Goal: Task Accomplishment & Management: Use online tool/utility

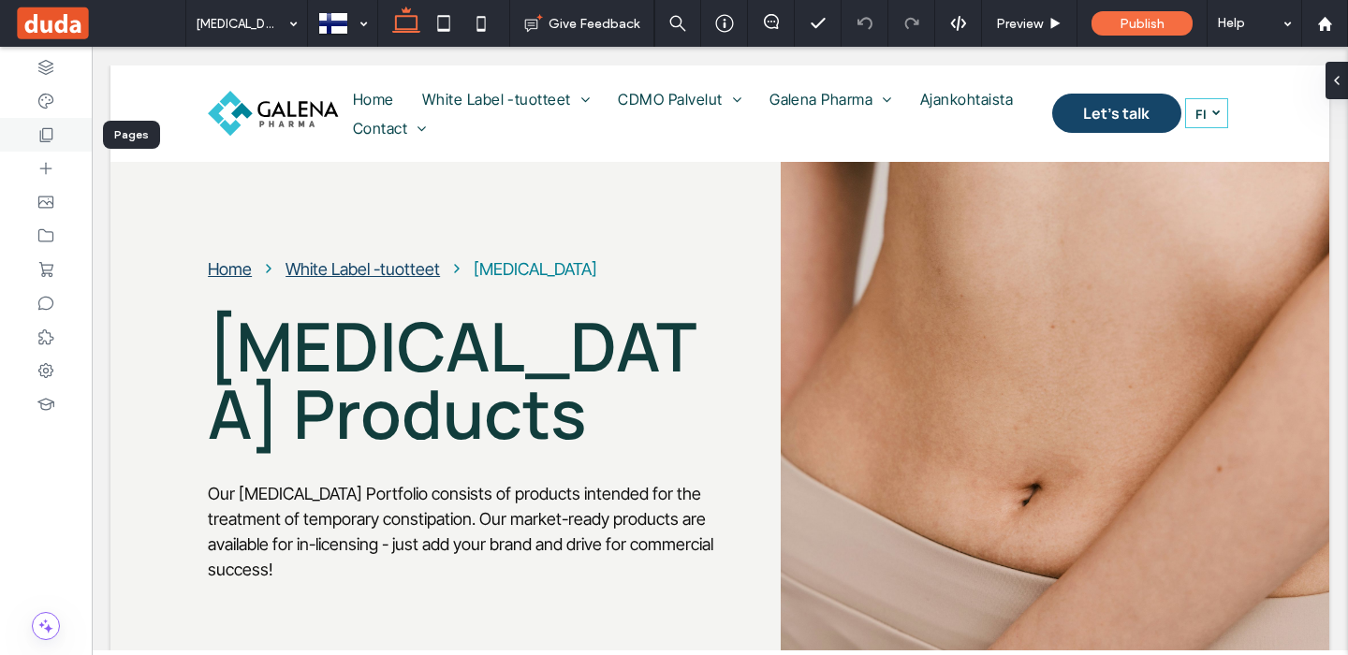
click at [48, 126] on icon at bounding box center [46, 134] width 19 height 19
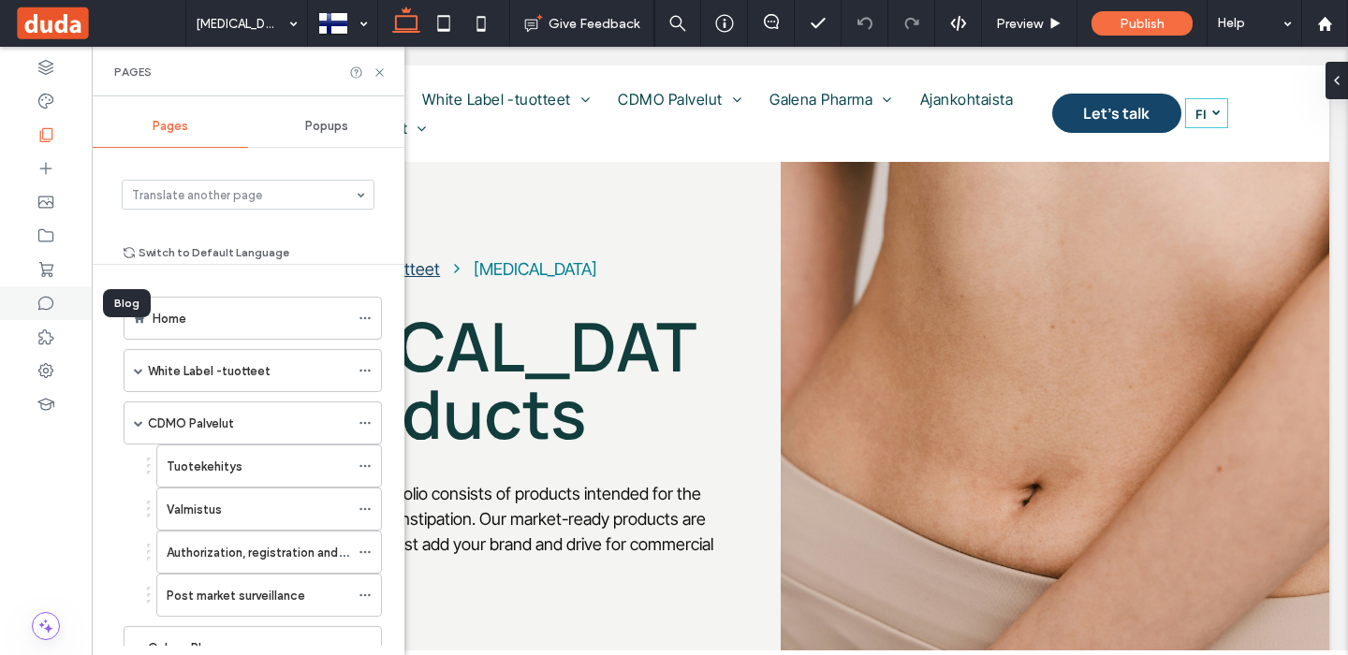
click at [43, 304] on icon at bounding box center [46, 303] width 19 height 19
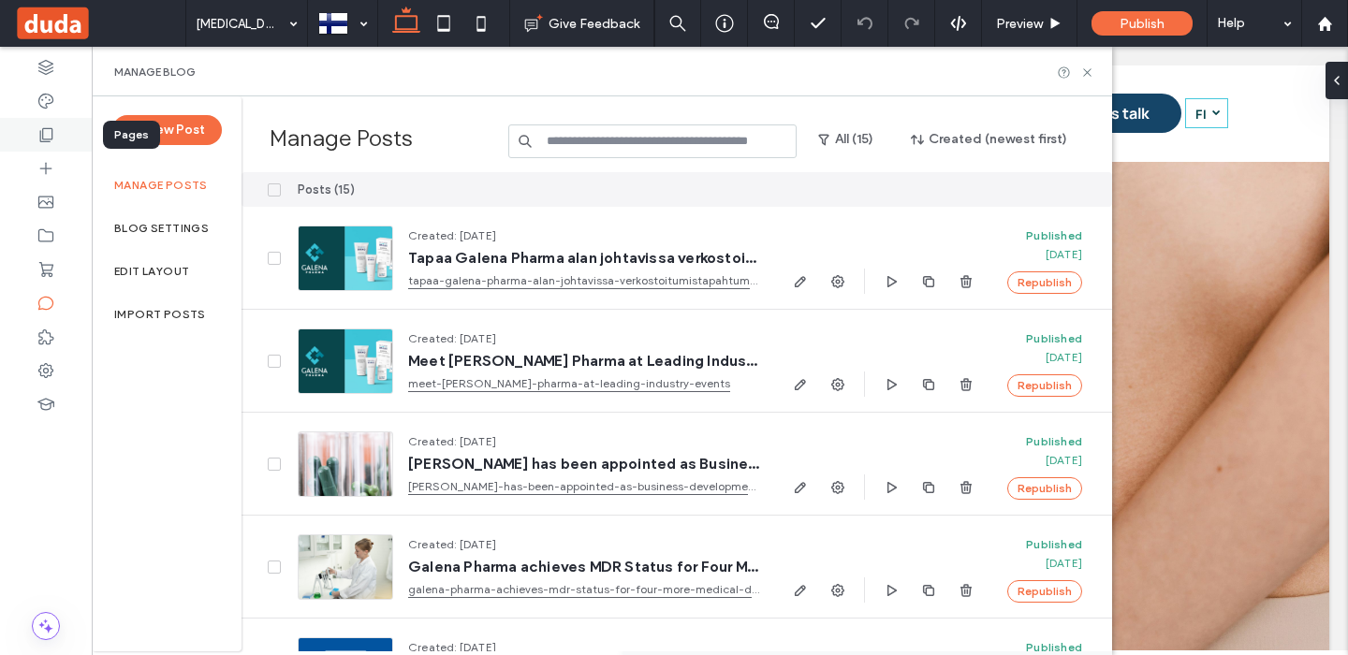
click at [51, 137] on icon at bounding box center [46, 134] width 19 height 19
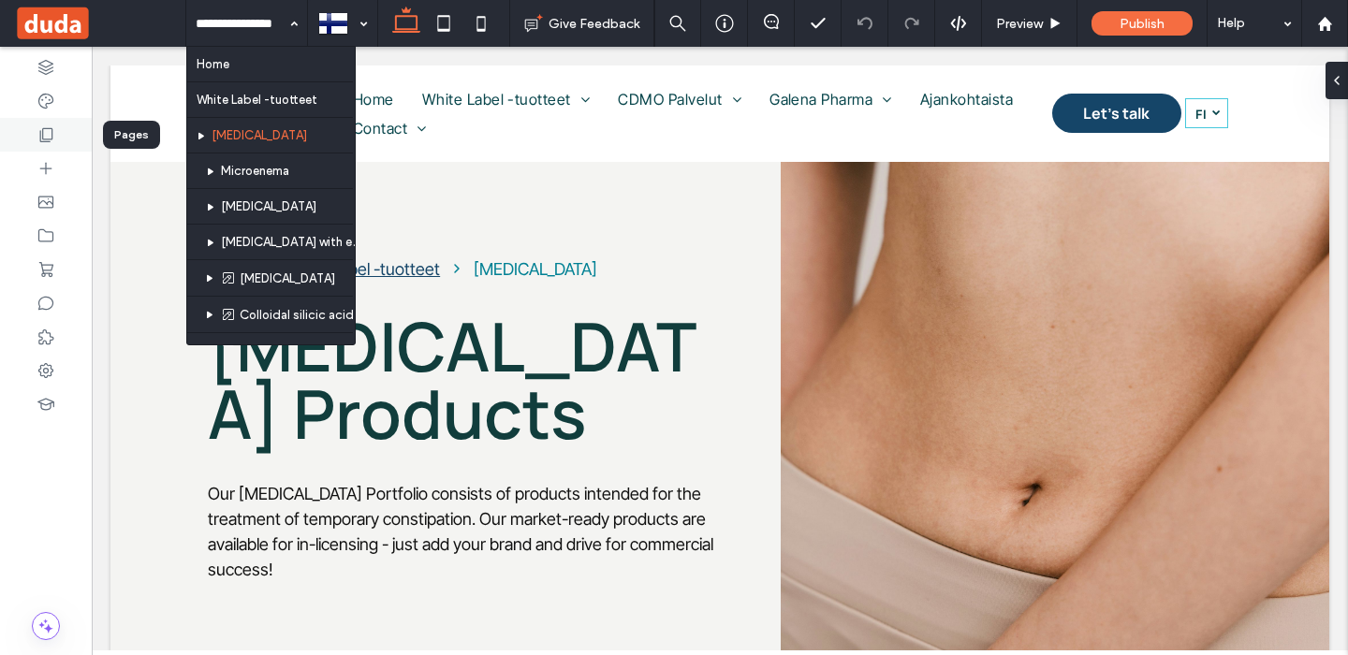
click at [60, 137] on div at bounding box center [46, 135] width 92 height 34
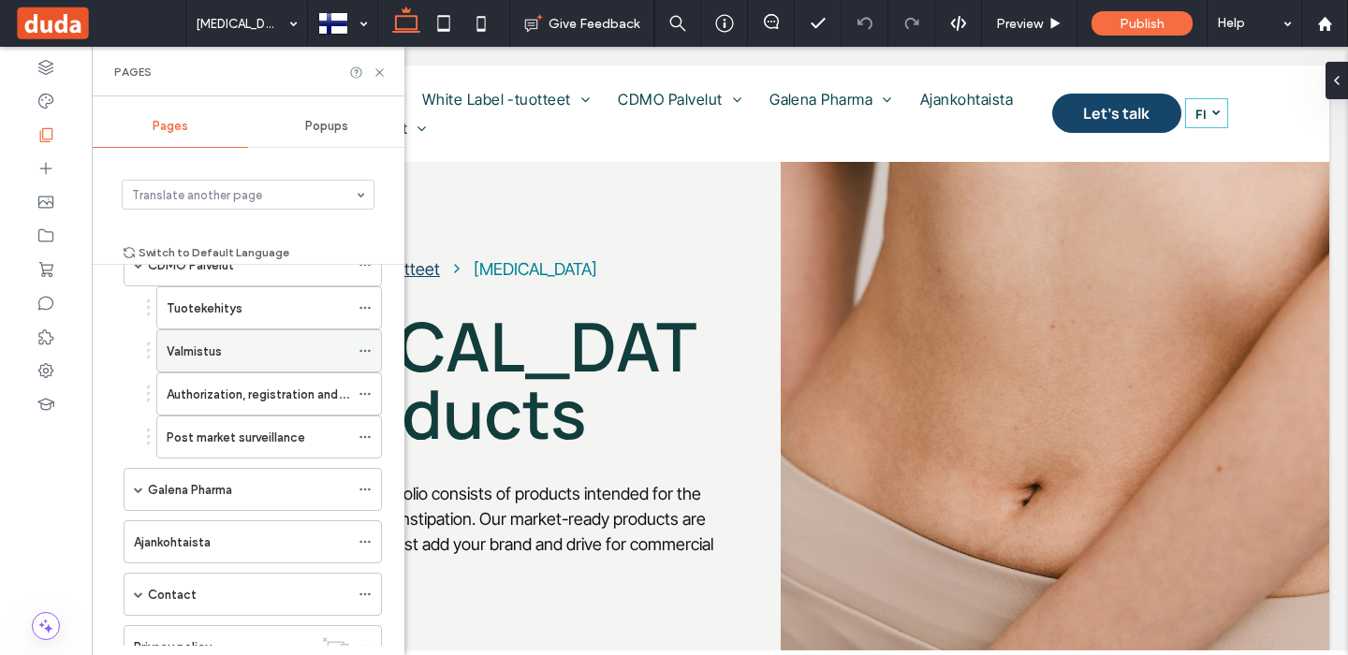
scroll to position [228, 0]
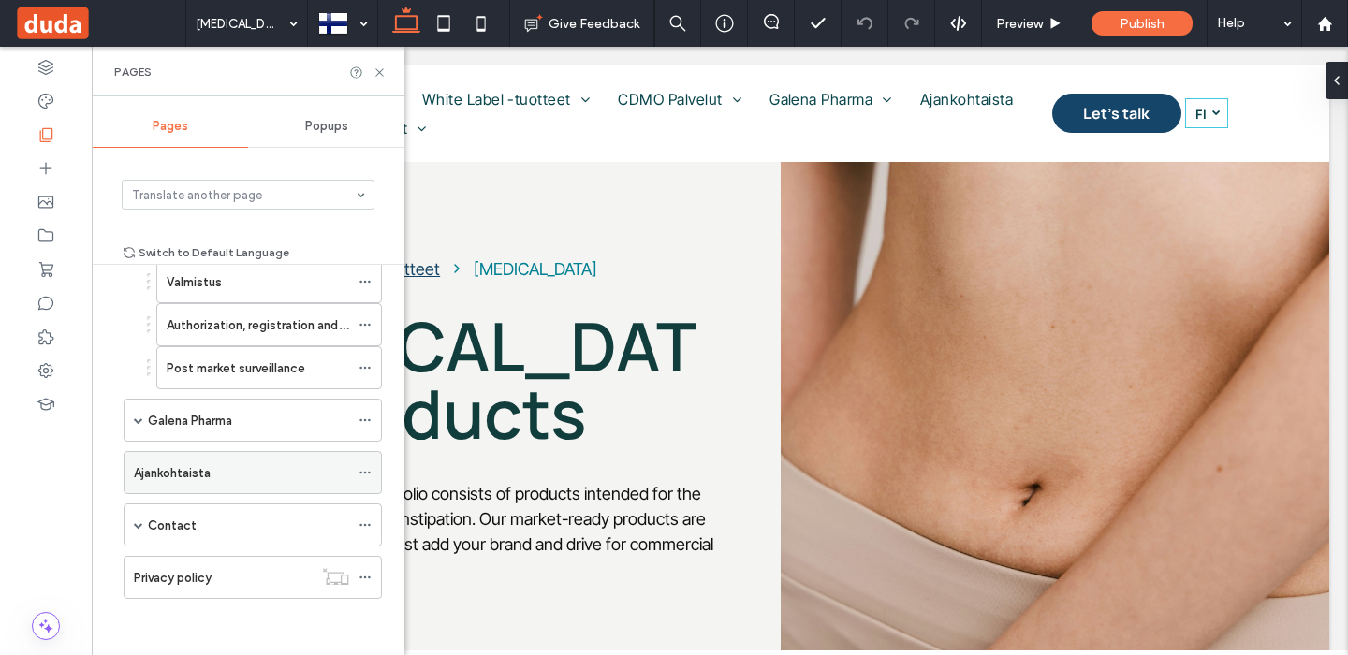
click at [234, 472] on div "Ajankohtaista" at bounding box center [241, 473] width 215 height 20
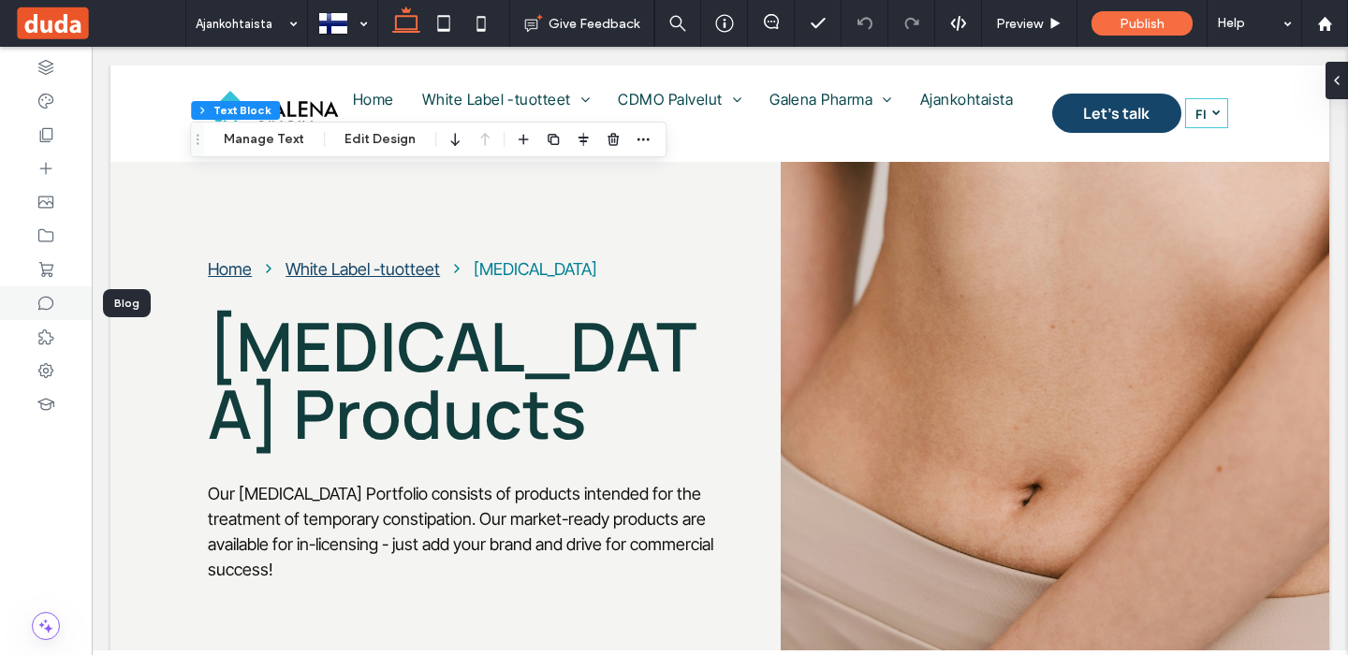
click at [45, 298] on icon at bounding box center [46, 303] width 19 height 19
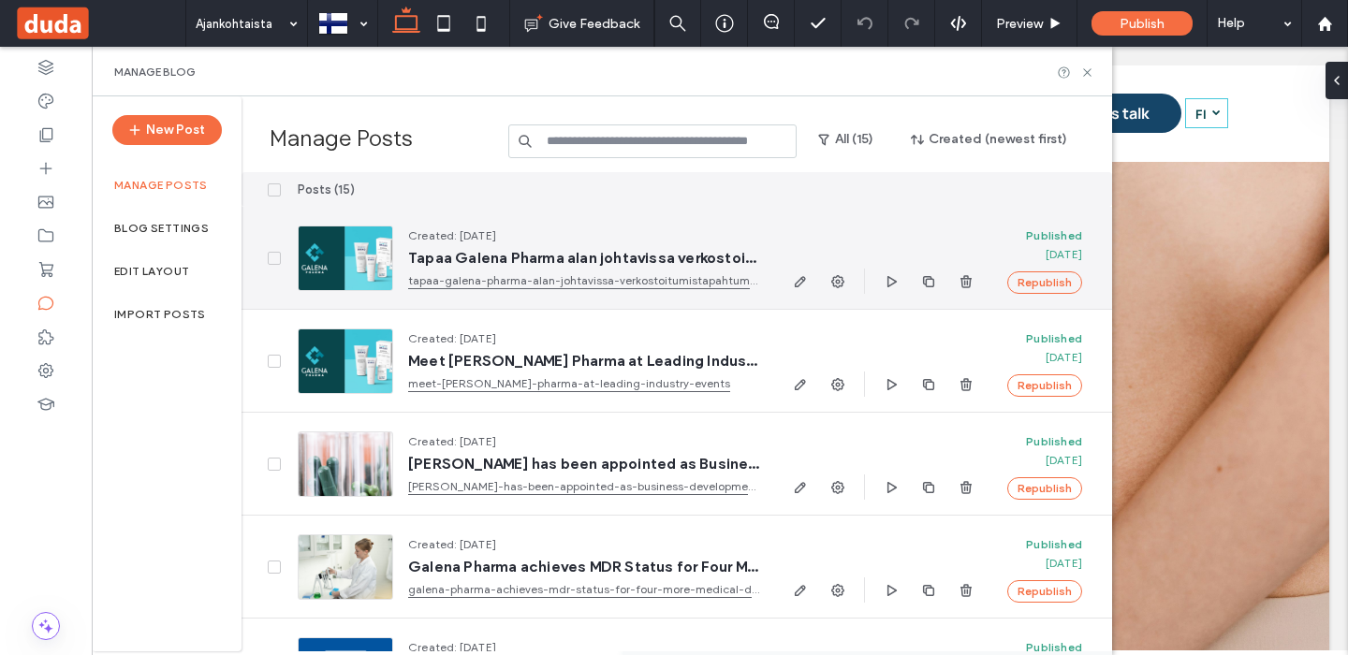
click at [553, 276] on link "tapaa-galena-pharma-alan-johtavissa-verkostoitumistapahtumissa" at bounding box center [583, 281] width 351 height 19
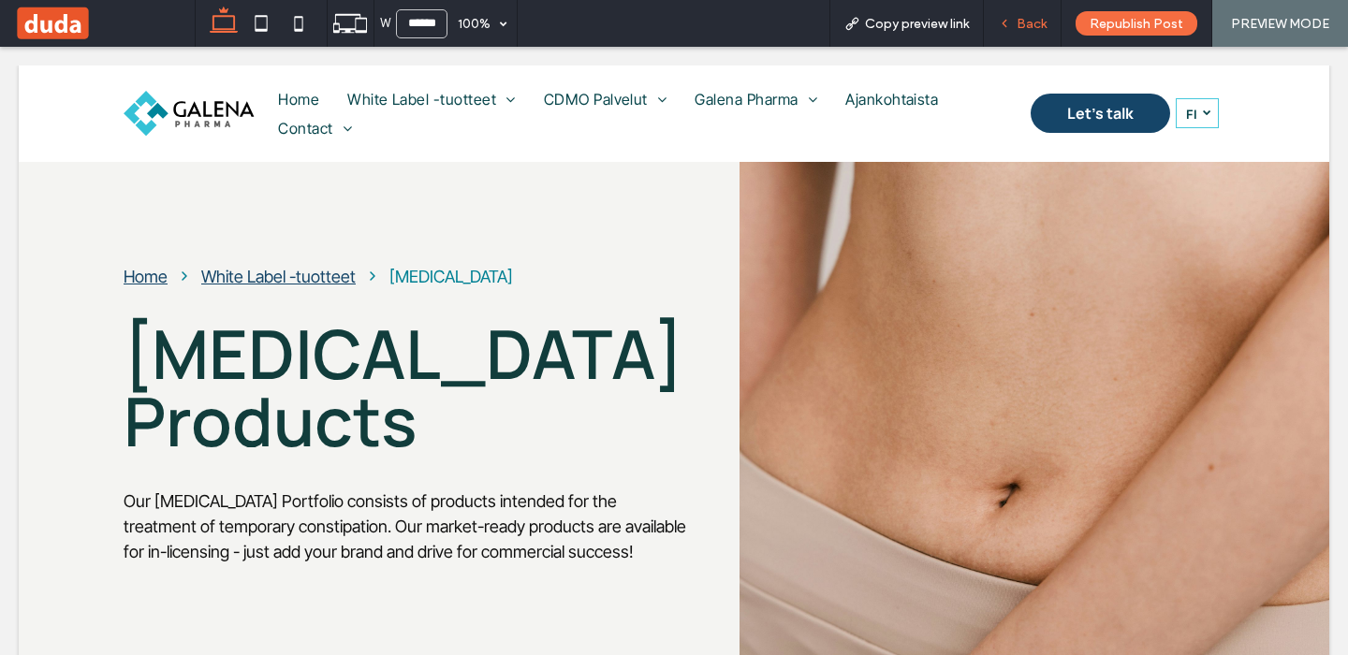
click at [1019, 18] on span "Back" at bounding box center [1032, 24] width 30 height 16
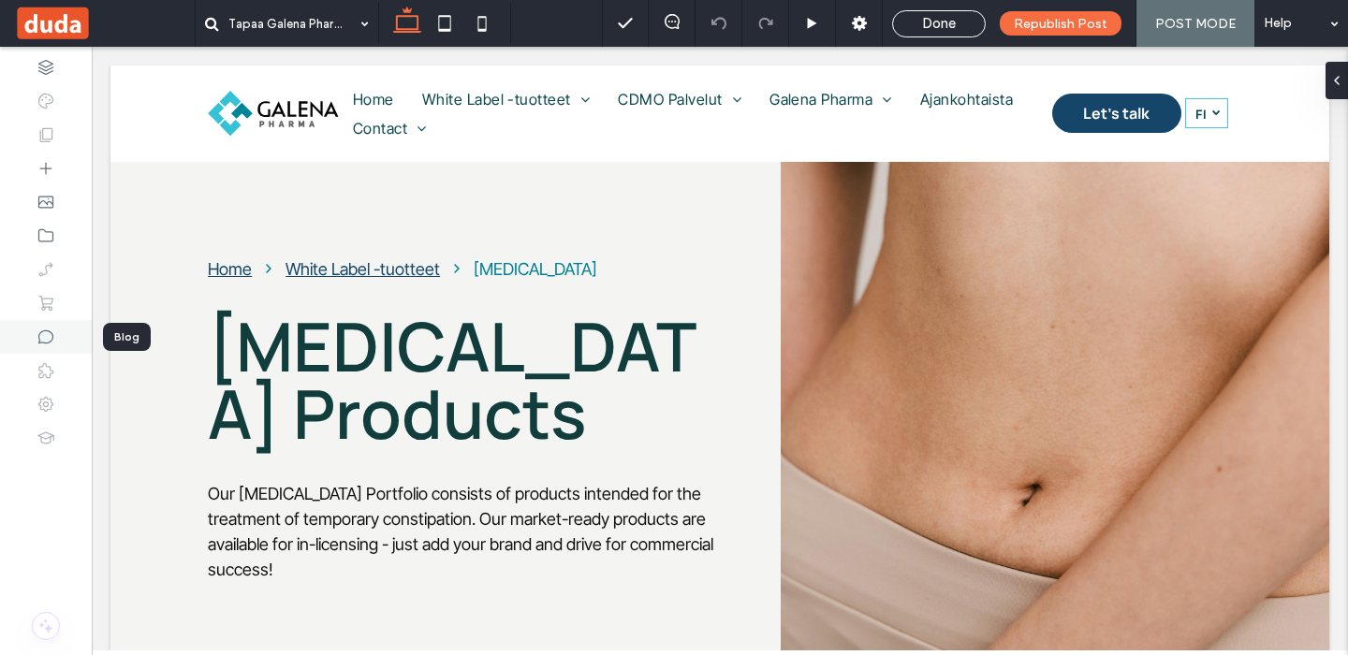
click at [55, 340] on div at bounding box center [46, 337] width 92 height 34
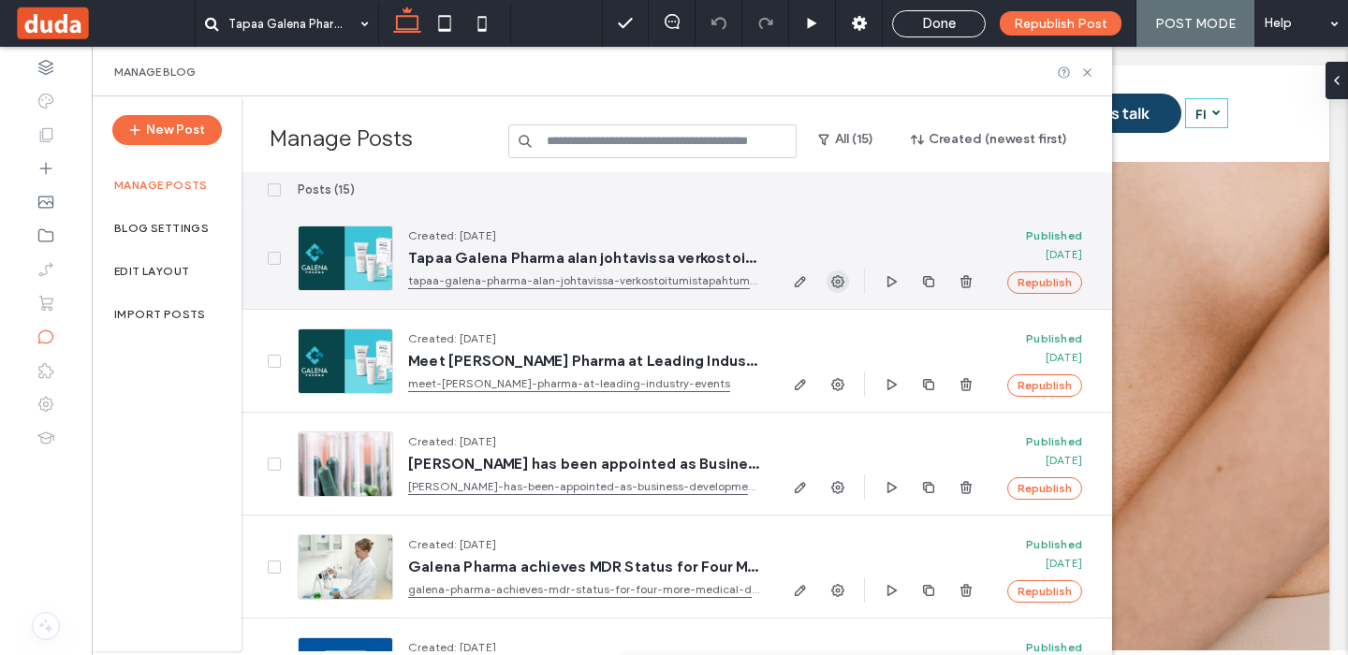
click at [845, 282] on icon "button" at bounding box center [837, 281] width 15 height 15
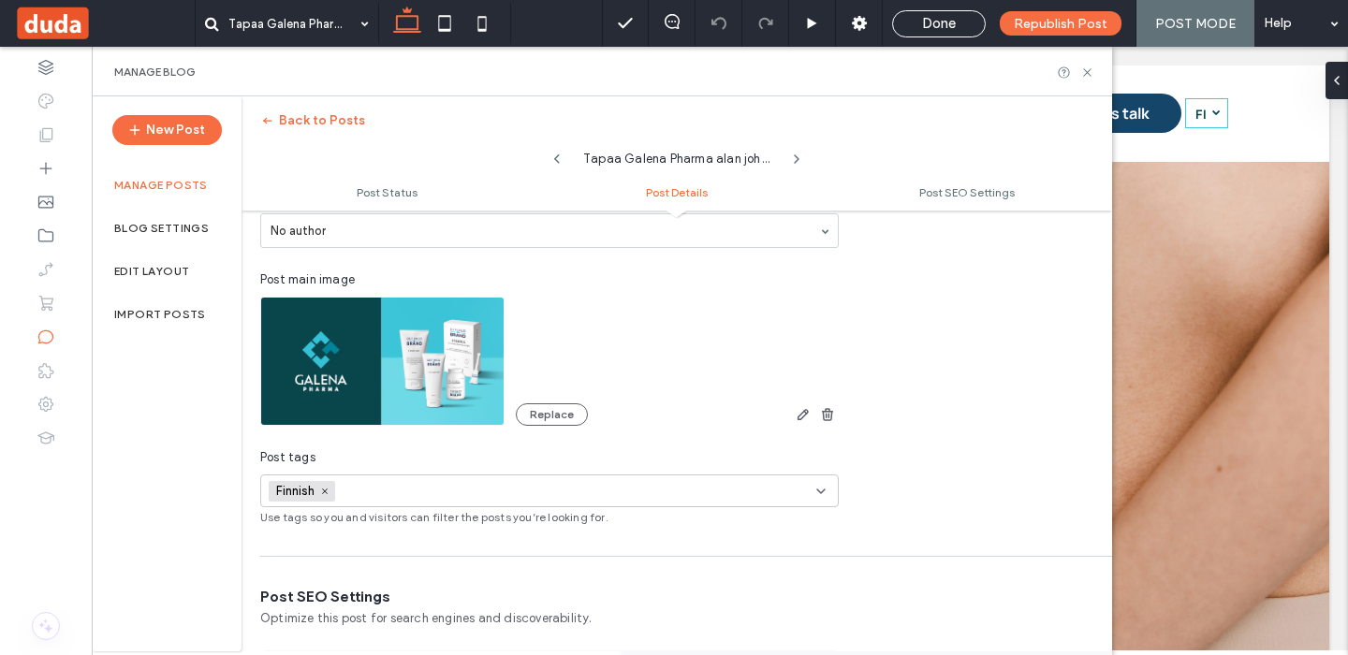
scroll to position [569, 0]
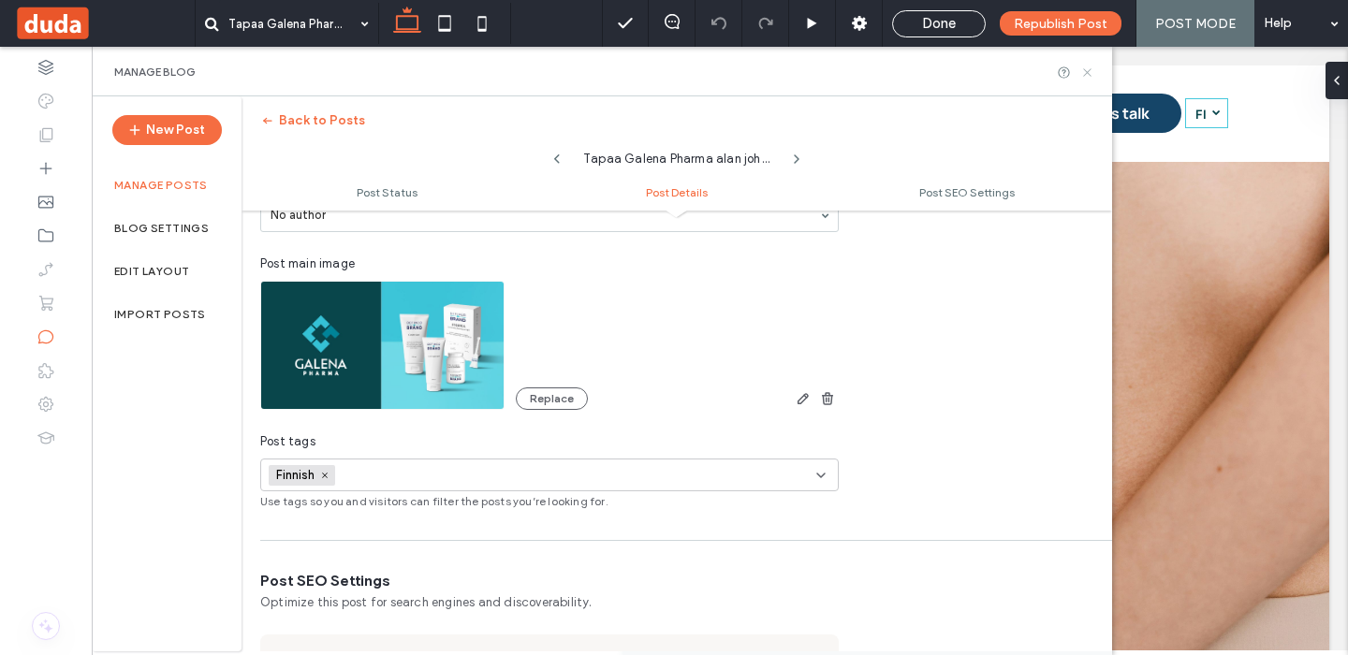
click at [1088, 70] on use at bounding box center [1086, 71] width 7 height 7
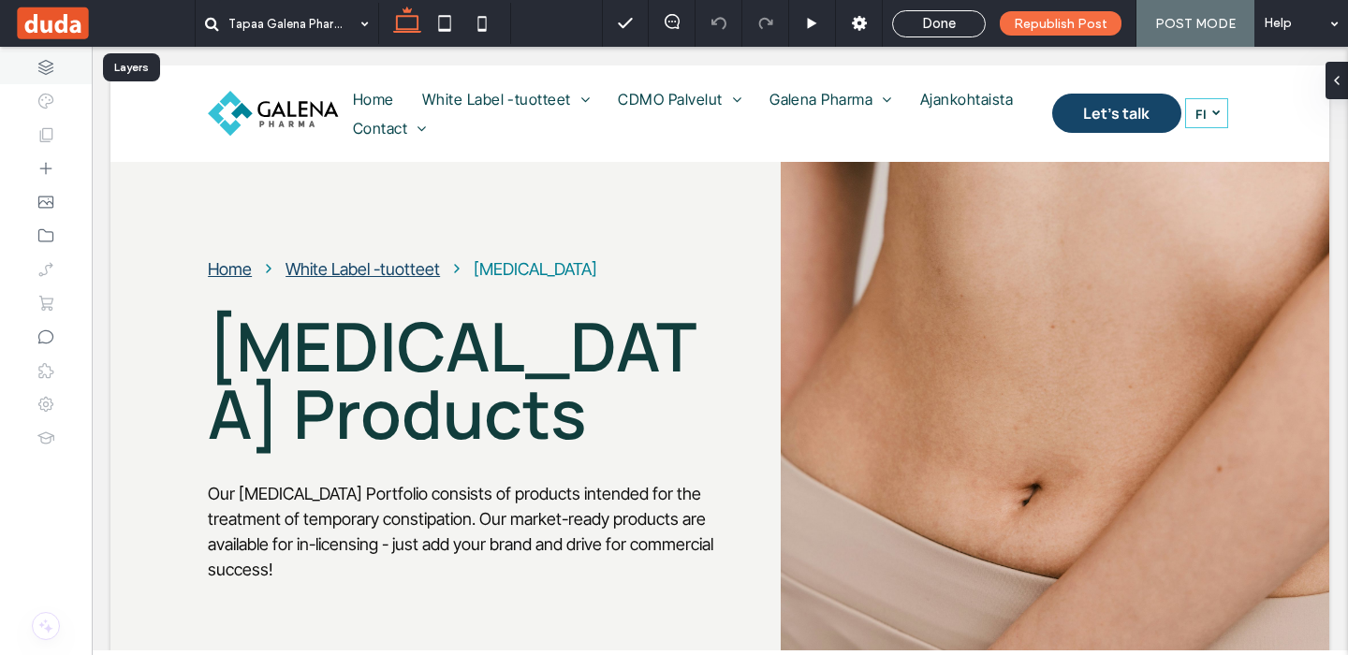
click at [39, 73] on icon at bounding box center [46, 67] width 19 height 19
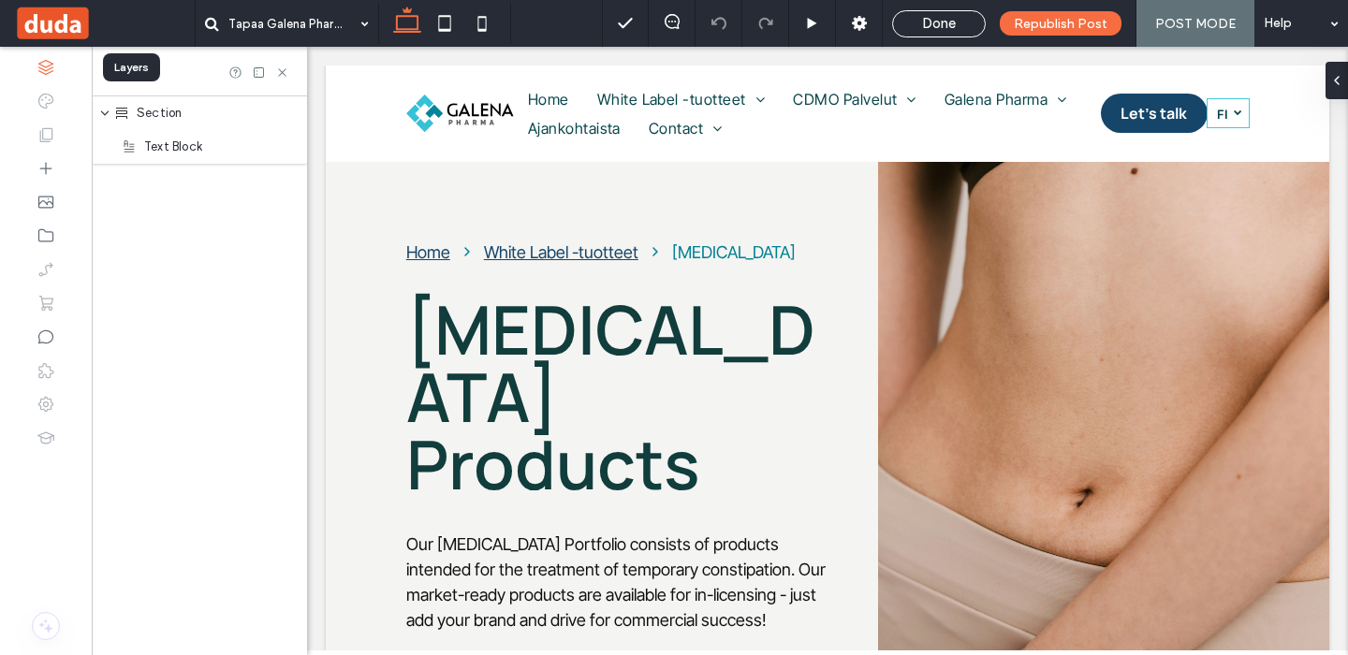
click at [36, 60] on div at bounding box center [46, 68] width 92 height 34
click at [949, 21] on span "Done" at bounding box center [939, 23] width 34 height 17
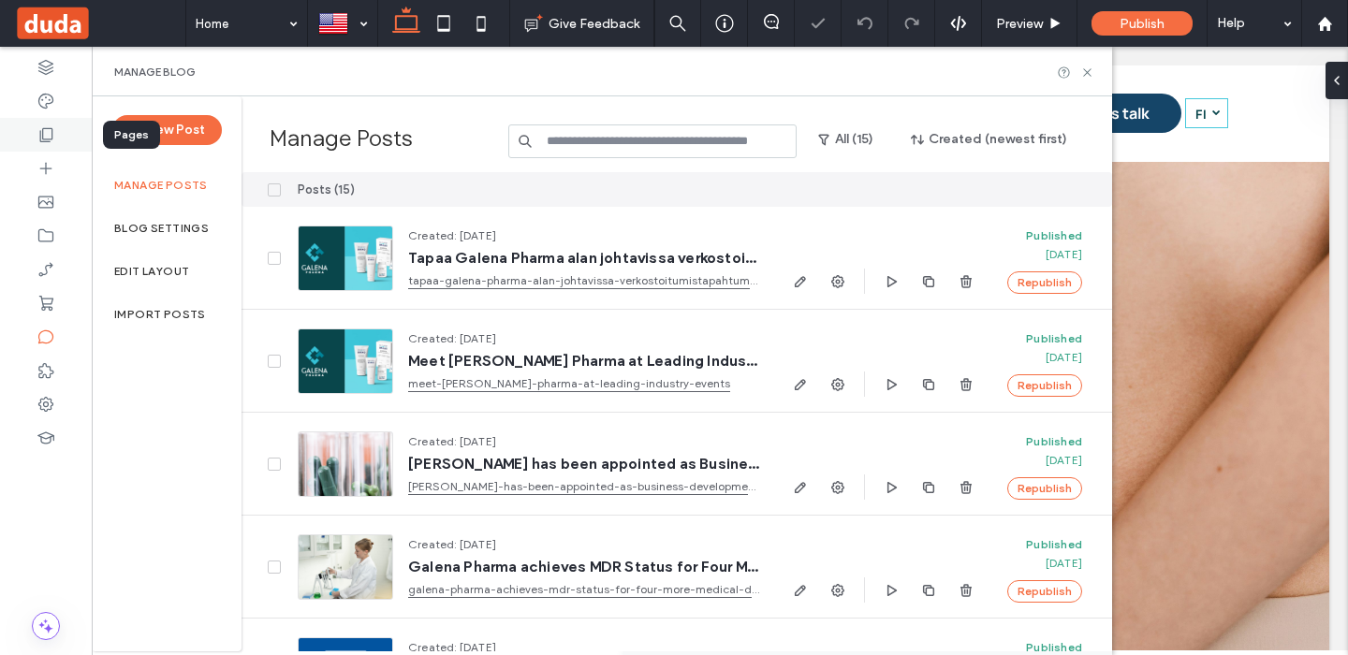
click at [49, 134] on icon at bounding box center [46, 134] width 19 height 19
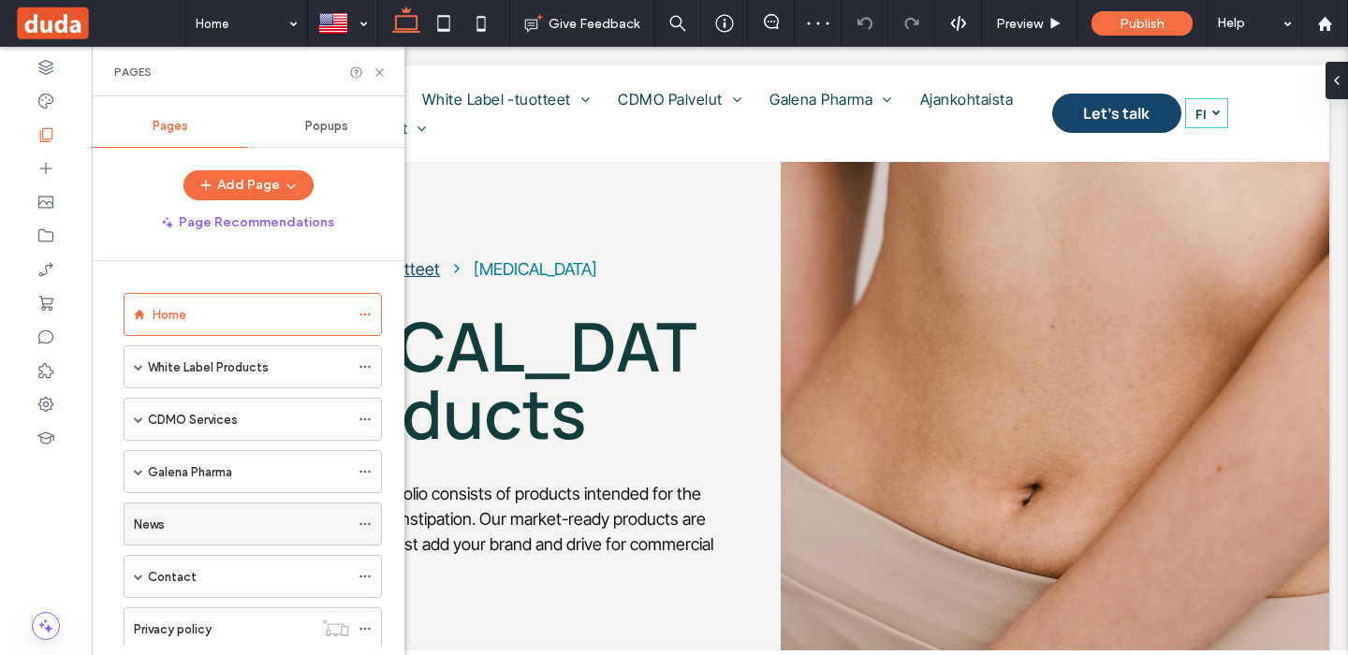
click at [223, 539] on div "News" at bounding box center [241, 524] width 215 height 41
click at [375, 68] on icon at bounding box center [380, 73] width 14 height 14
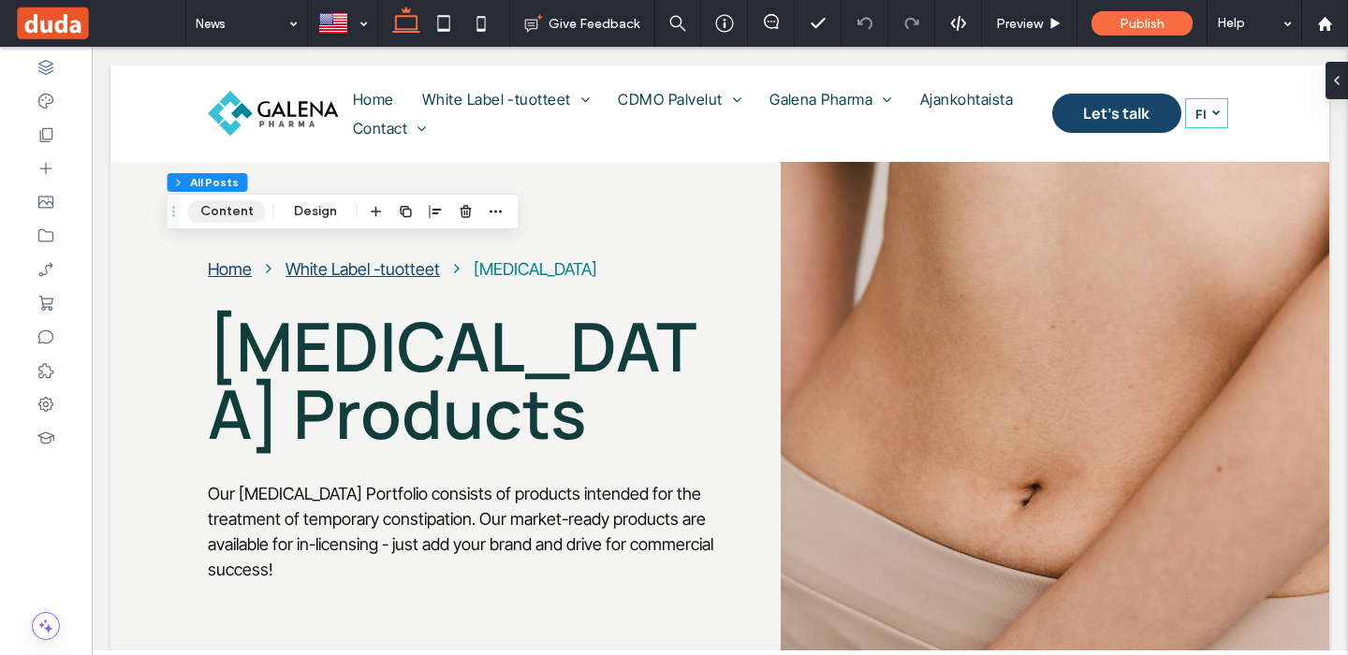
click at [234, 206] on button "Content" at bounding box center [227, 211] width 78 height 22
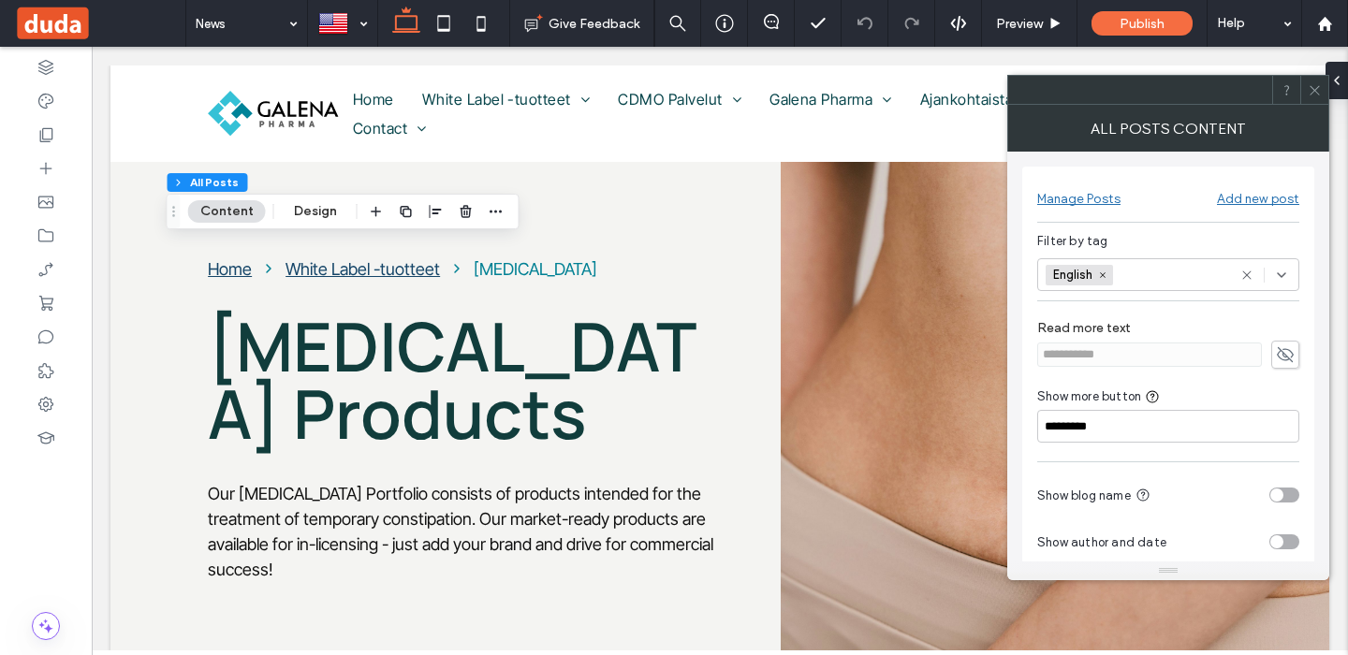
click at [1317, 90] on icon at bounding box center [1315, 90] width 14 height 14
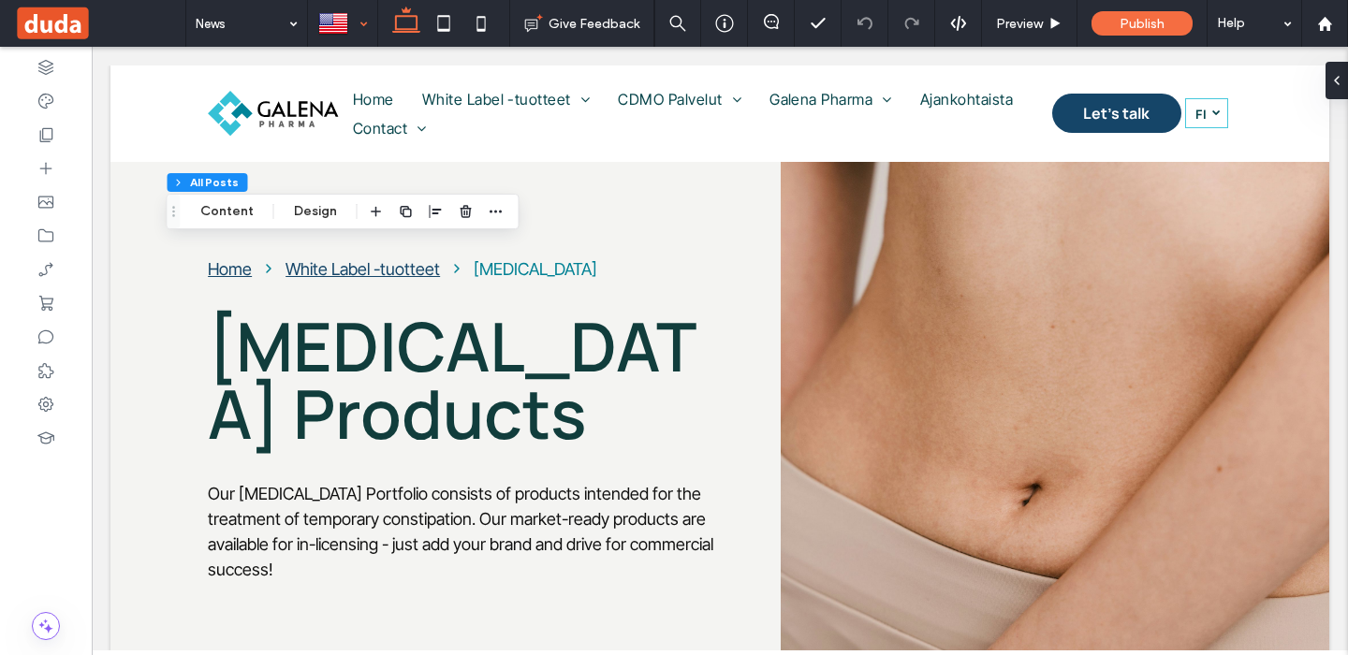
click at [355, 24] on div at bounding box center [342, 23] width 67 height 45
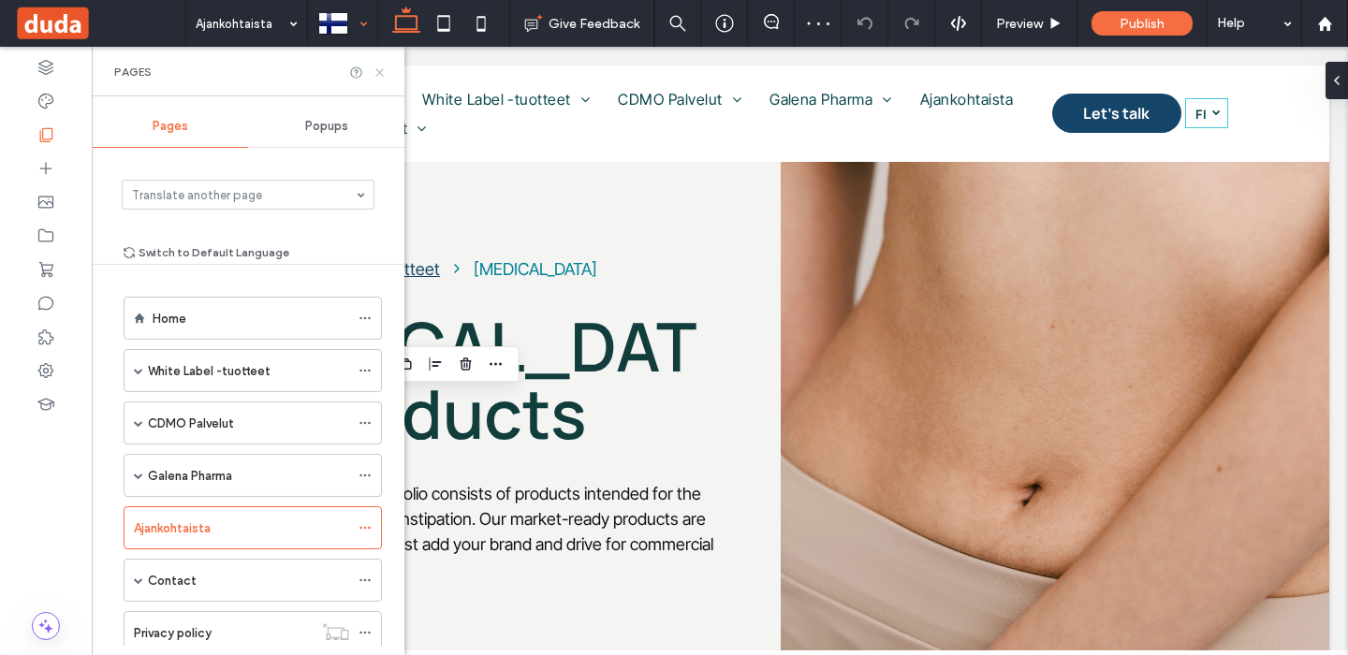
click at [379, 73] on icon at bounding box center [380, 73] width 14 height 14
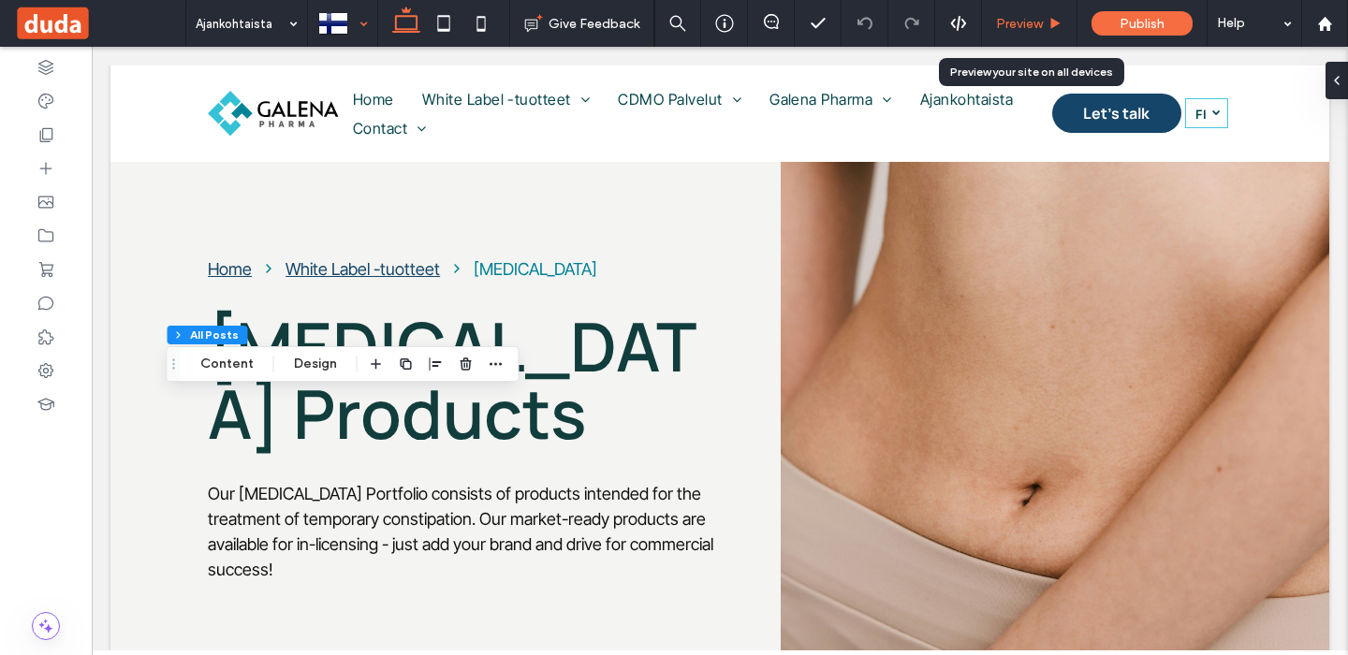
click at [1009, 22] on span "Preview" at bounding box center [1019, 24] width 47 height 16
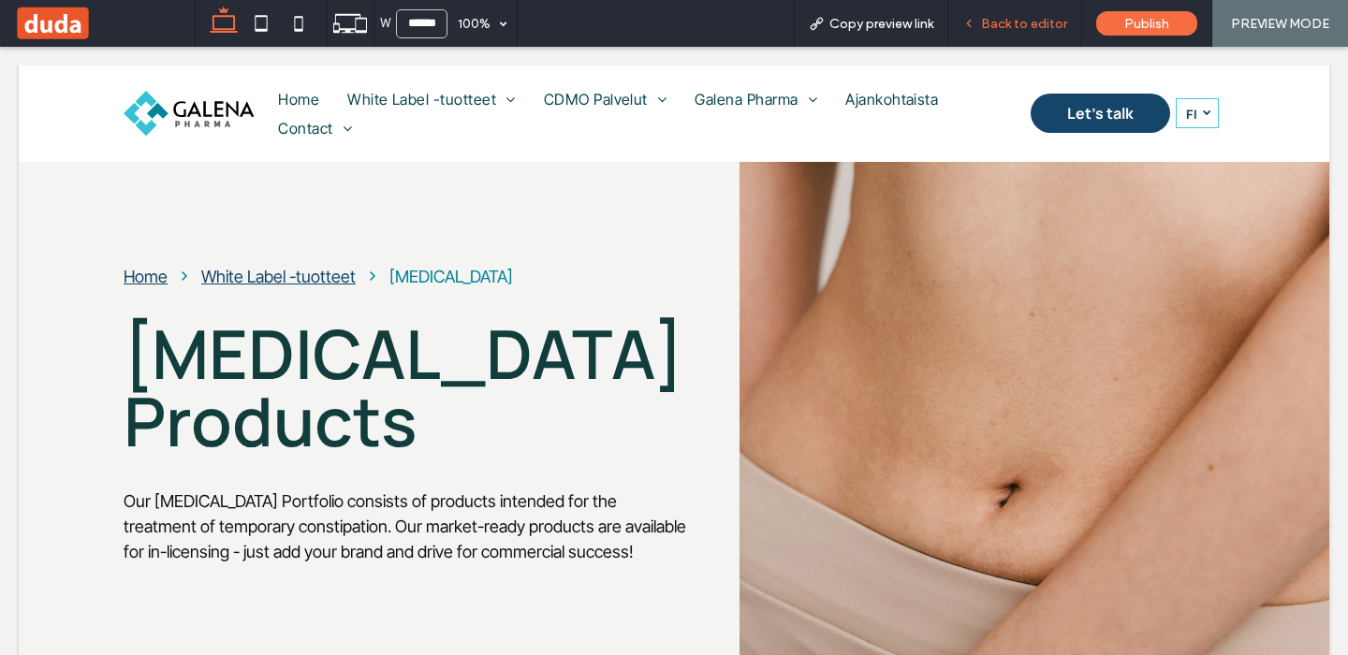
click at [1007, 22] on span "Back to editor" at bounding box center [1024, 24] width 86 height 16
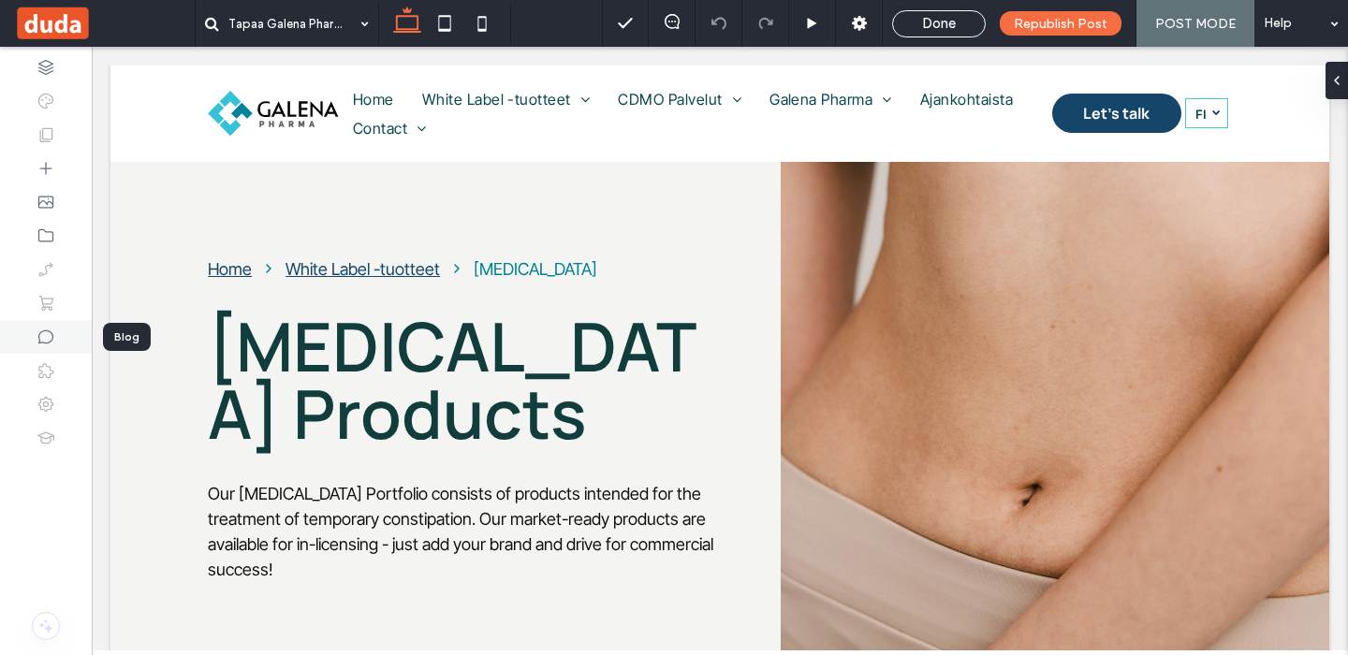
click at [45, 337] on icon at bounding box center [46, 337] width 19 height 19
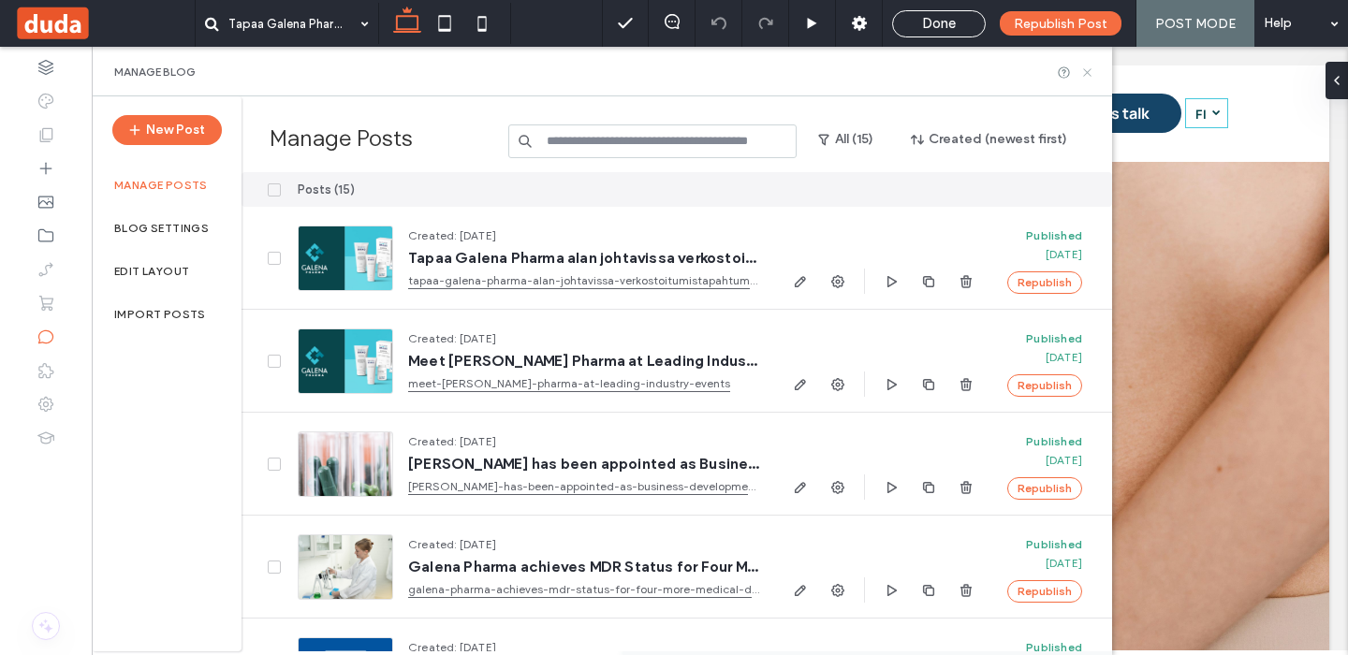
click at [1088, 72] on use at bounding box center [1086, 71] width 7 height 7
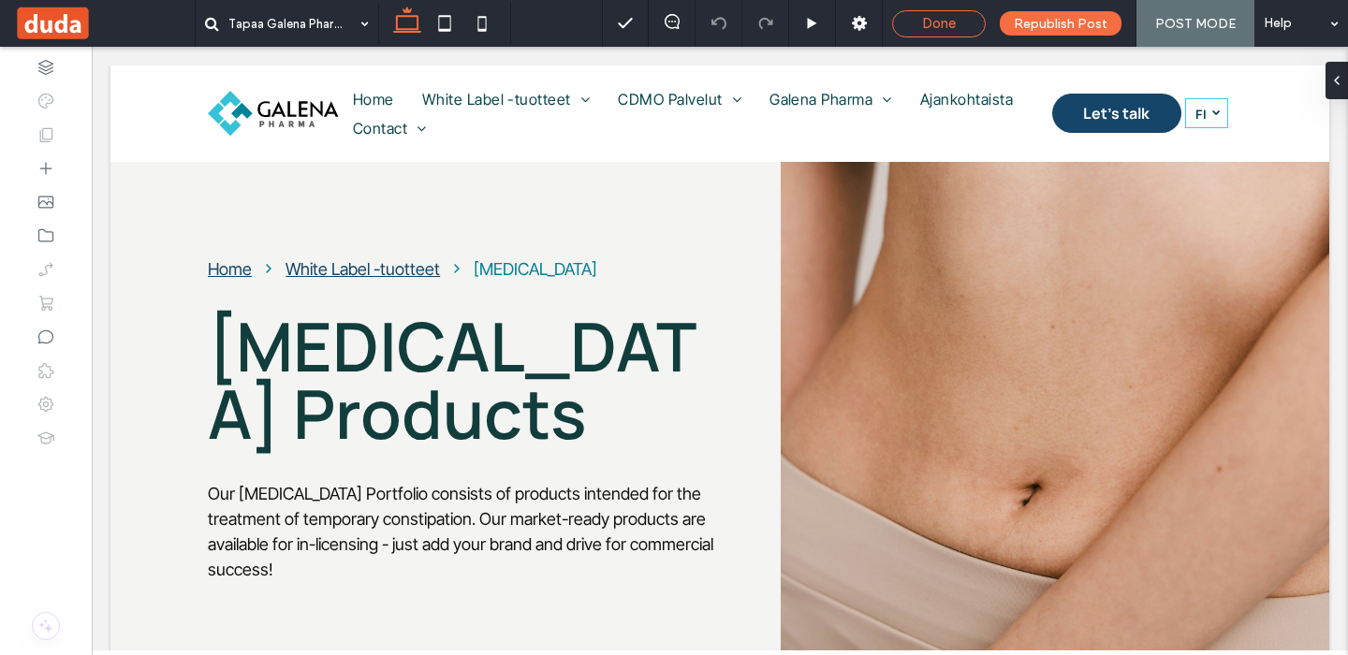
click at [940, 25] on span "Done" at bounding box center [939, 23] width 34 height 17
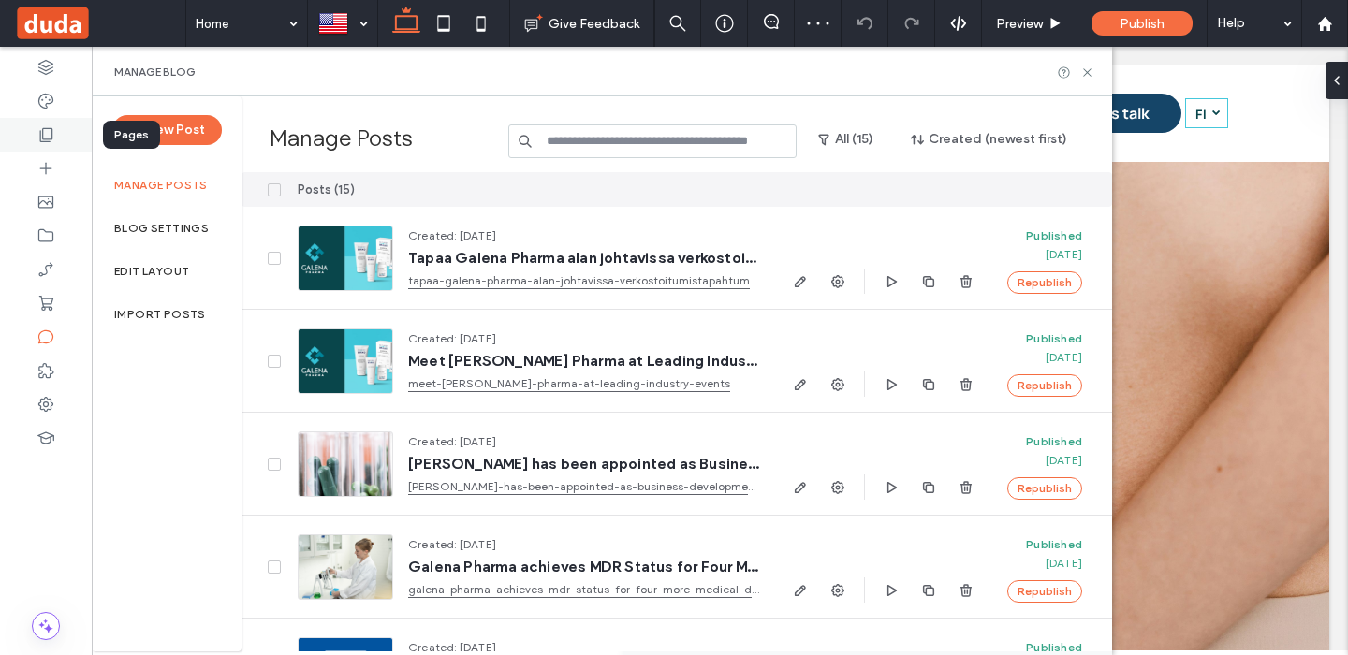
click at [52, 130] on icon at bounding box center [46, 134] width 19 height 19
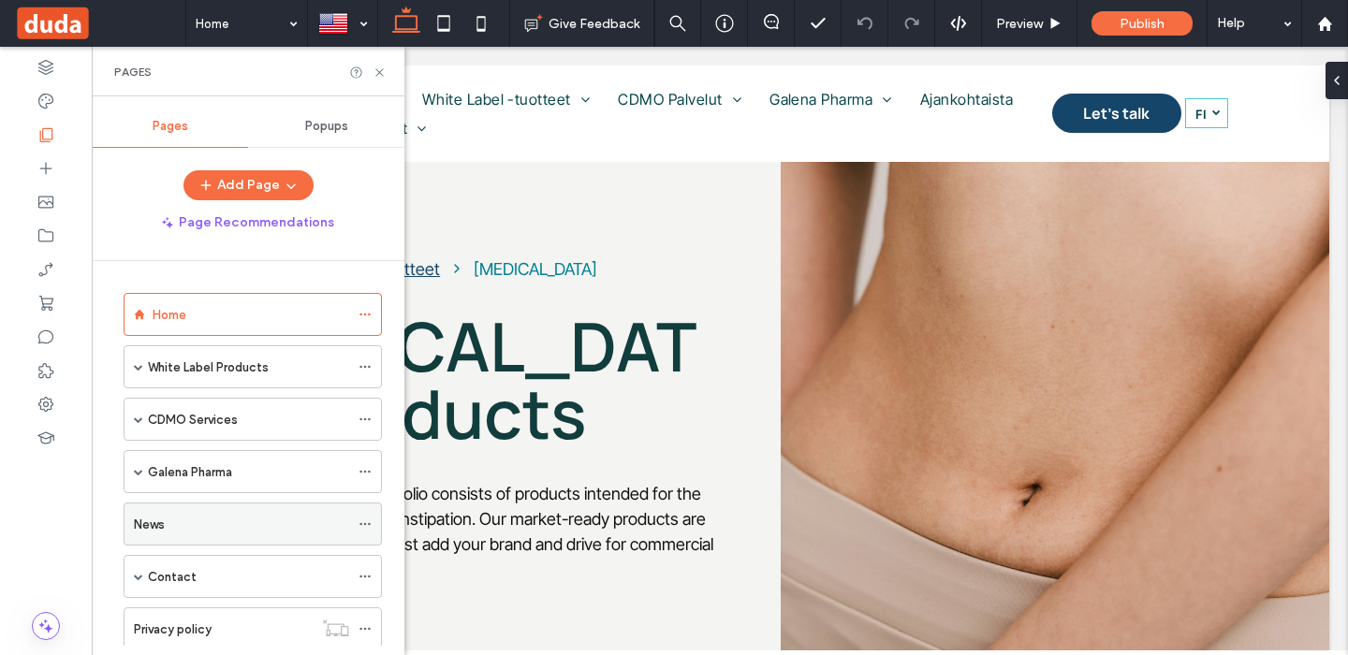
click at [182, 533] on div "News" at bounding box center [241, 525] width 215 height 20
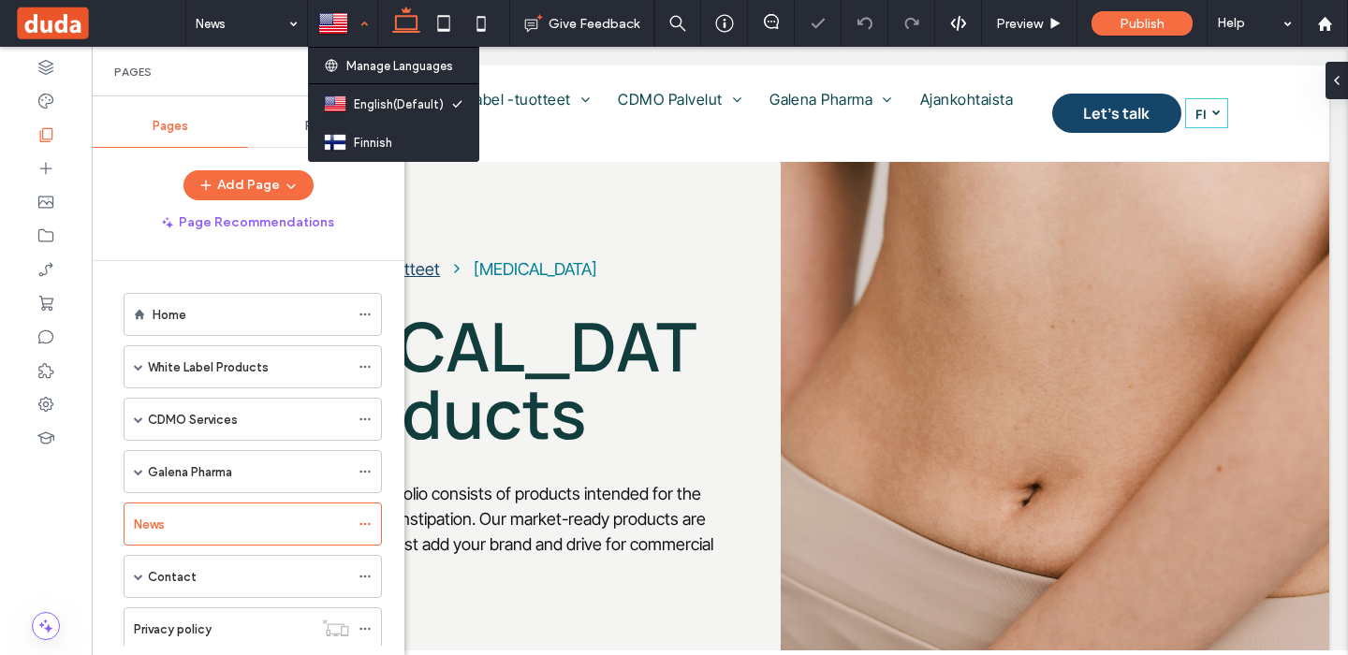
click at [355, 19] on div at bounding box center [342, 23] width 67 height 45
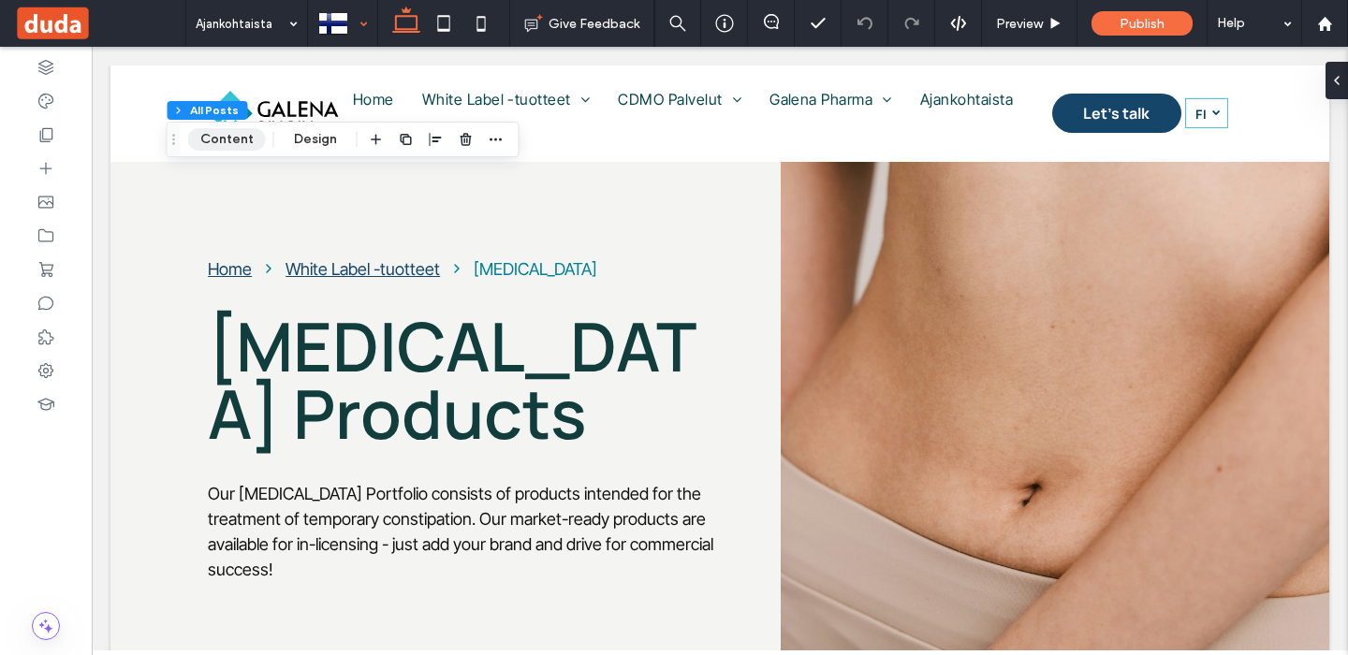
click at [244, 135] on button "Content" at bounding box center [227, 139] width 78 height 22
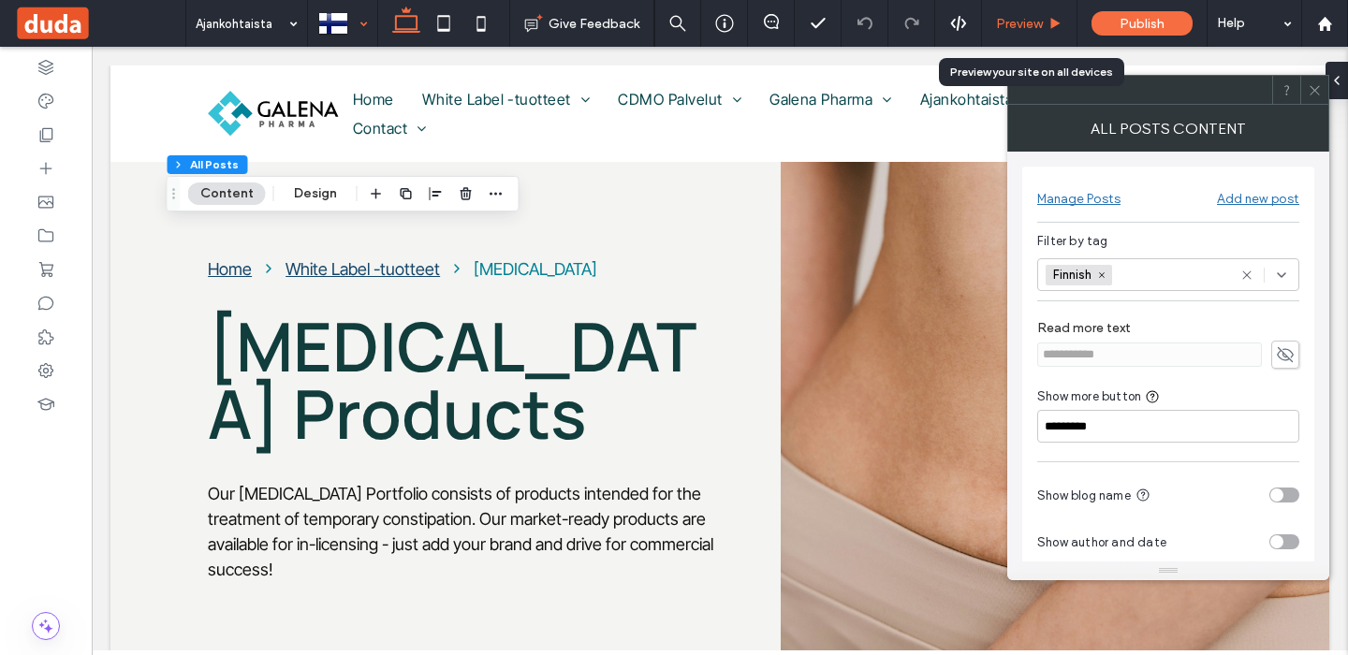
click at [1013, 21] on span "Preview" at bounding box center [1019, 24] width 47 height 16
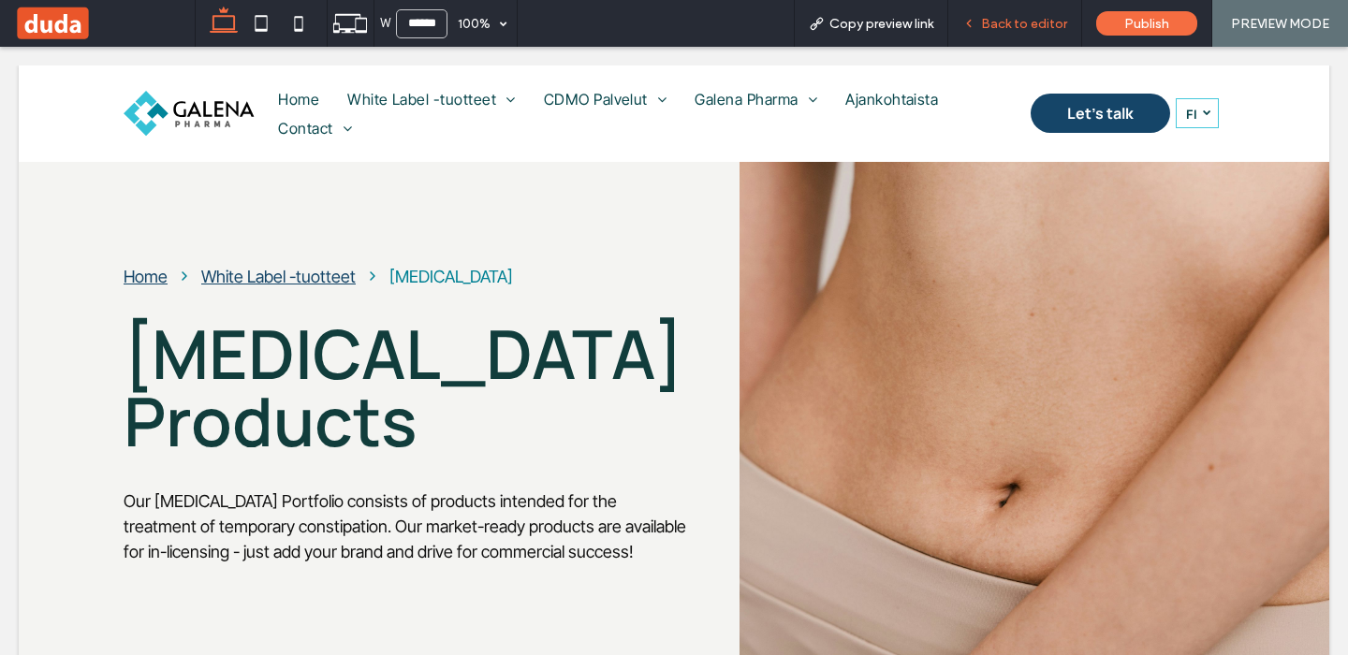
click at [991, 19] on span "Back to editor" at bounding box center [1024, 24] width 86 height 16
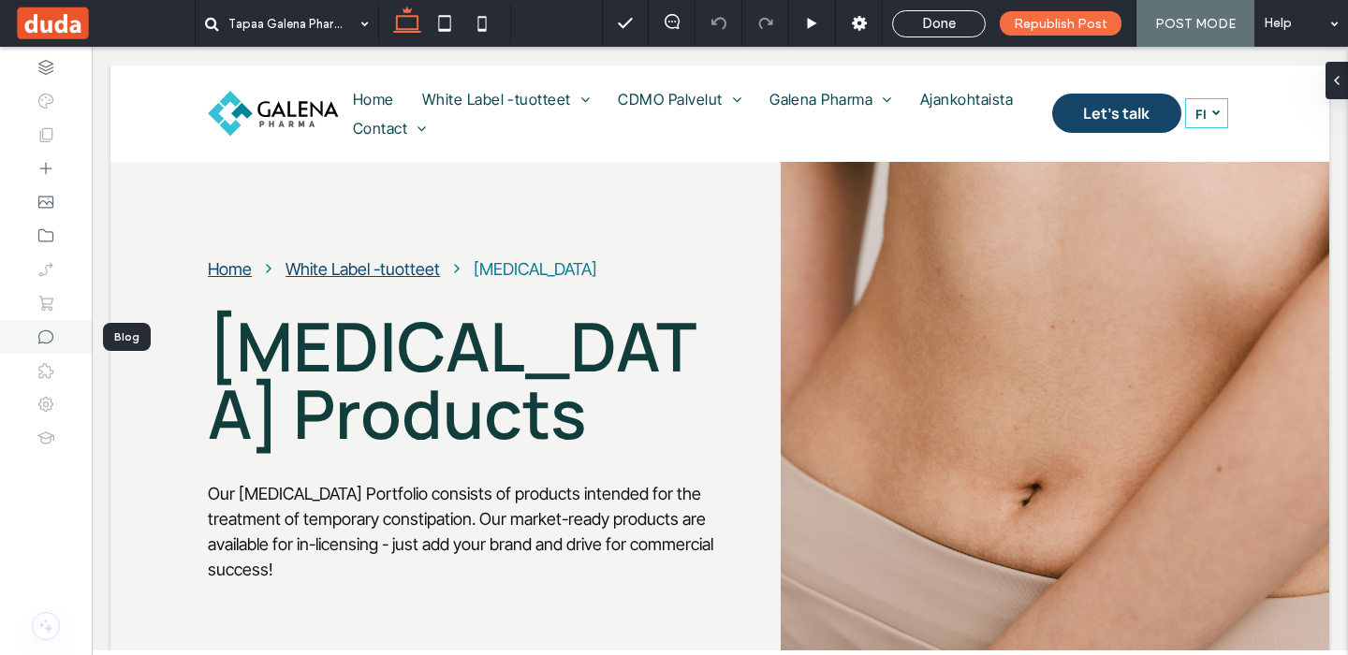
click at [53, 333] on icon at bounding box center [46, 337] width 19 height 19
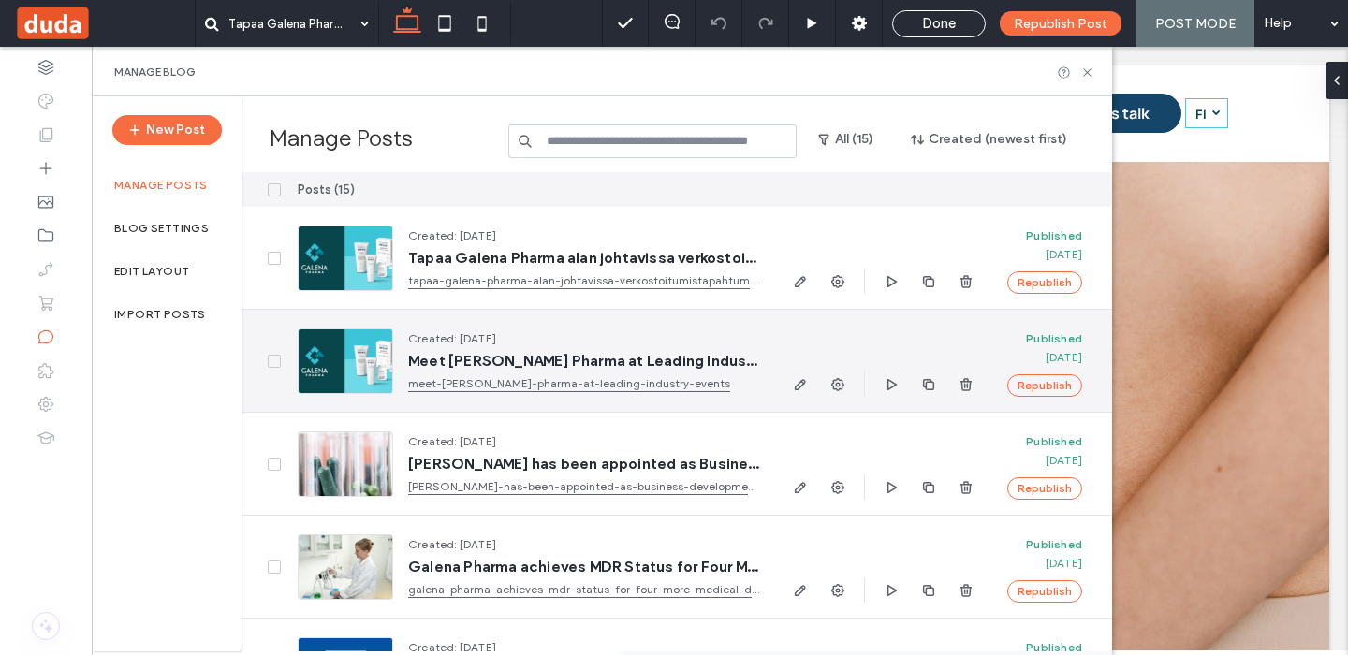
click at [589, 379] on link "meet-[PERSON_NAME]-pharma-at-leading-industry-events" at bounding box center [583, 384] width 351 height 19
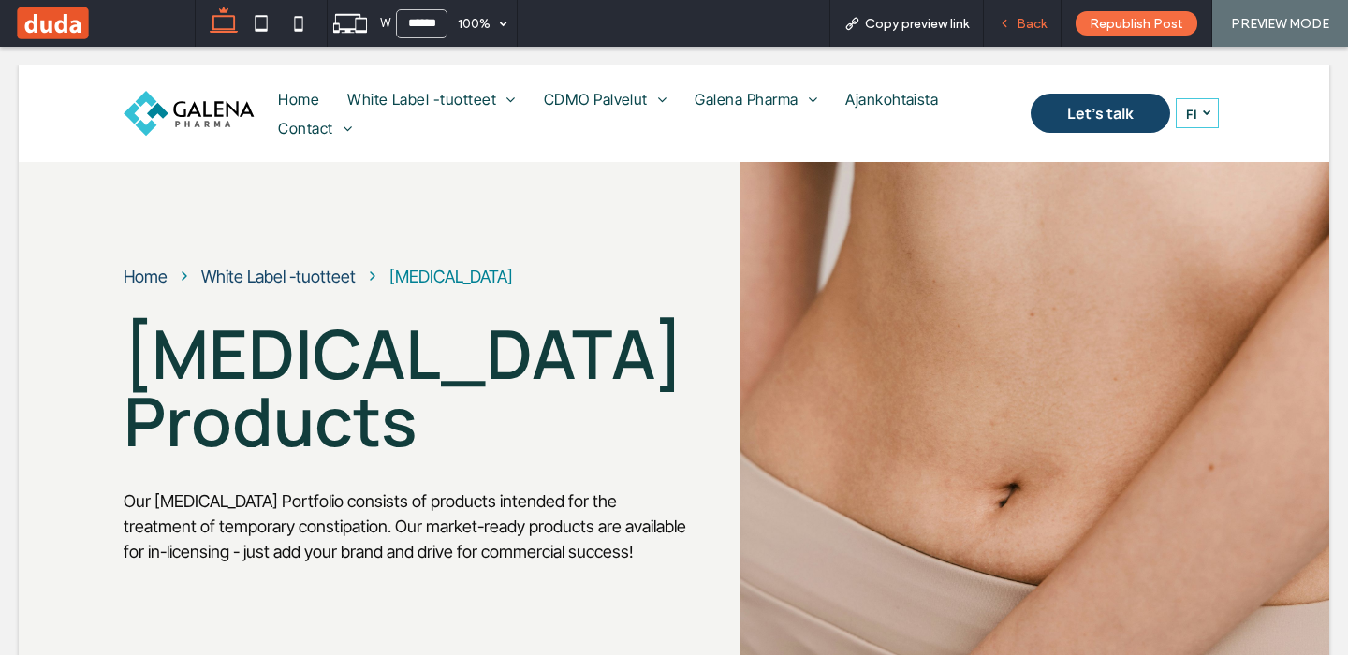
click at [1028, 25] on span "Back" at bounding box center [1032, 24] width 30 height 16
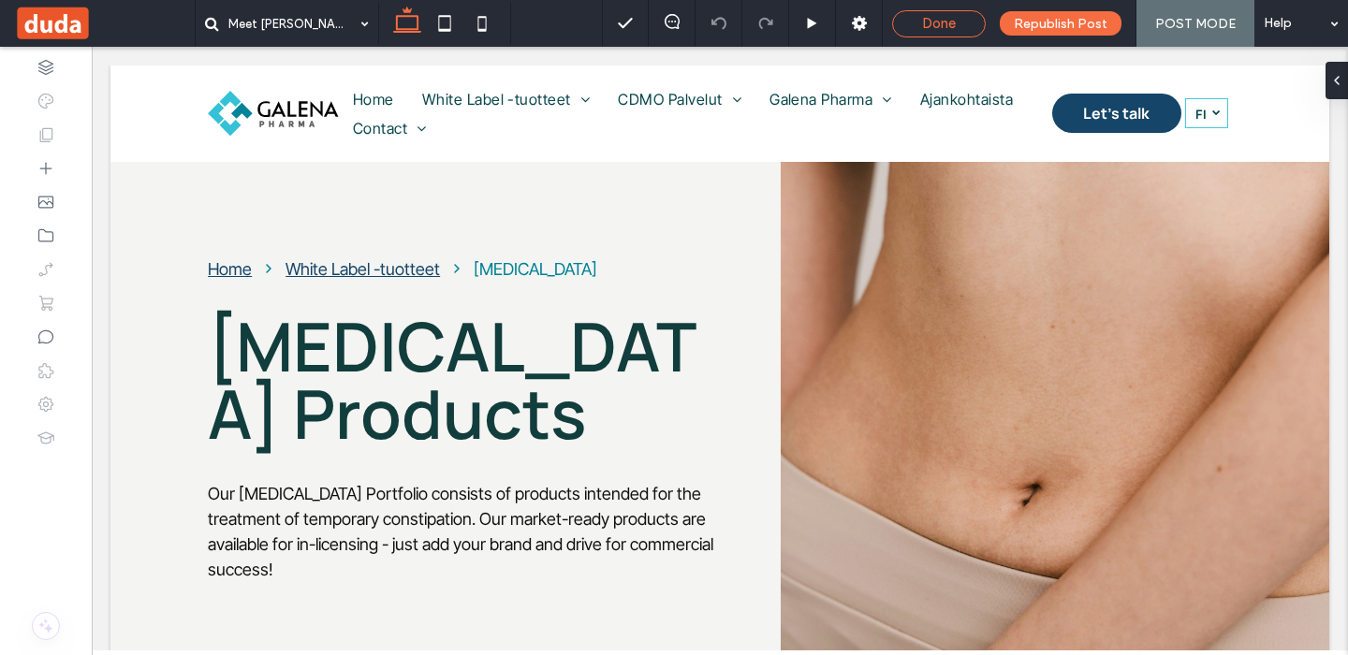
click at [941, 25] on span "Done" at bounding box center [939, 23] width 34 height 17
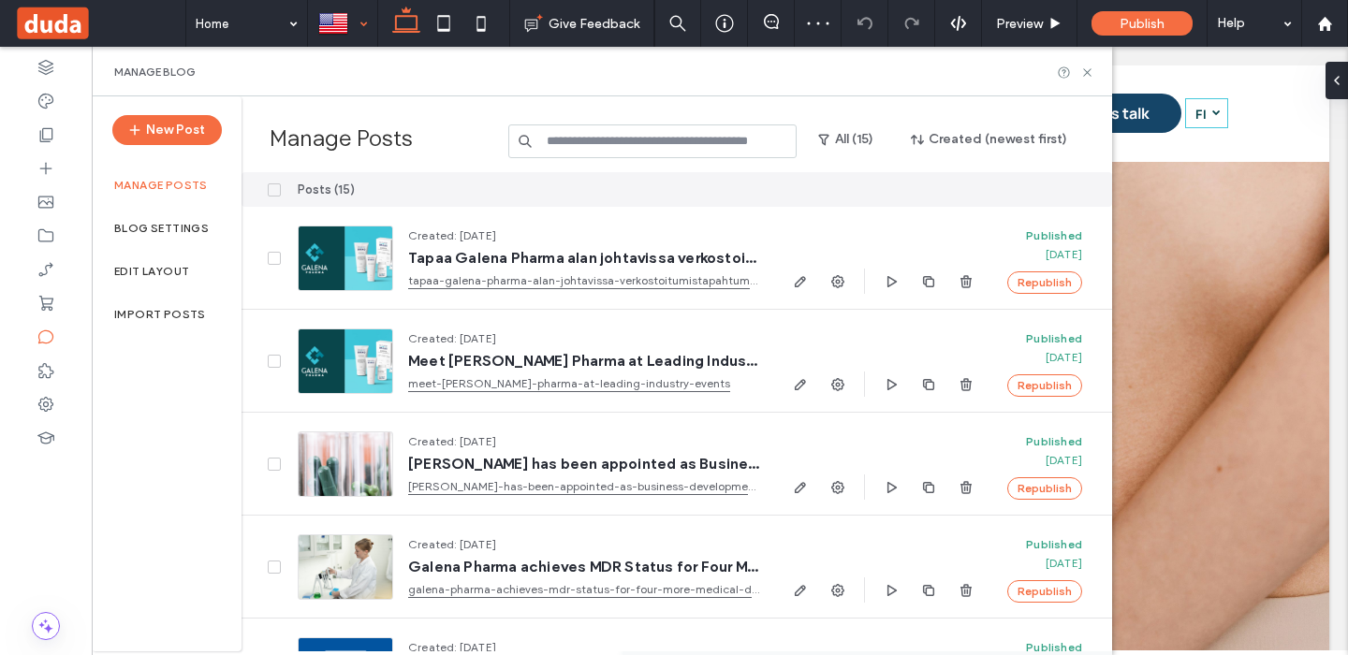
click at [353, 20] on div at bounding box center [342, 23] width 67 height 45
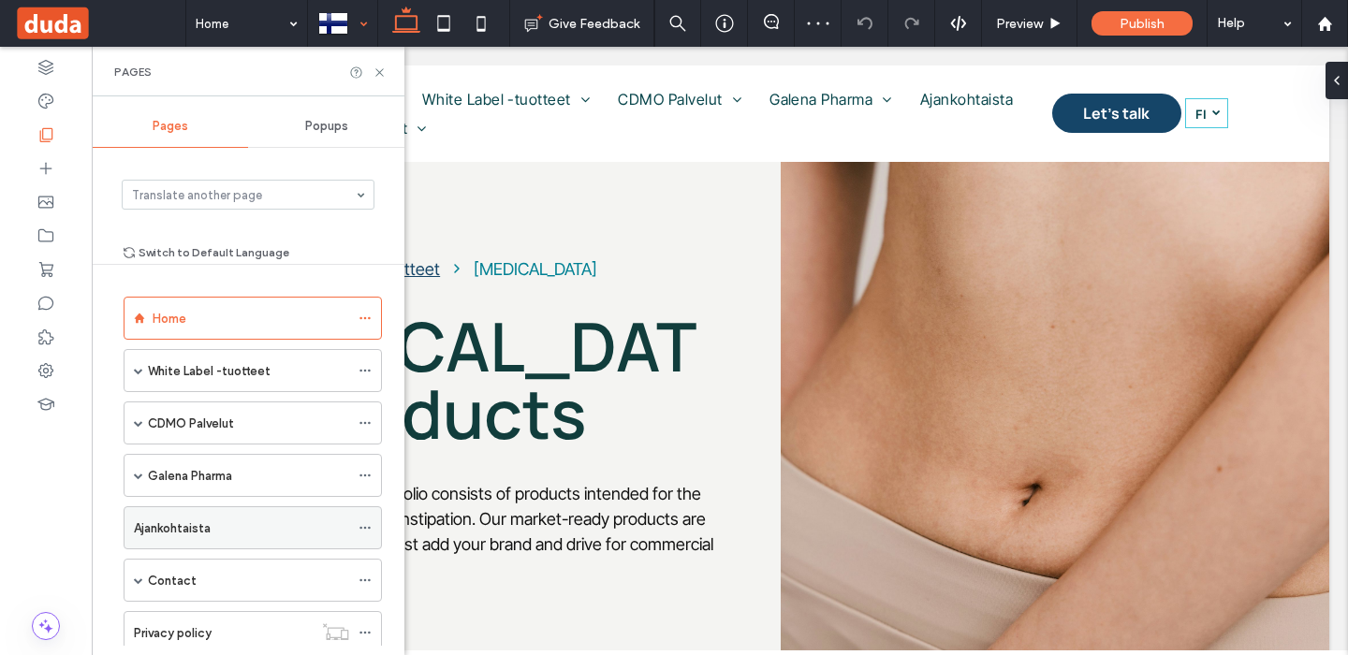
click at [190, 529] on label "Ajankohtaista" at bounding box center [172, 528] width 77 height 33
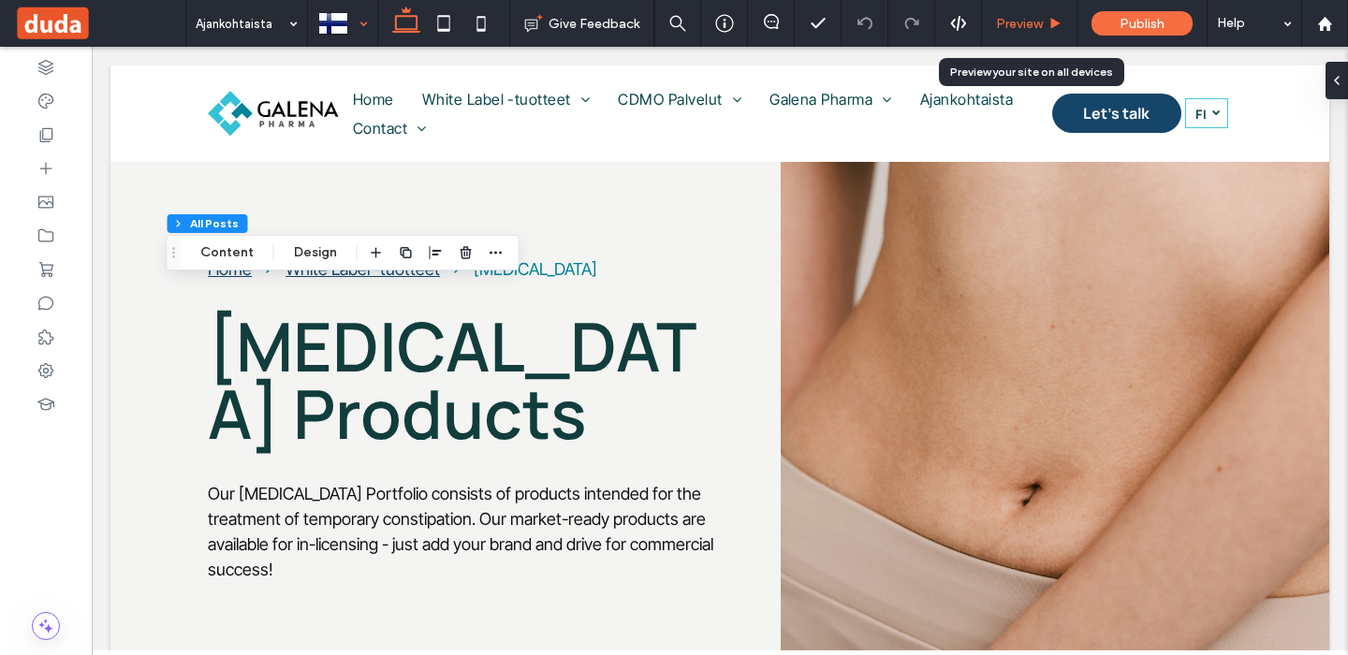
click at [1044, 16] on div "Preview" at bounding box center [1029, 24] width 95 height 16
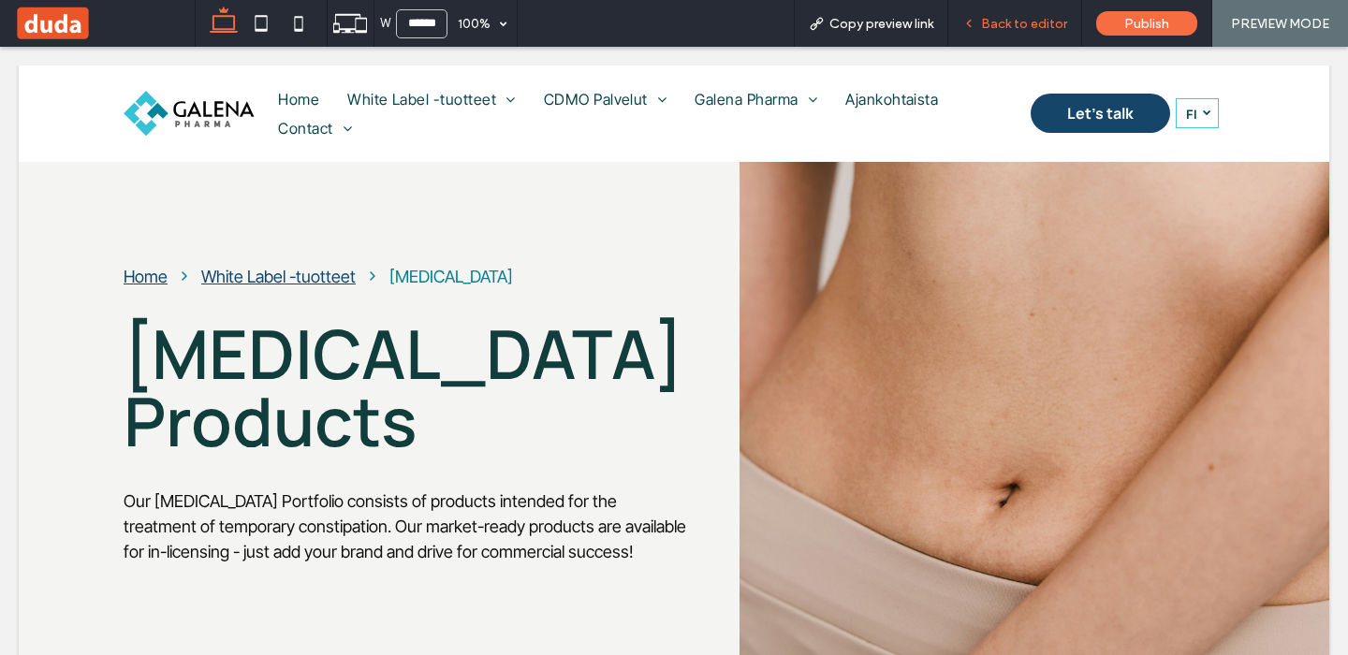
click at [1023, 17] on span "Back to editor" at bounding box center [1024, 24] width 86 height 16
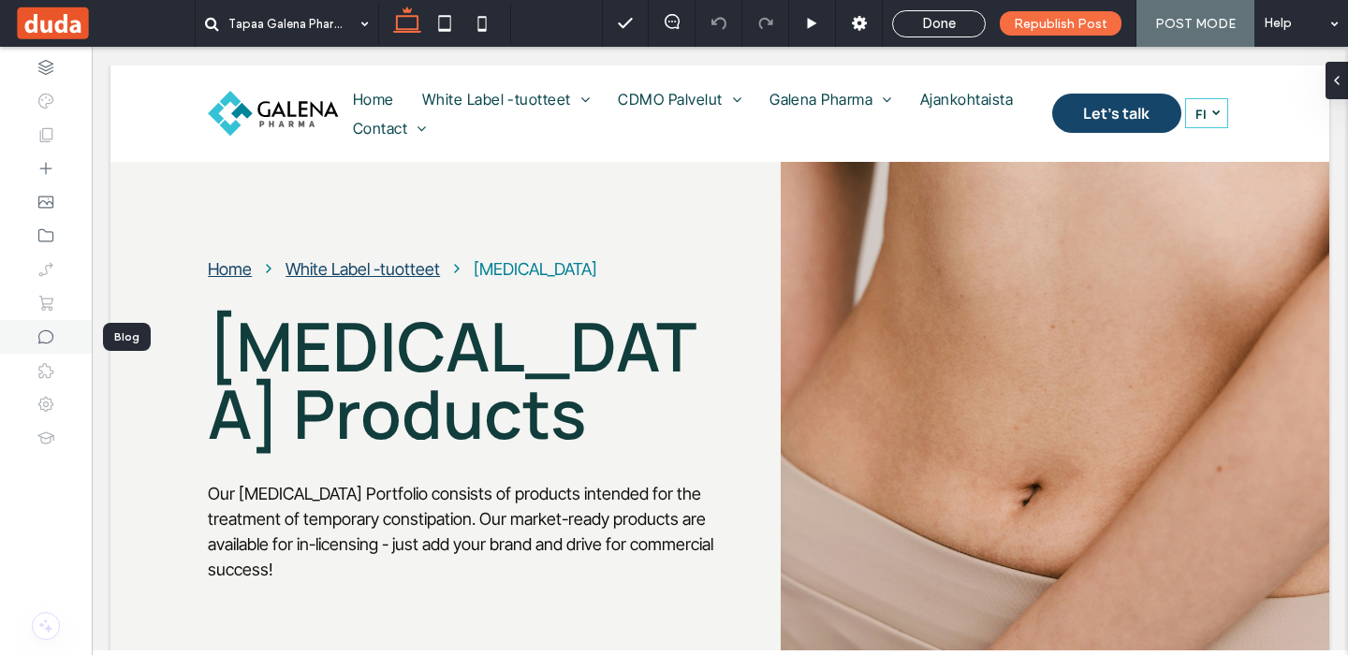
click at [48, 333] on icon at bounding box center [46, 337] width 19 height 19
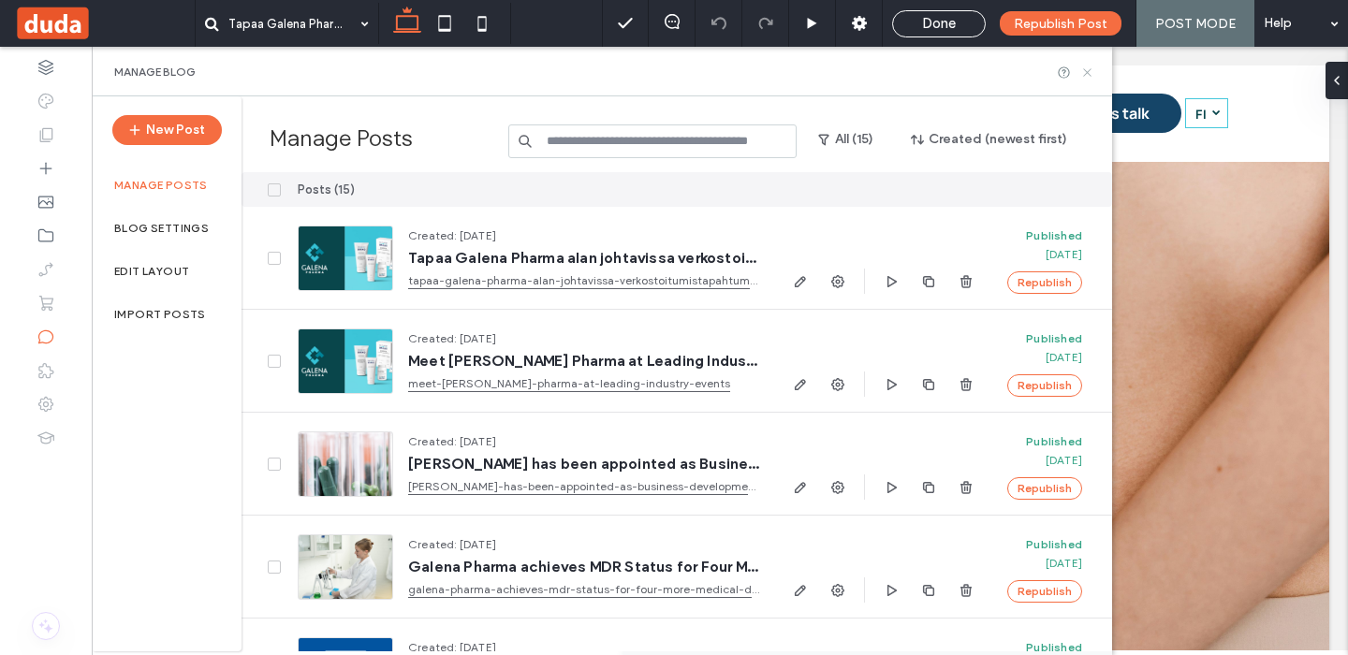
click at [1087, 73] on icon at bounding box center [1087, 73] width 14 height 14
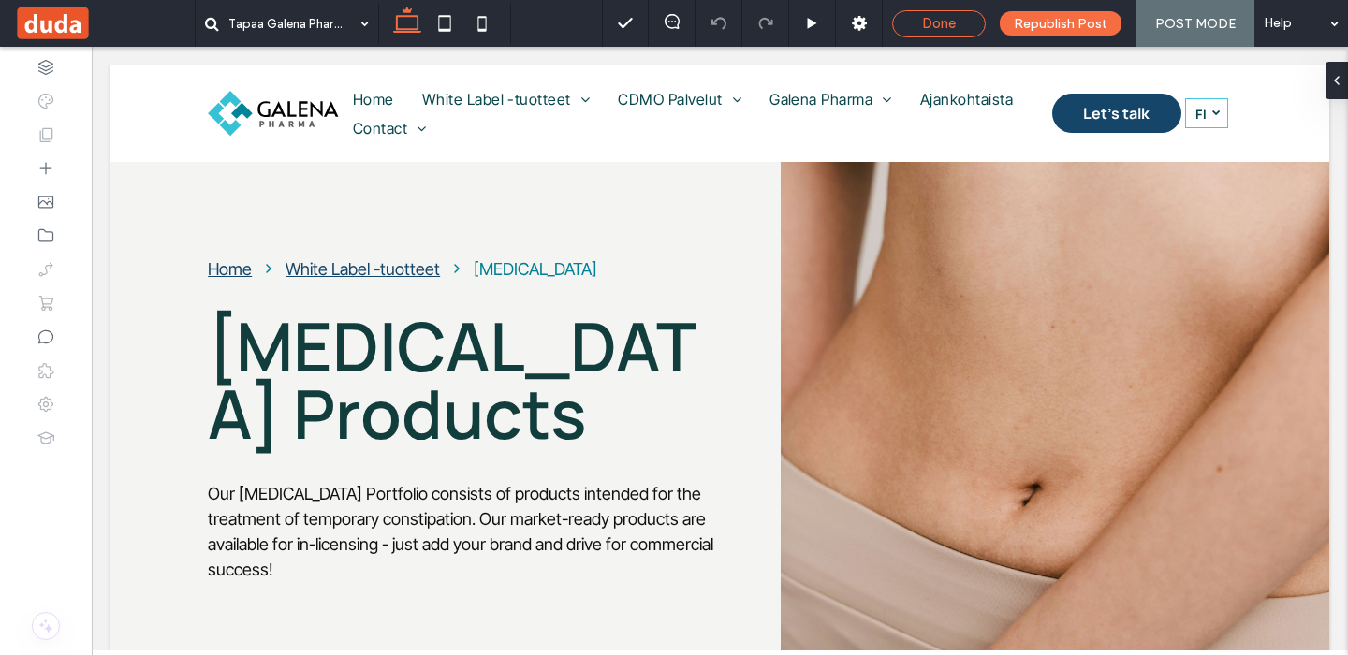
click at [956, 22] on span "Done" at bounding box center [939, 23] width 34 height 17
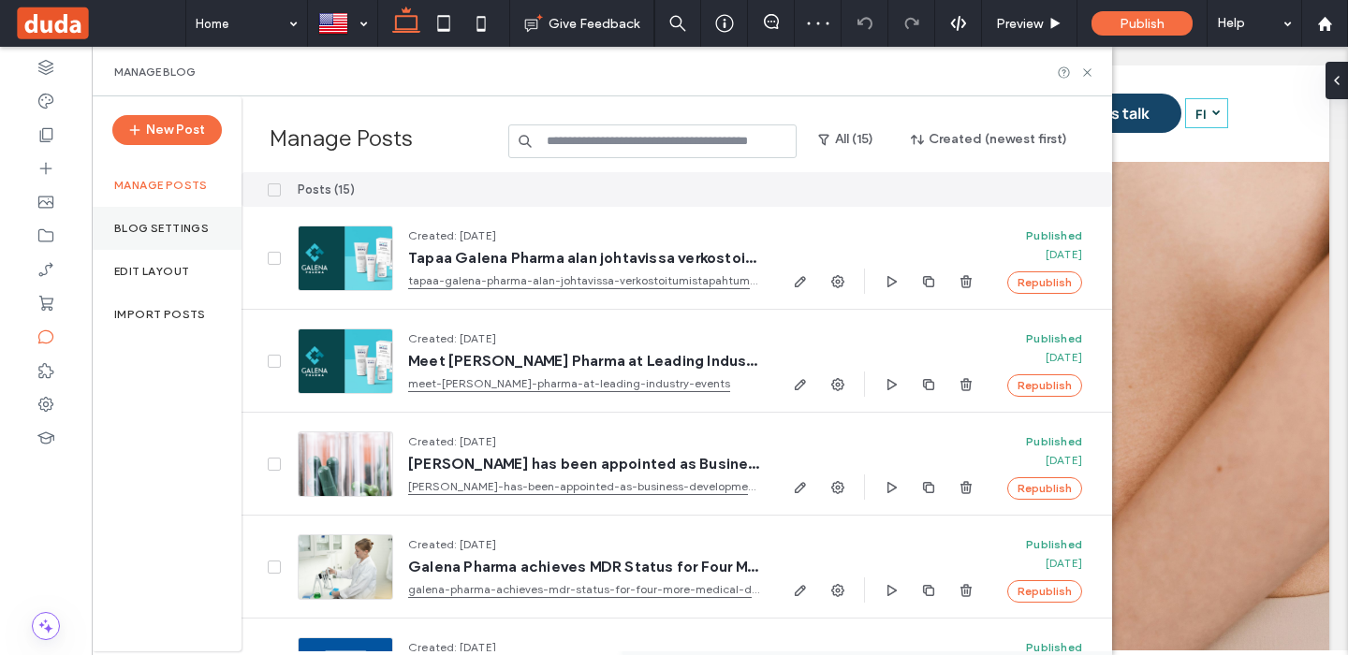
click at [180, 219] on div "Blog Settings" at bounding box center [167, 228] width 150 height 43
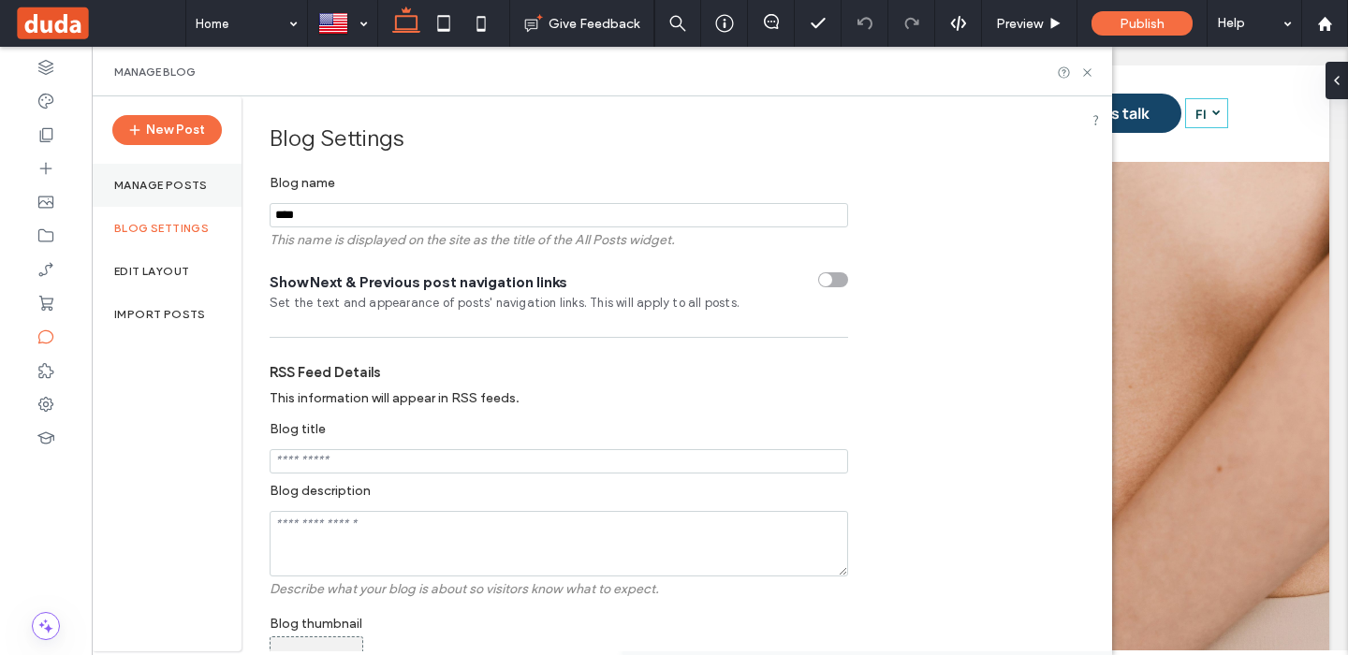
click at [144, 183] on label "Manage posts" at bounding box center [161, 185] width 94 height 13
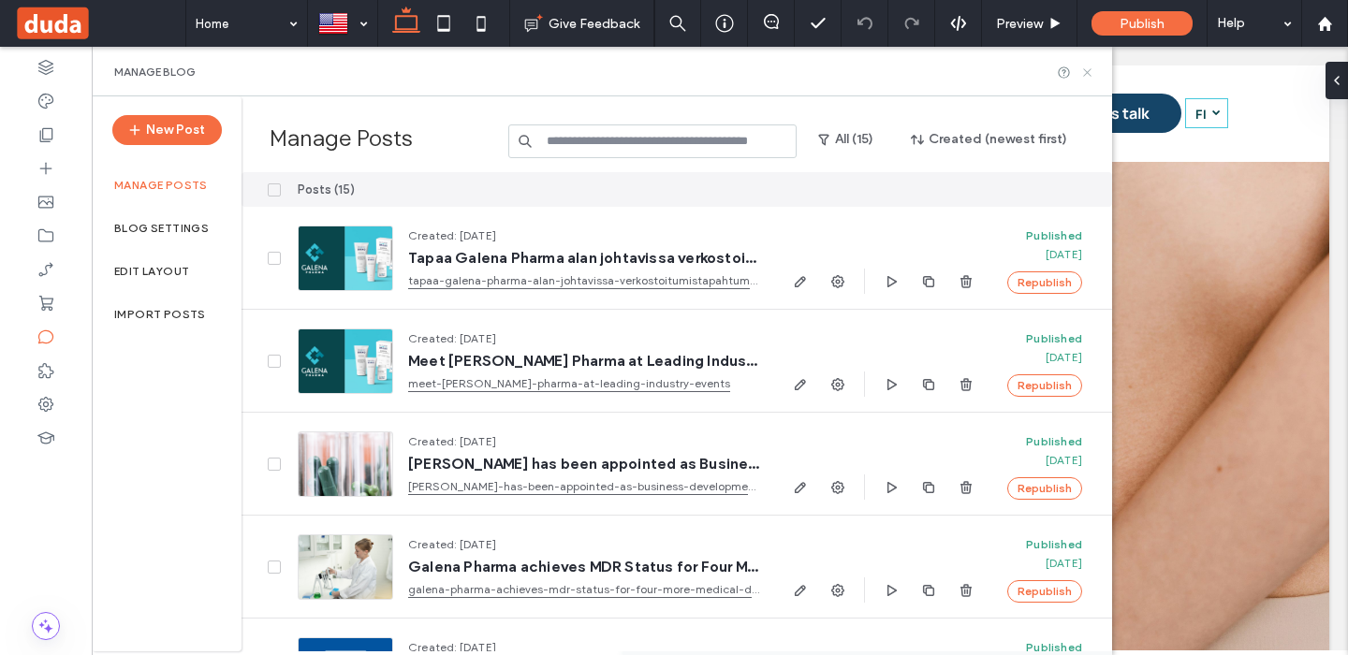
click at [1088, 67] on icon at bounding box center [1087, 73] width 14 height 14
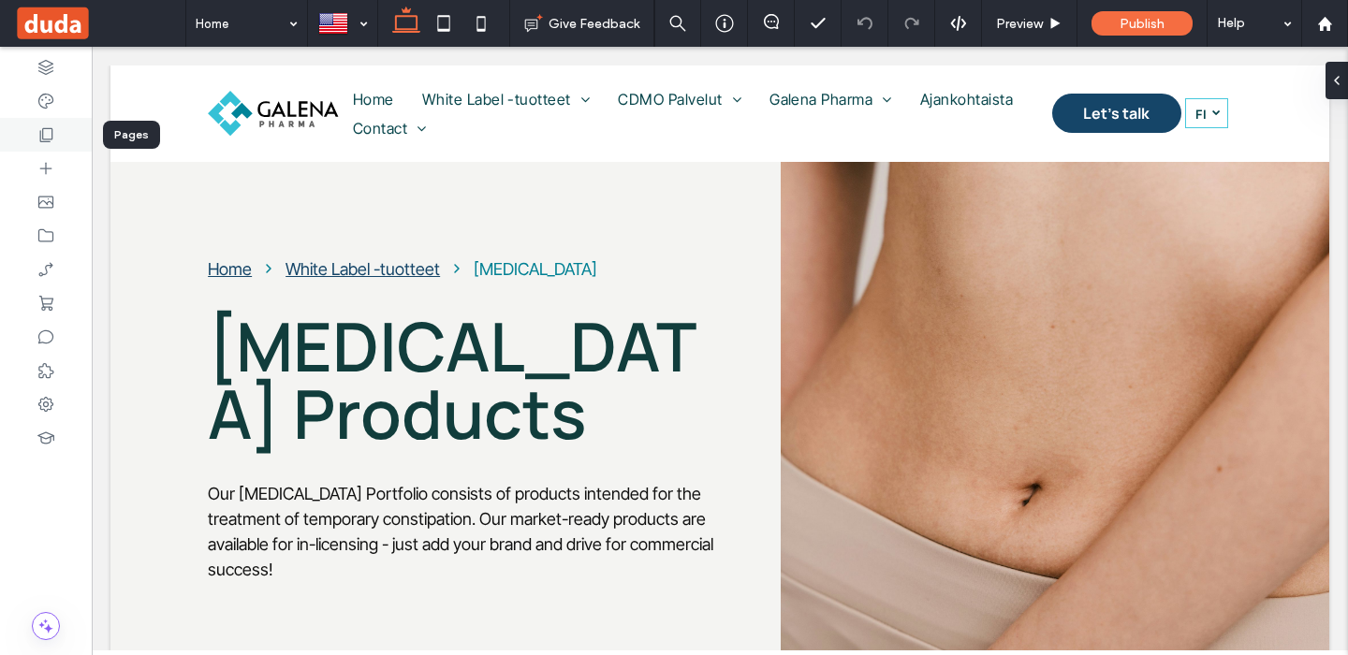
click at [44, 139] on icon at bounding box center [46, 134] width 19 height 19
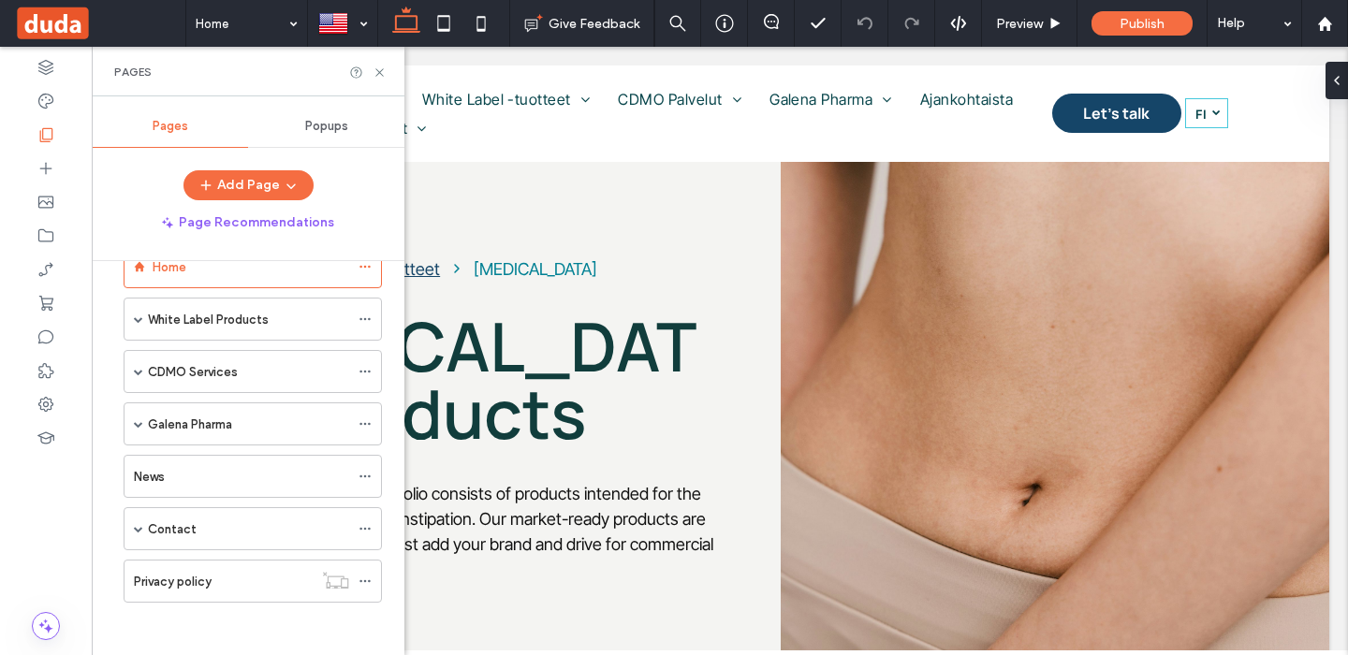
scroll to position [51, 0]
click at [158, 473] on label "News" at bounding box center [149, 473] width 31 height 33
click at [381, 64] on div "Pages" at bounding box center [248, 72] width 313 height 50
click at [381, 66] on icon at bounding box center [380, 73] width 14 height 14
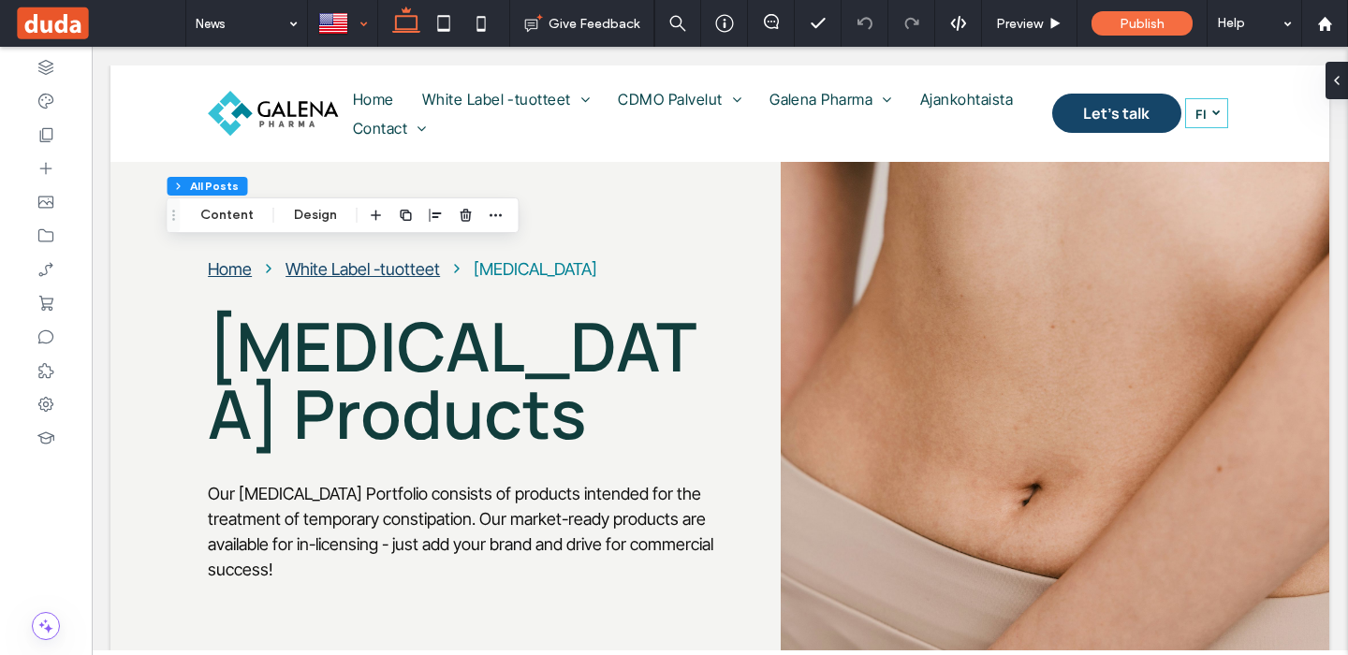
click at [350, 27] on div at bounding box center [342, 23] width 67 height 45
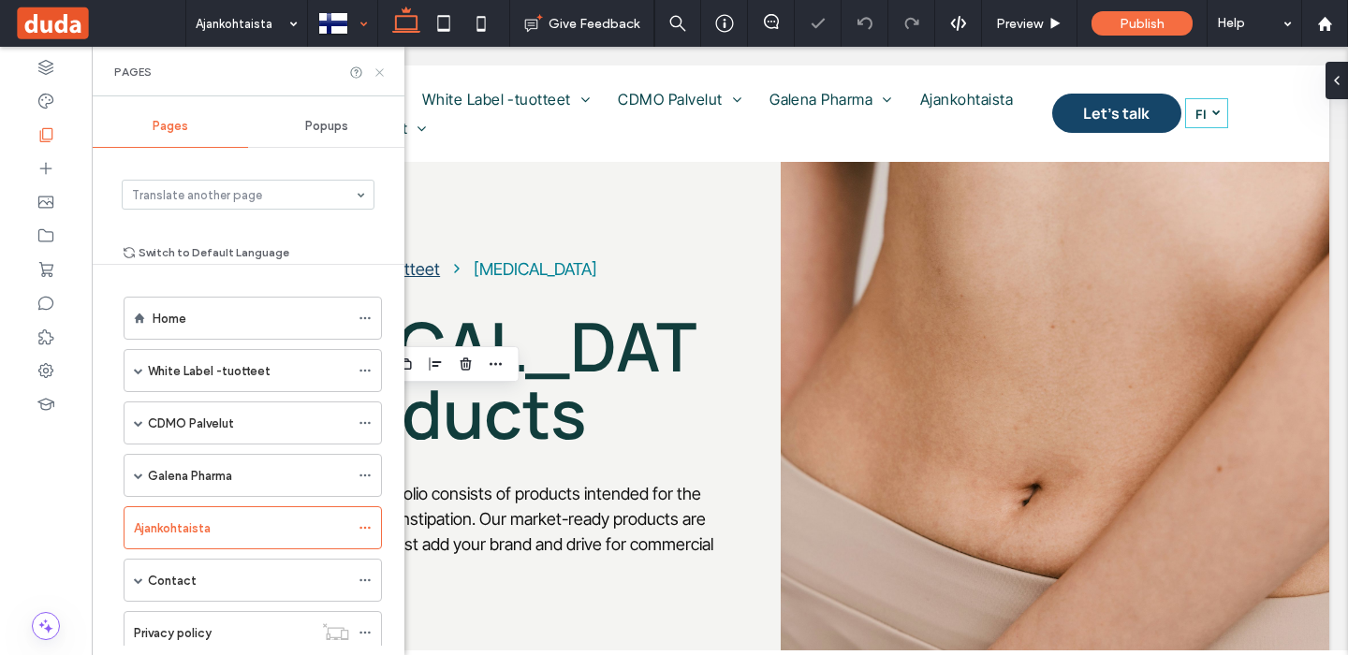
click at [379, 68] on icon at bounding box center [380, 73] width 14 height 14
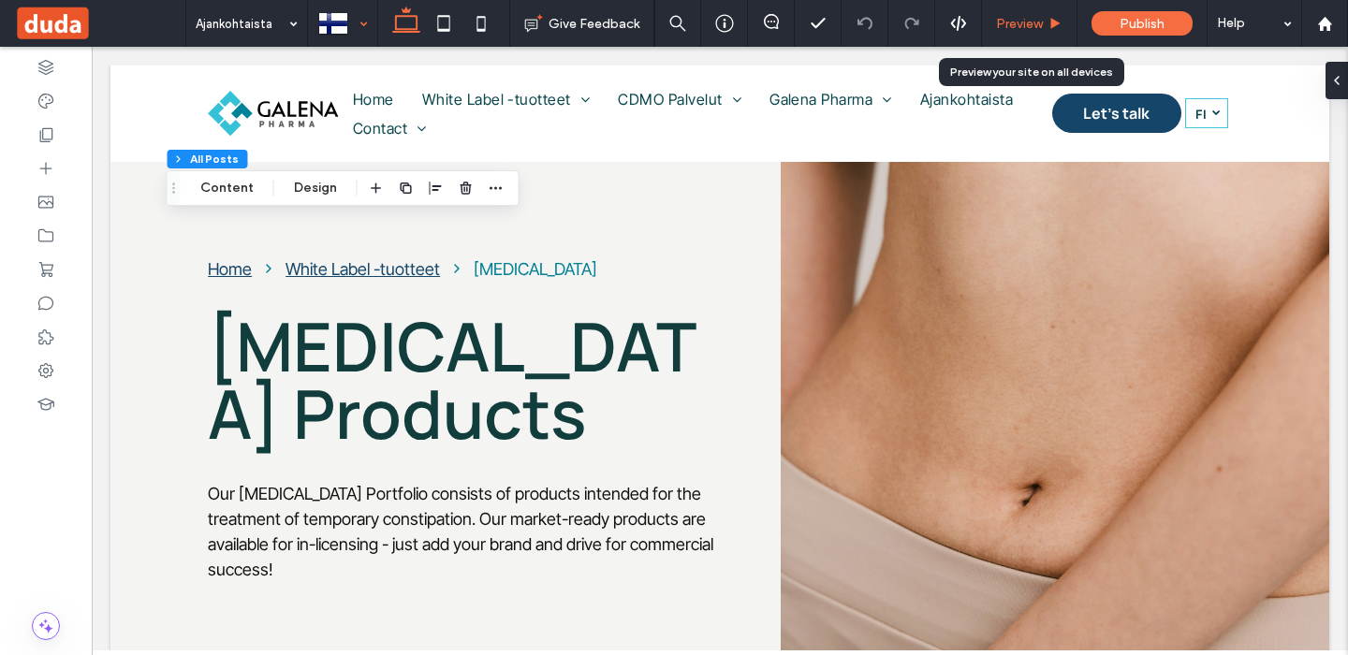
click at [1035, 26] on span "Preview" at bounding box center [1019, 24] width 47 height 16
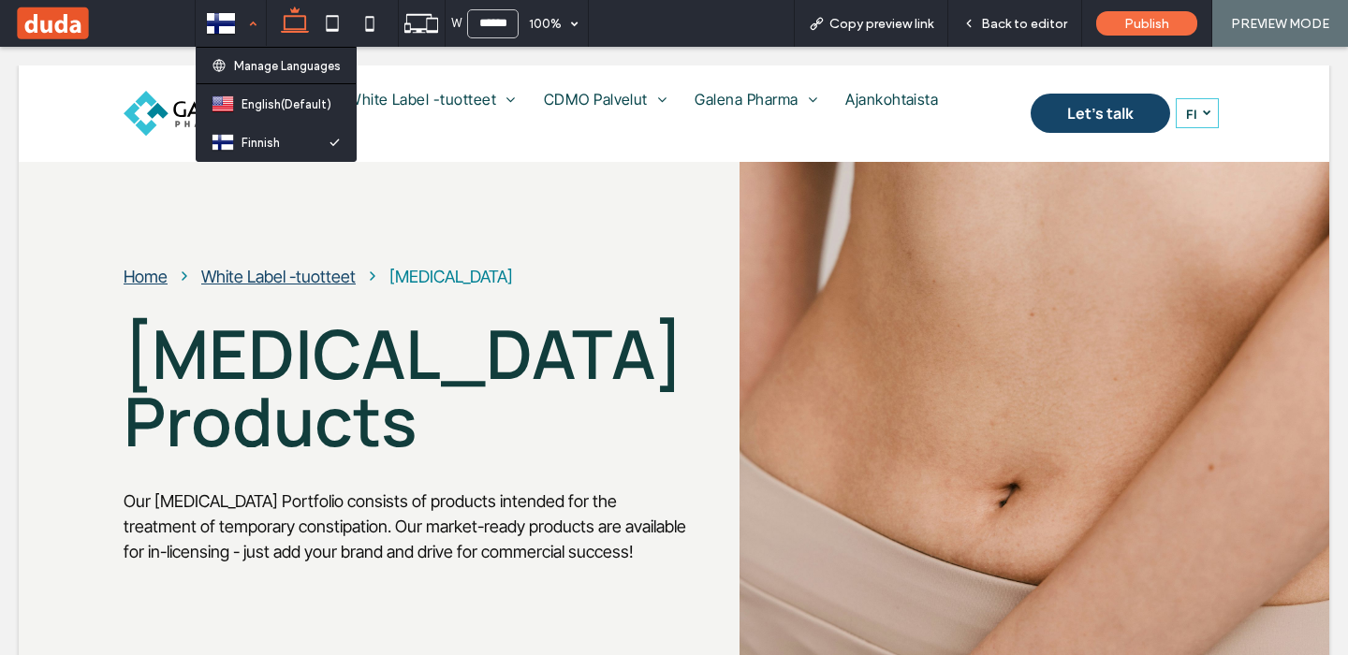
click at [255, 33] on div at bounding box center [231, 23] width 68 height 45
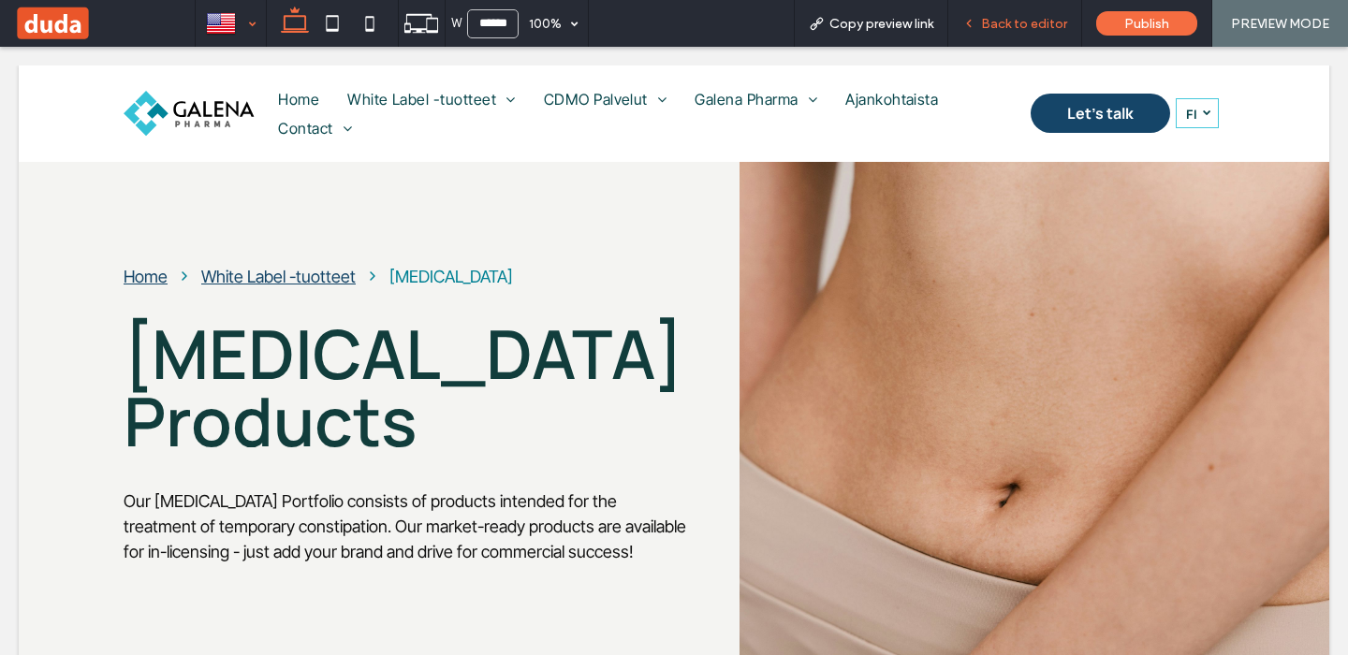
click at [1040, 22] on span "Back to editor" at bounding box center [1024, 24] width 86 height 16
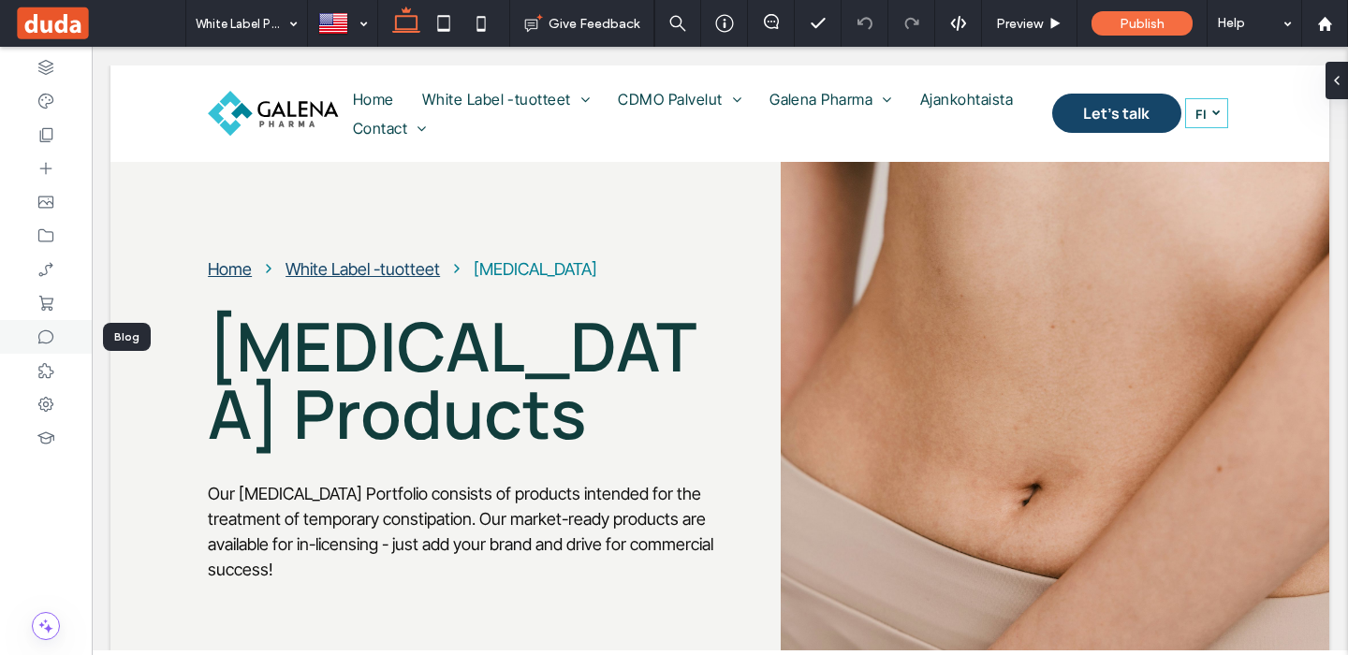
click at [43, 338] on icon at bounding box center [46, 337] width 19 height 19
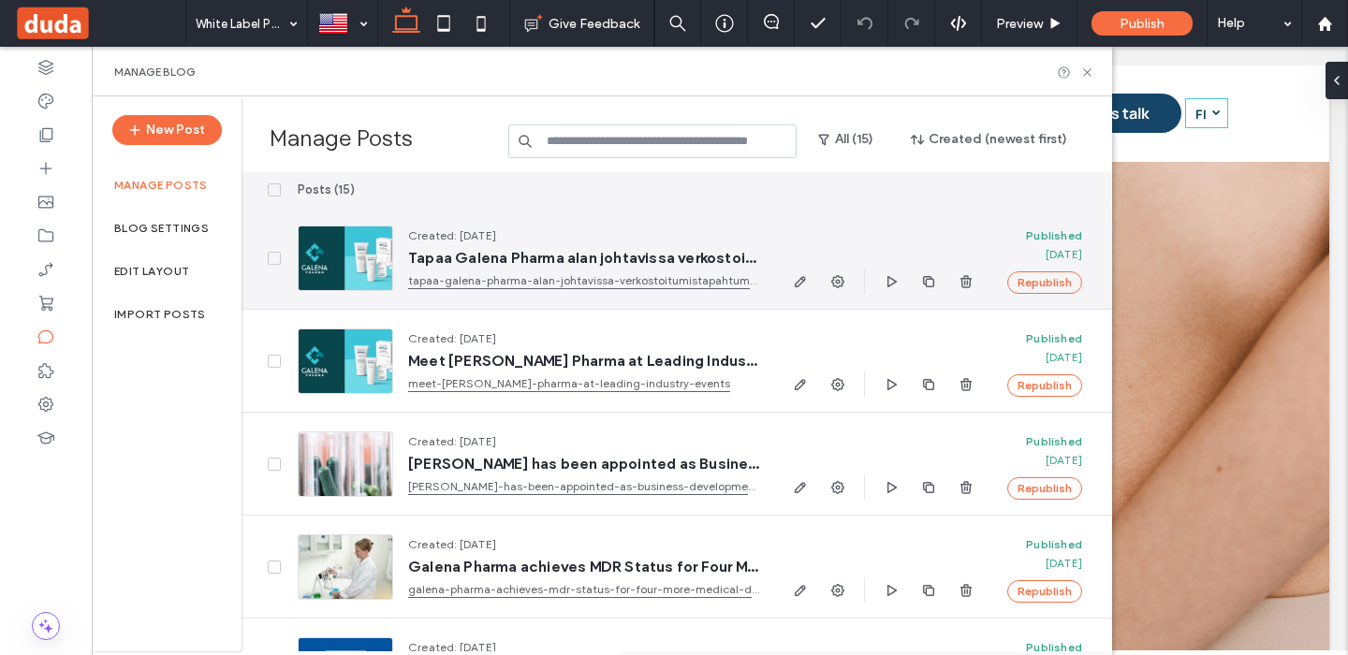
click at [675, 276] on link "tapaa-galena-pharma-alan-johtavissa-verkostoitumistapahtumissa" at bounding box center [583, 281] width 351 height 19
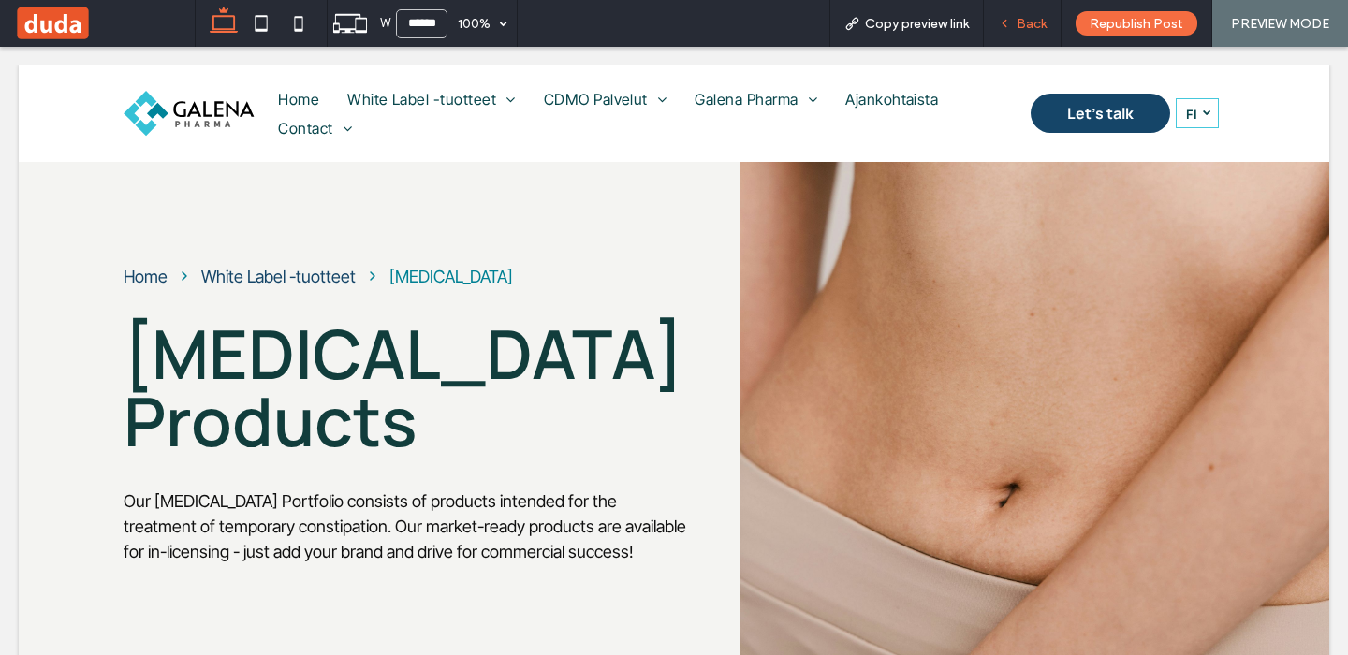
click at [1026, 24] on span "Back" at bounding box center [1032, 24] width 30 height 16
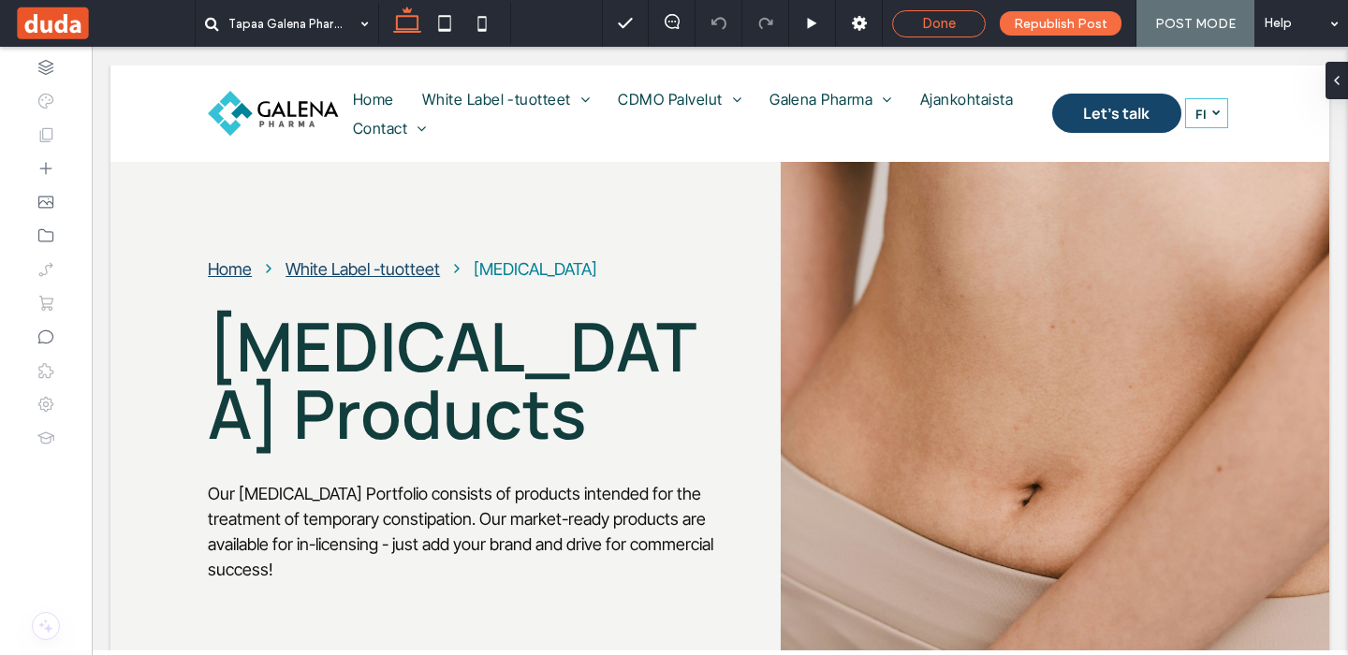
click at [951, 20] on span "Done" at bounding box center [939, 23] width 34 height 17
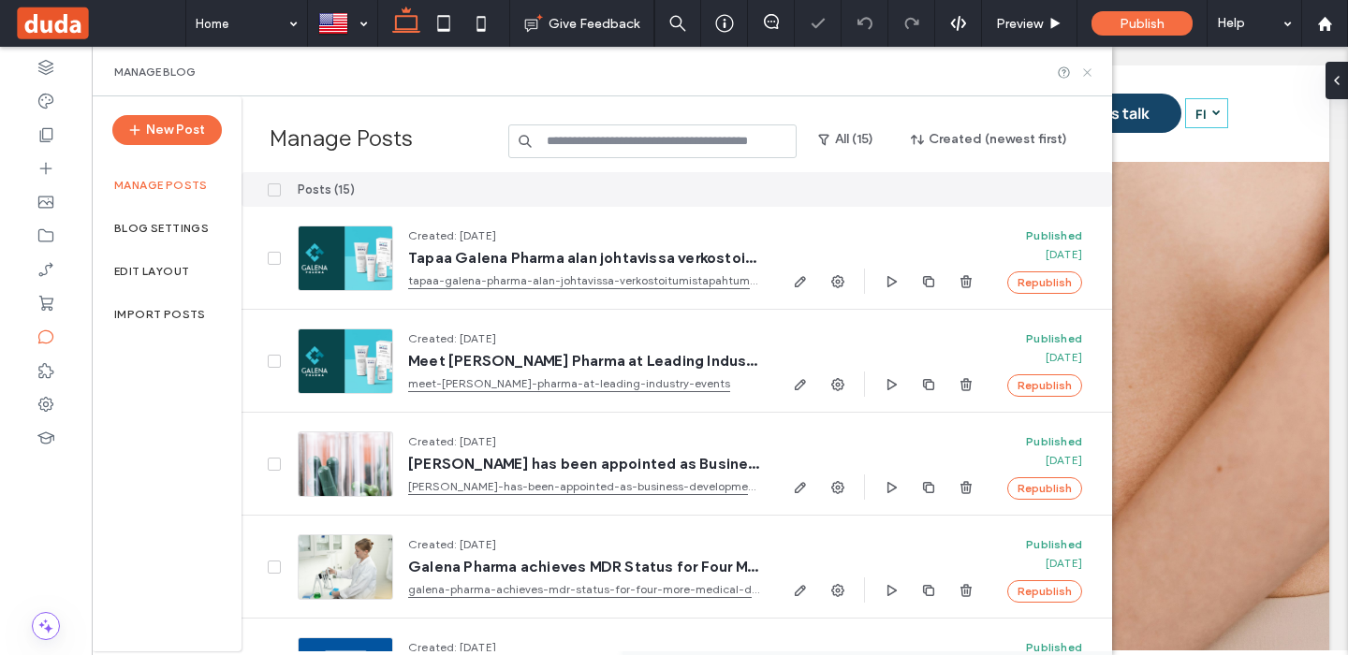
click at [1083, 74] on icon at bounding box center [1087, 73] width 14 height 14
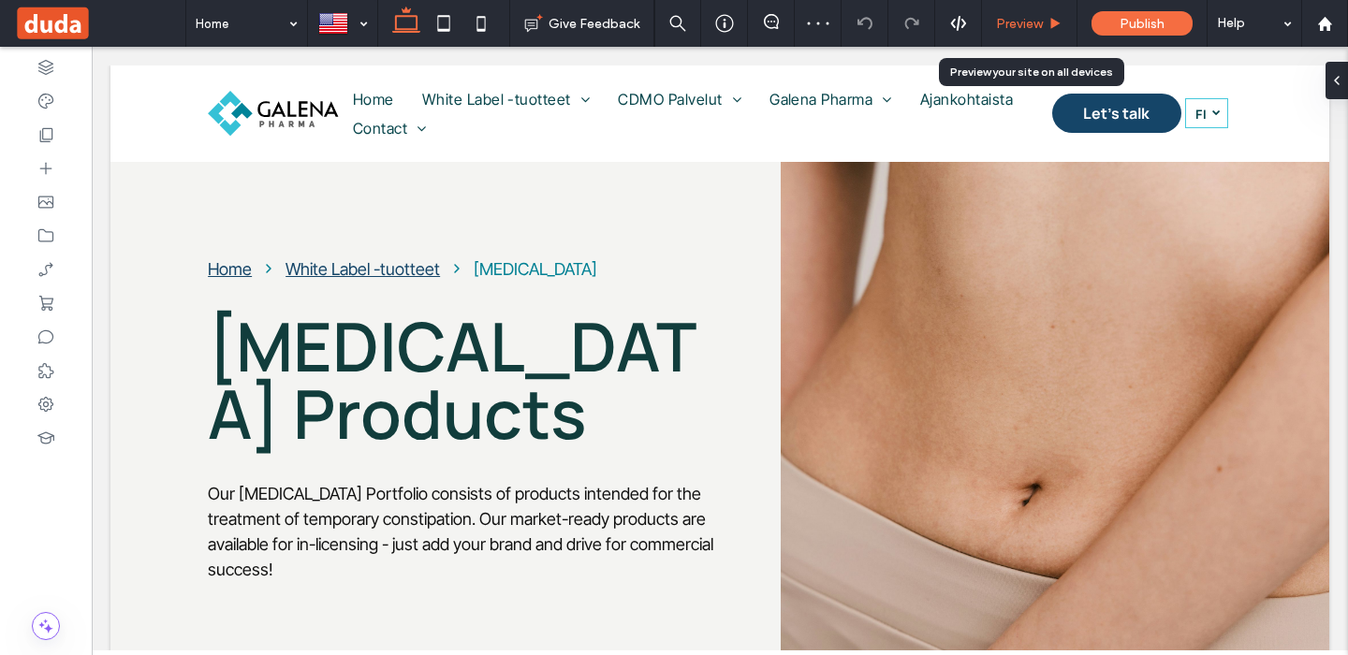
click at [1030, 29] on span "Preview" at bounding box center [1019, 24] width 47 height 16
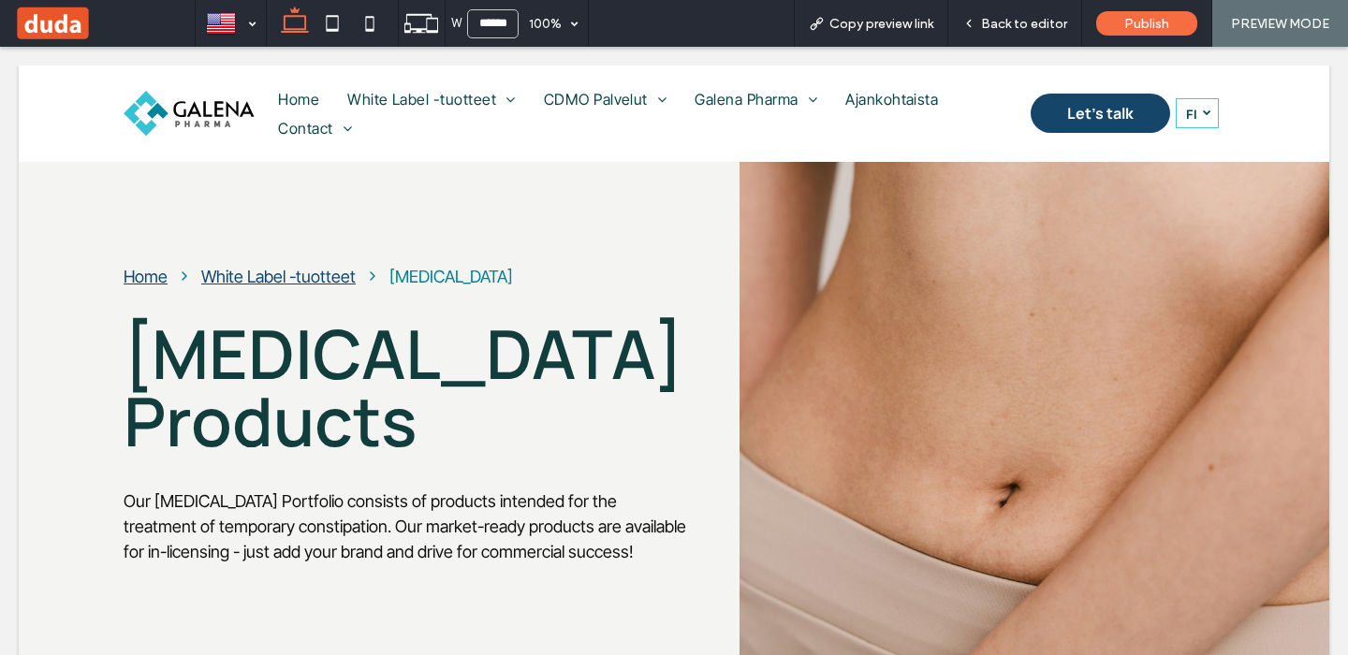
click at [855, 84] on div at bounding box center [674, 327] width 1348 height 655
click at [1038, 22] on span "Back to editor" at bounding box center [1024, 24] width 86 height 16
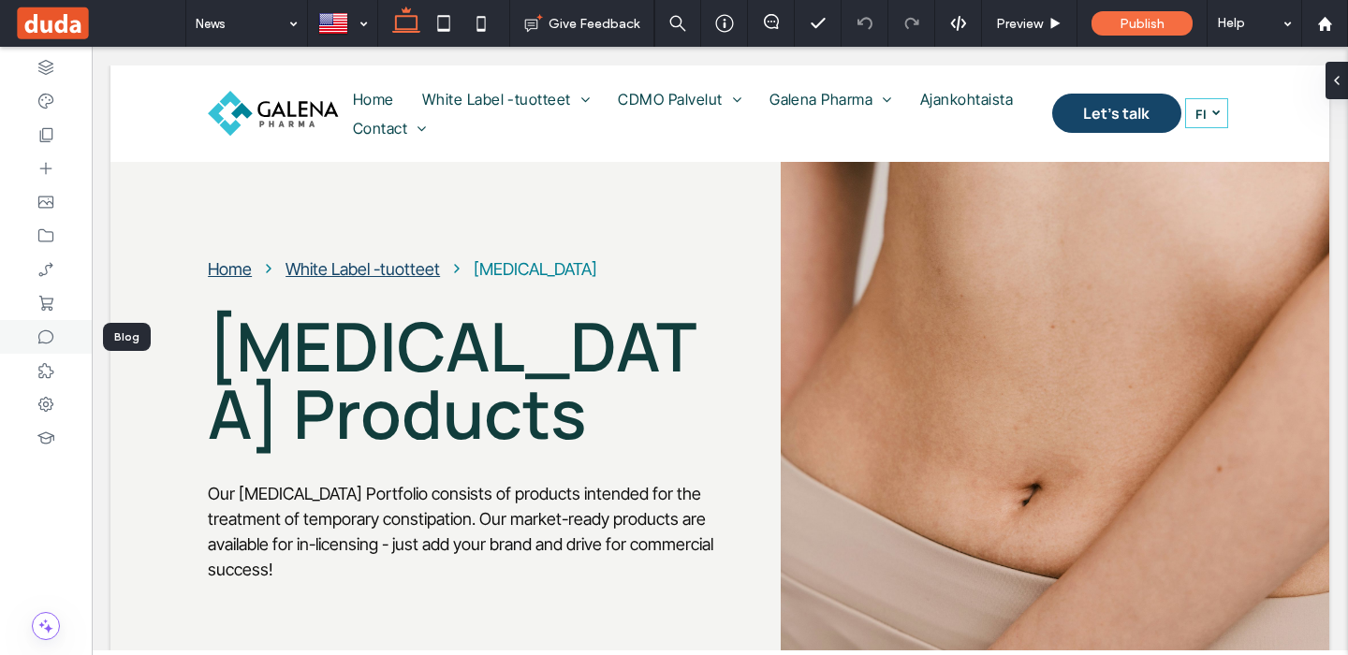
click at [35, 339] on div at bounding box center [46, 337] width 92 height 34
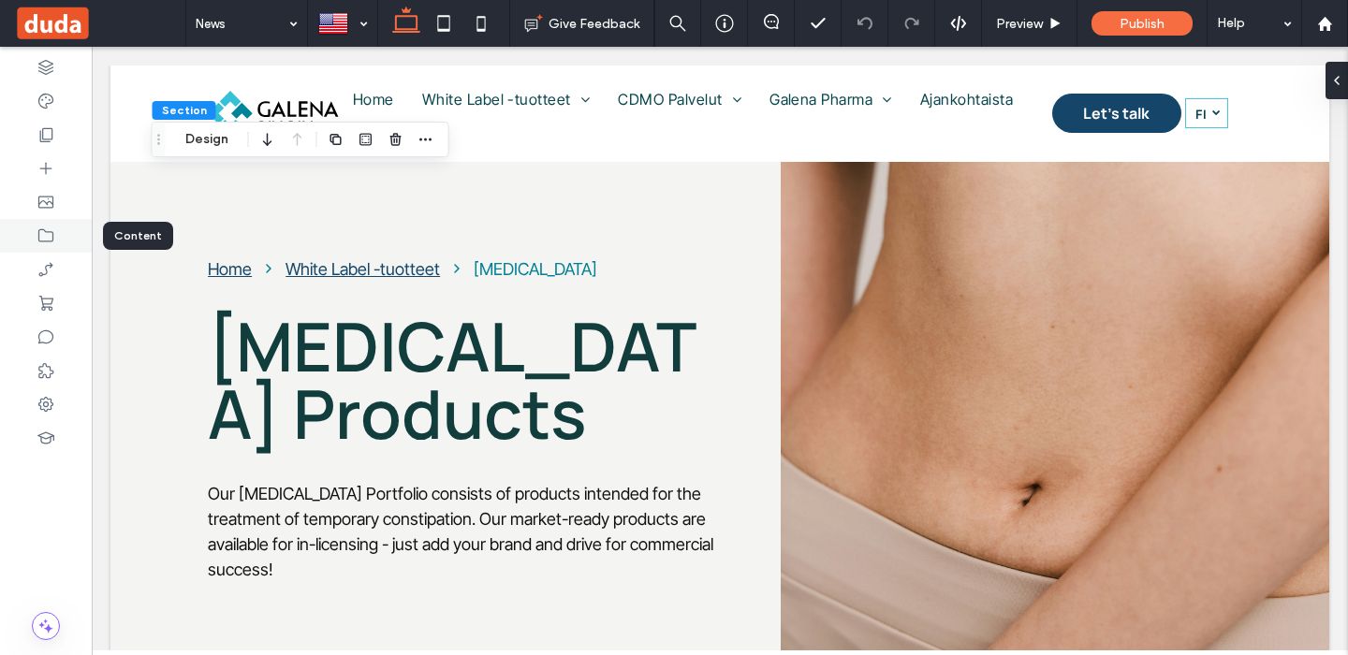
click at [48, 231] on use at bounding box center [45, 235] width 15 height 13
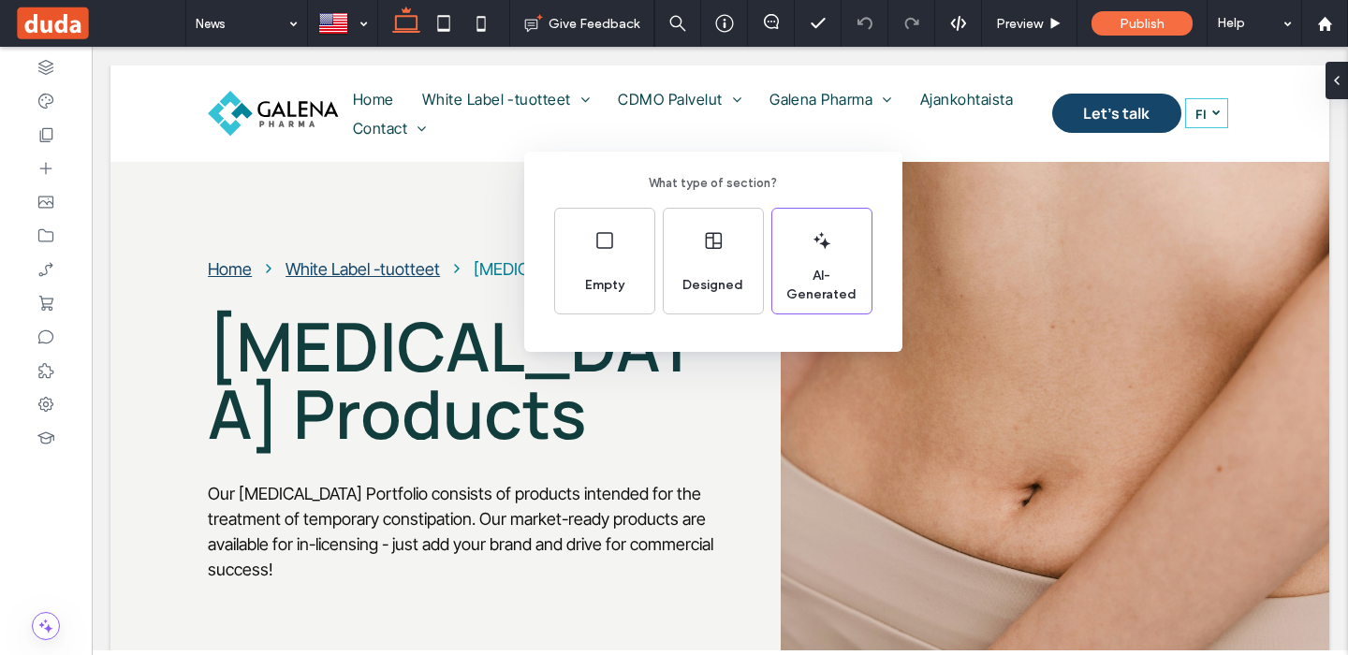
click at [590, 384] on div "What type of section? Empty Designed AI-Generated" at bounding box center [674, 373] width 1348 height 747
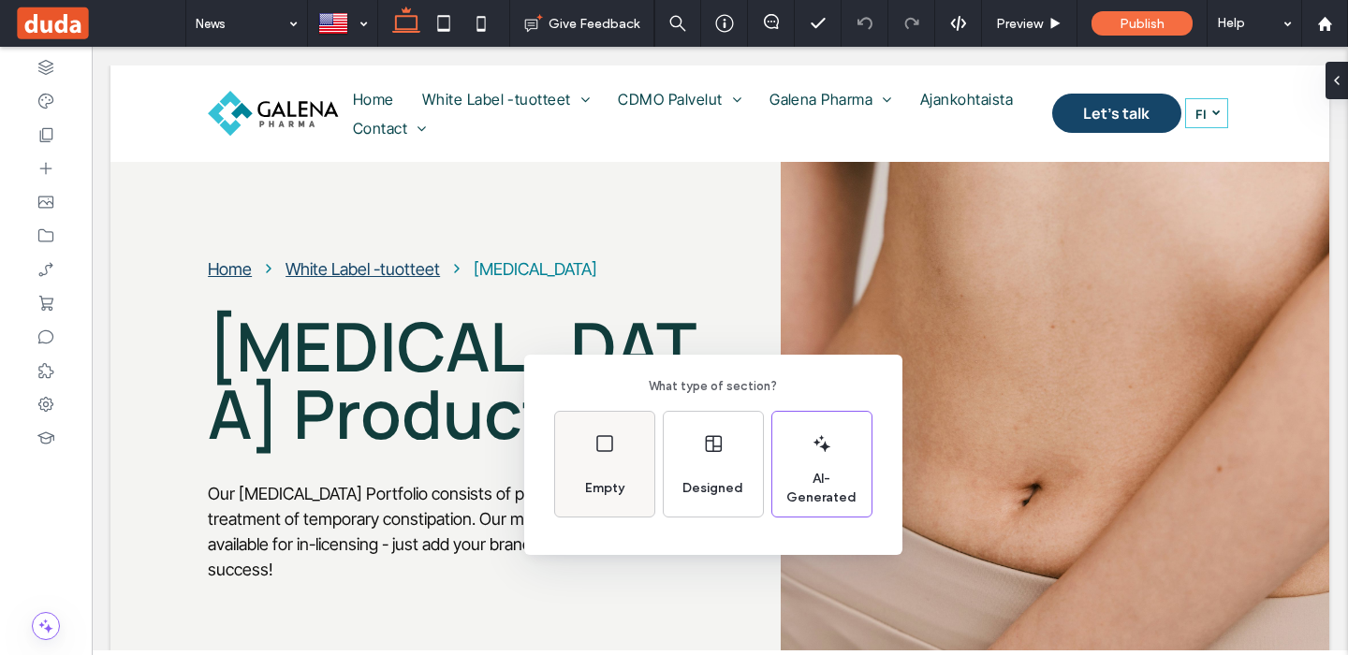
click at [632, 489] on div "Empty" at bounding box center [604, 464] width 99 height 105
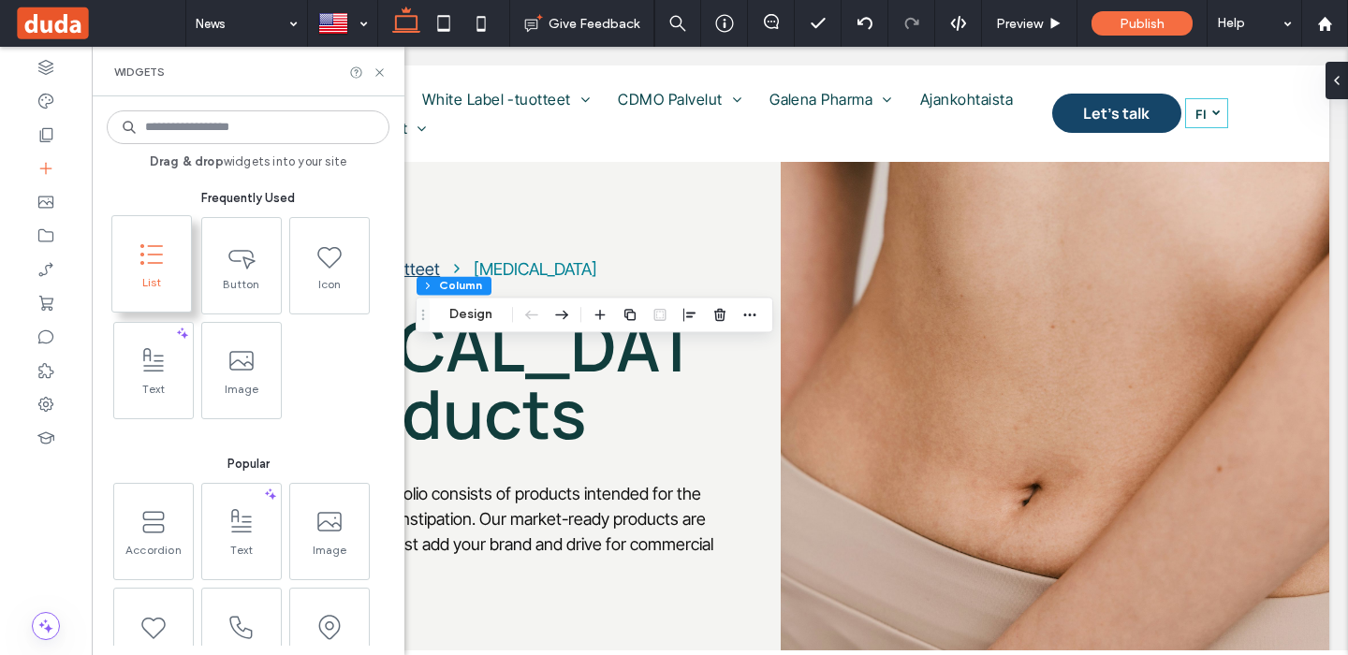
click at [161, 262] on use at bounding box center [151, 254] width 22 height 21
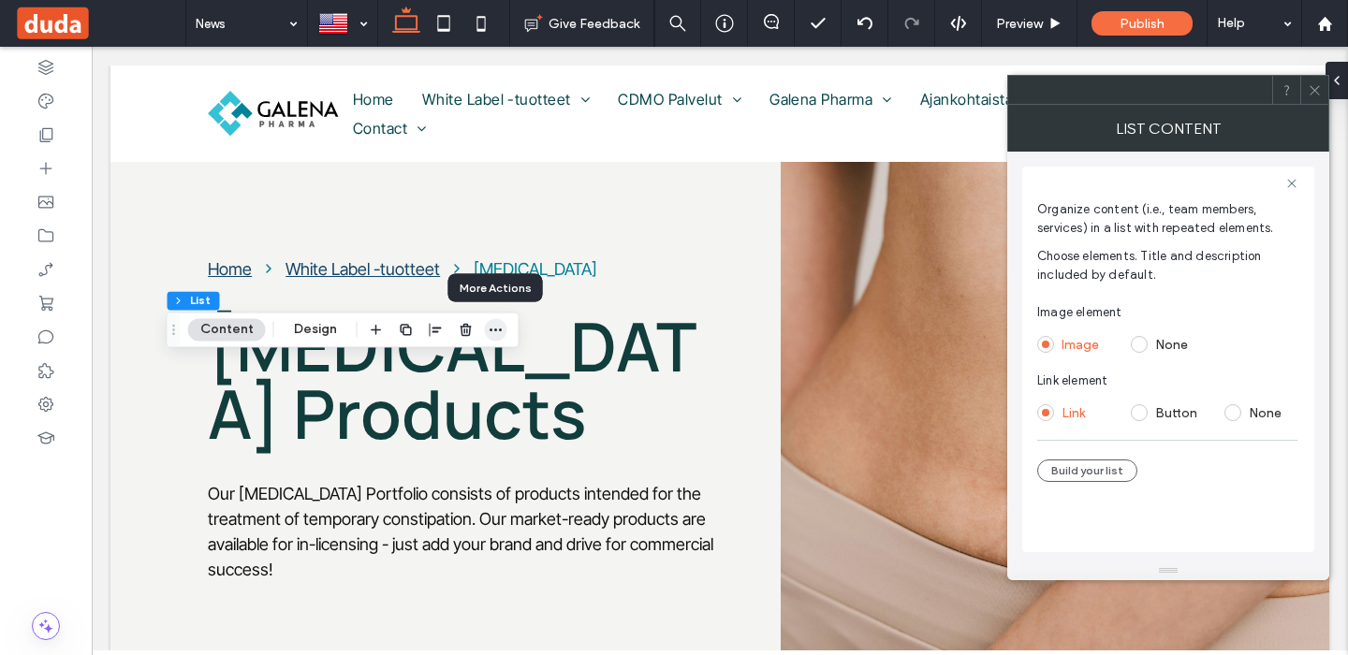
click at [492, 326] on icon "button" at bounding box center [496, 329] width 15 height 15
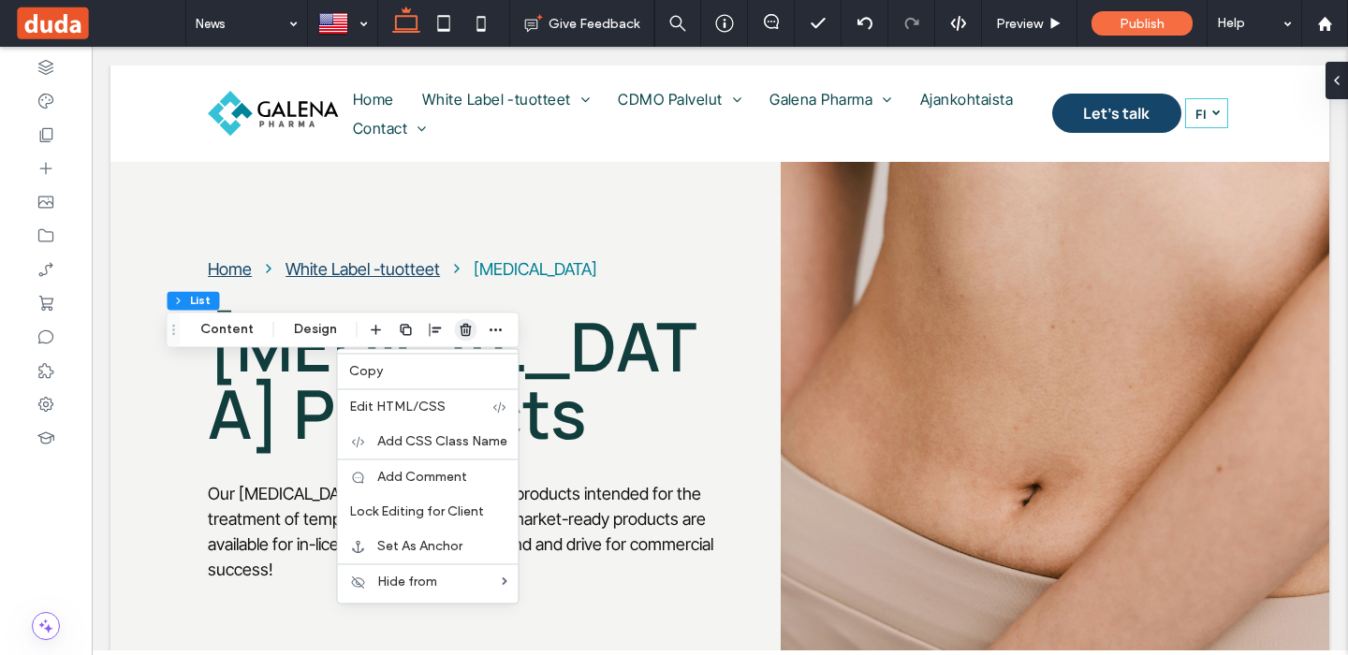
click at [463, 331] on icon "button" at bounding box center [466, 329] width 15 height 15
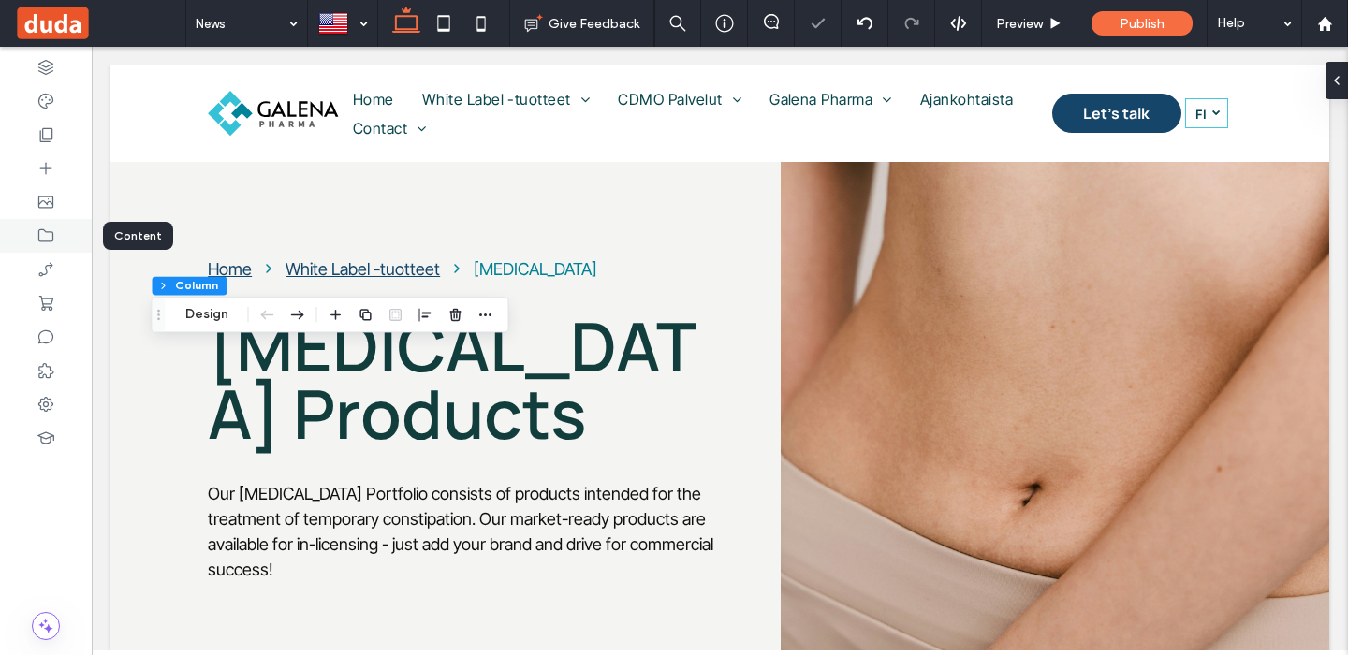
click at [57, 236] on div at bounding box center [46, 236] width 92 height 34
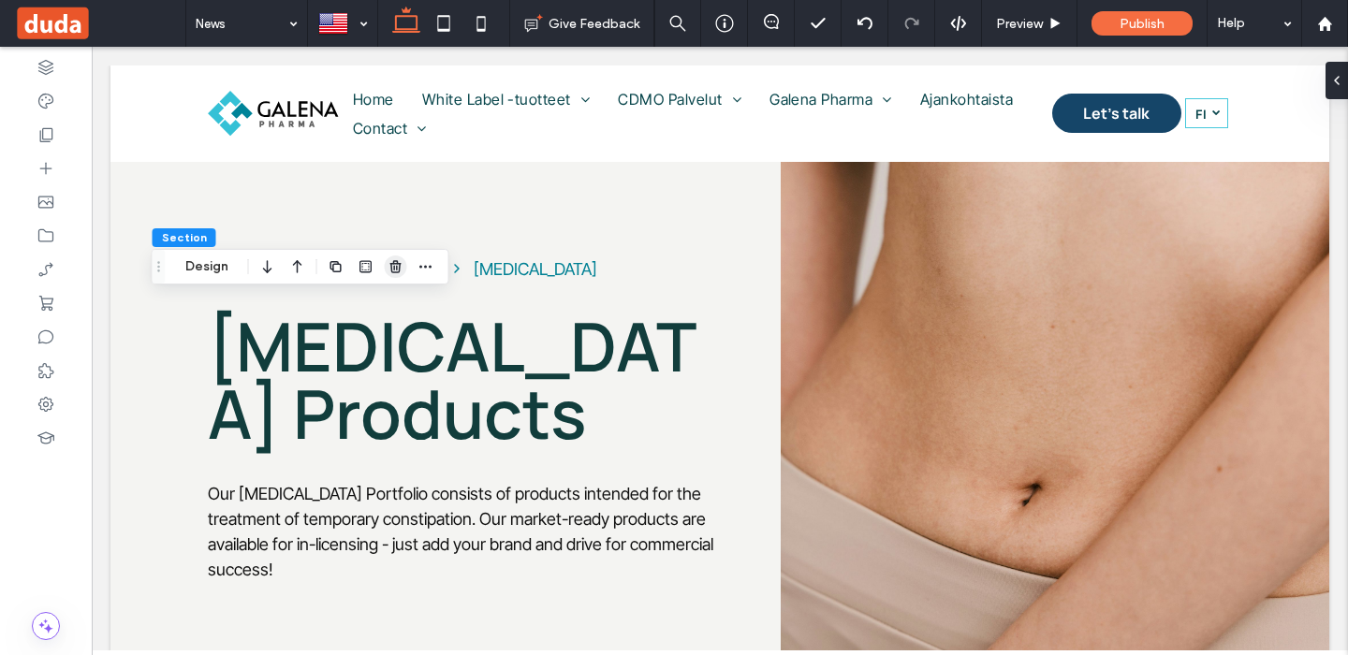
click at [397, 273] on icon "button" at bounding box center [396, 266] width 15 height 15
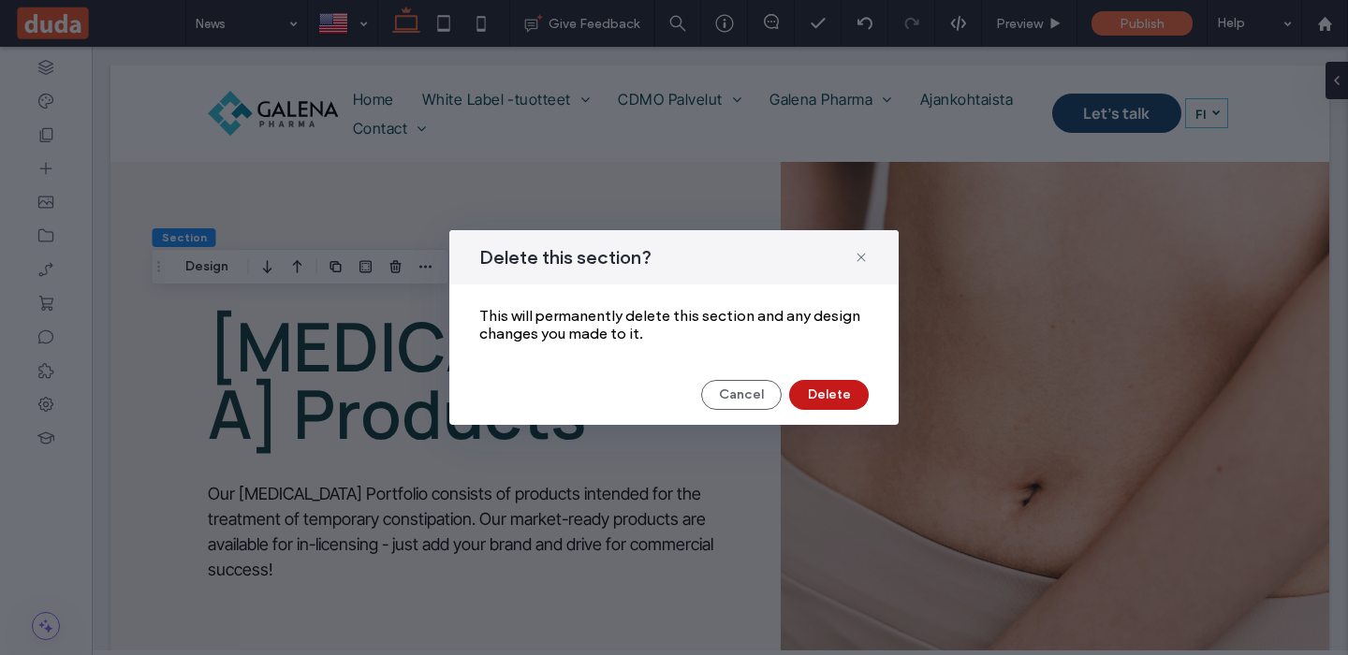
click at [824, 399] on button "Delete" at bounding box center [829, 395] width 80 height 30
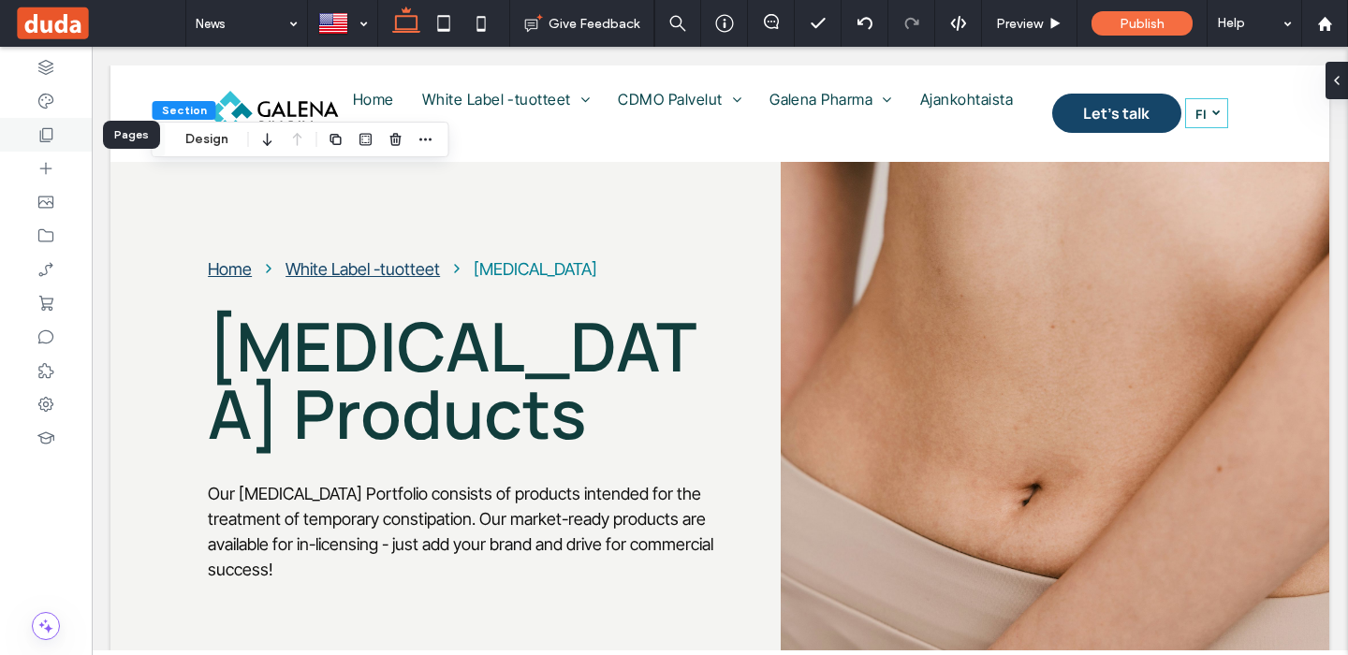
click at [45, 128] on use at bounding box center [46, 135] width 13 height 14
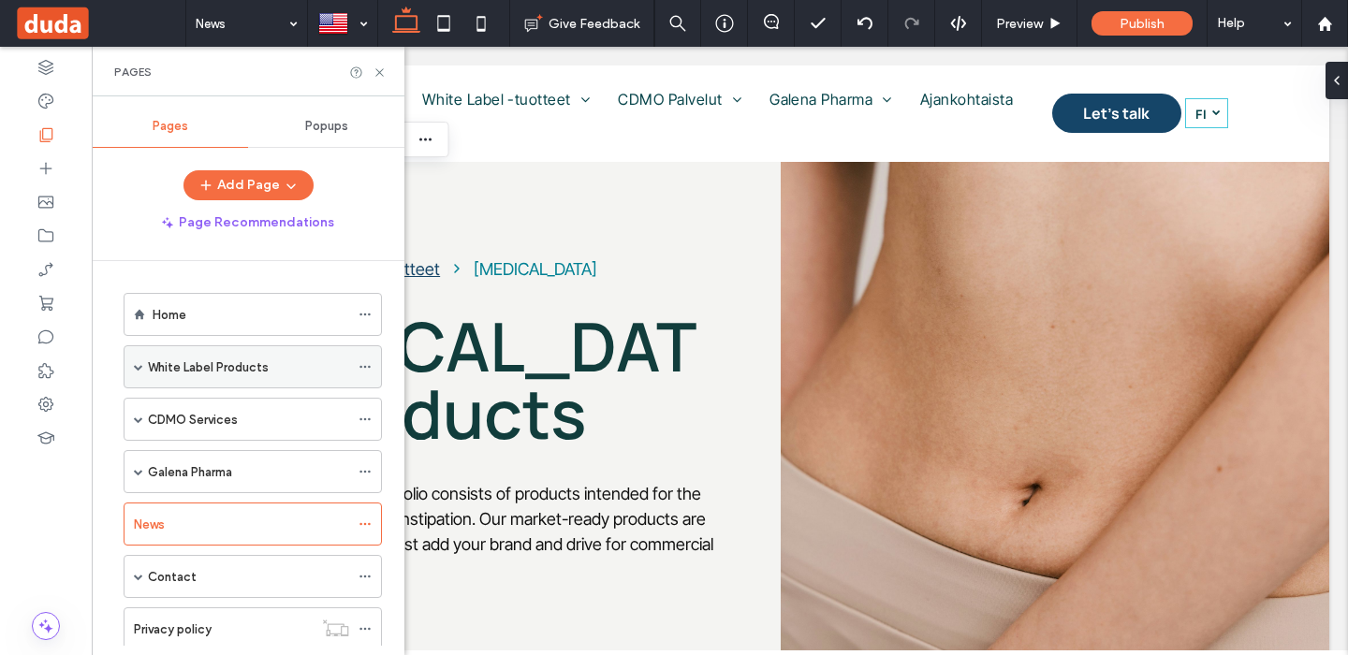
click at [140, 372] on span at bounding box center [138, 366] width 9 height 41
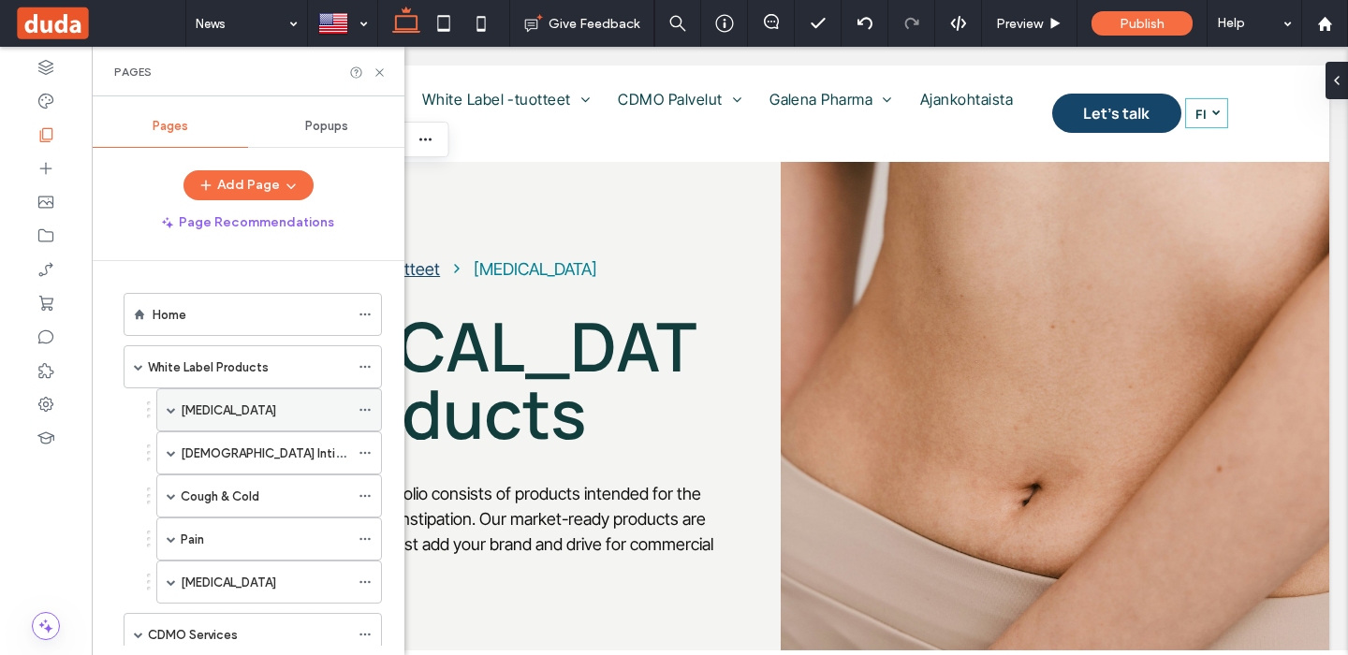
click at [180, 411] on div "[MEDICAL_DATA]" at bounding box center [269, 410] width 226 height 43
click at [172, 411] on span at bounding box center [171, 409] width 9 height 9
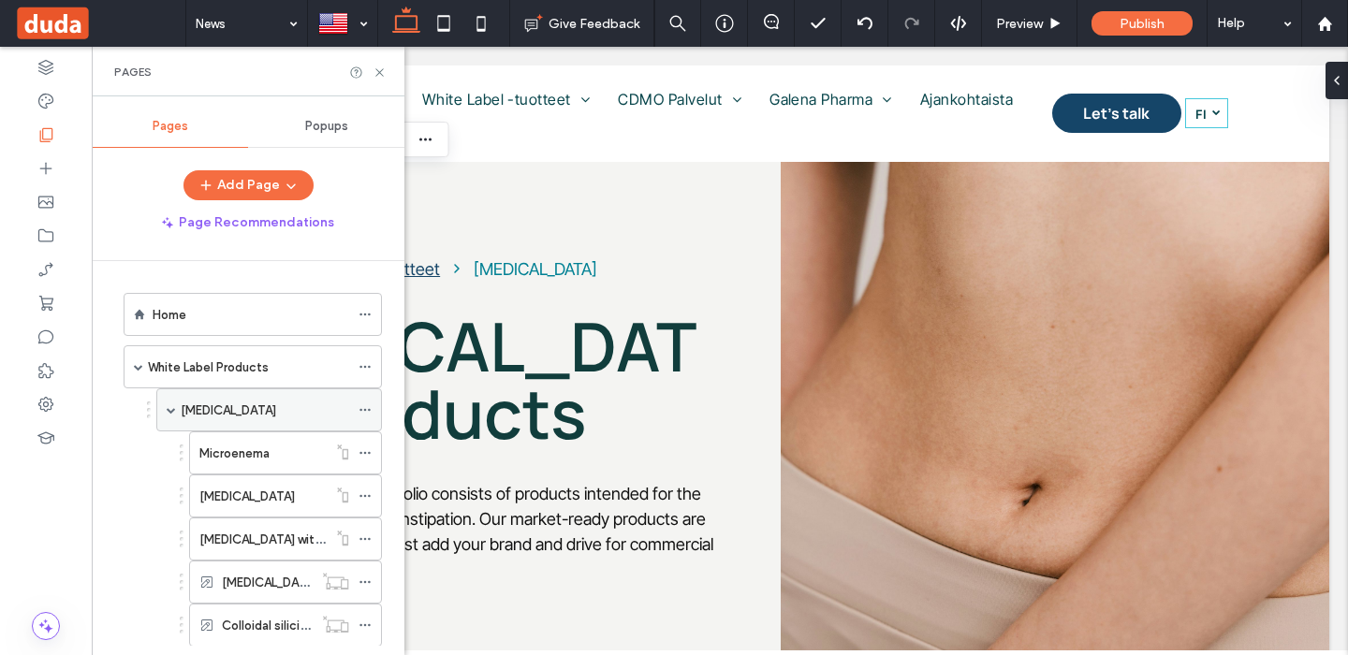
scroll to position [39, 0]
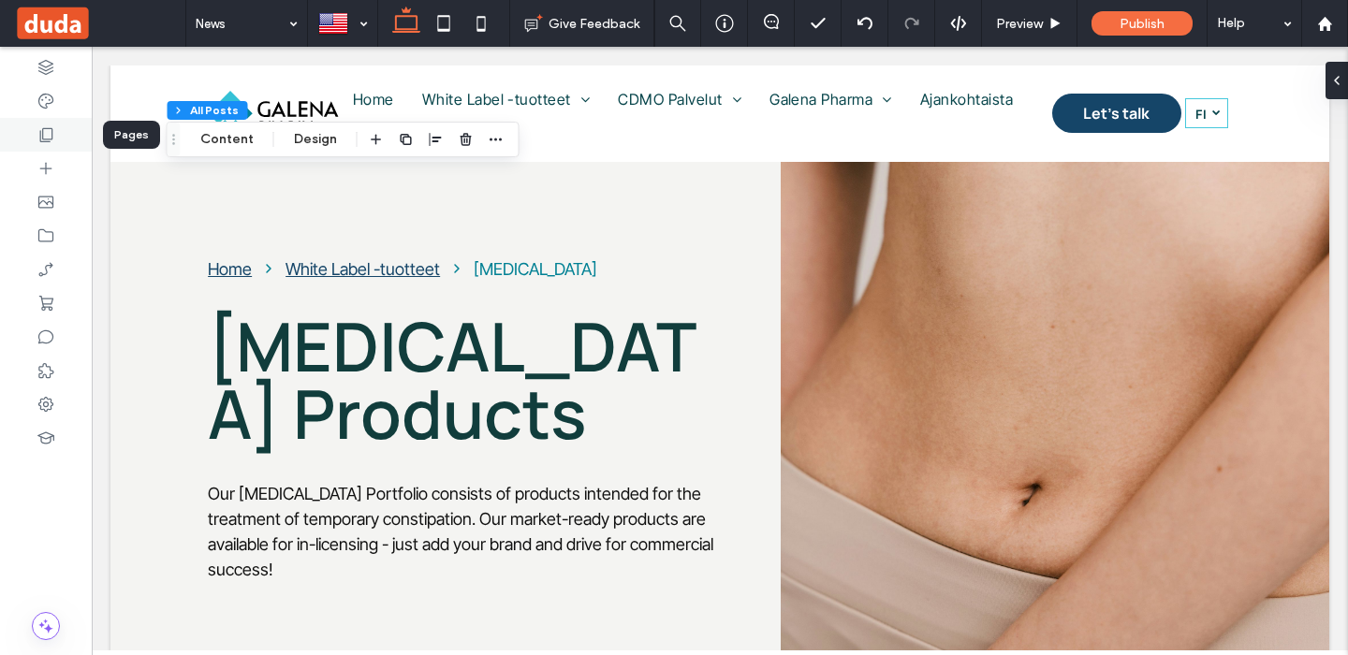
click at [49, 125] on icon at bounding box center [46, 134] width 19 height 19
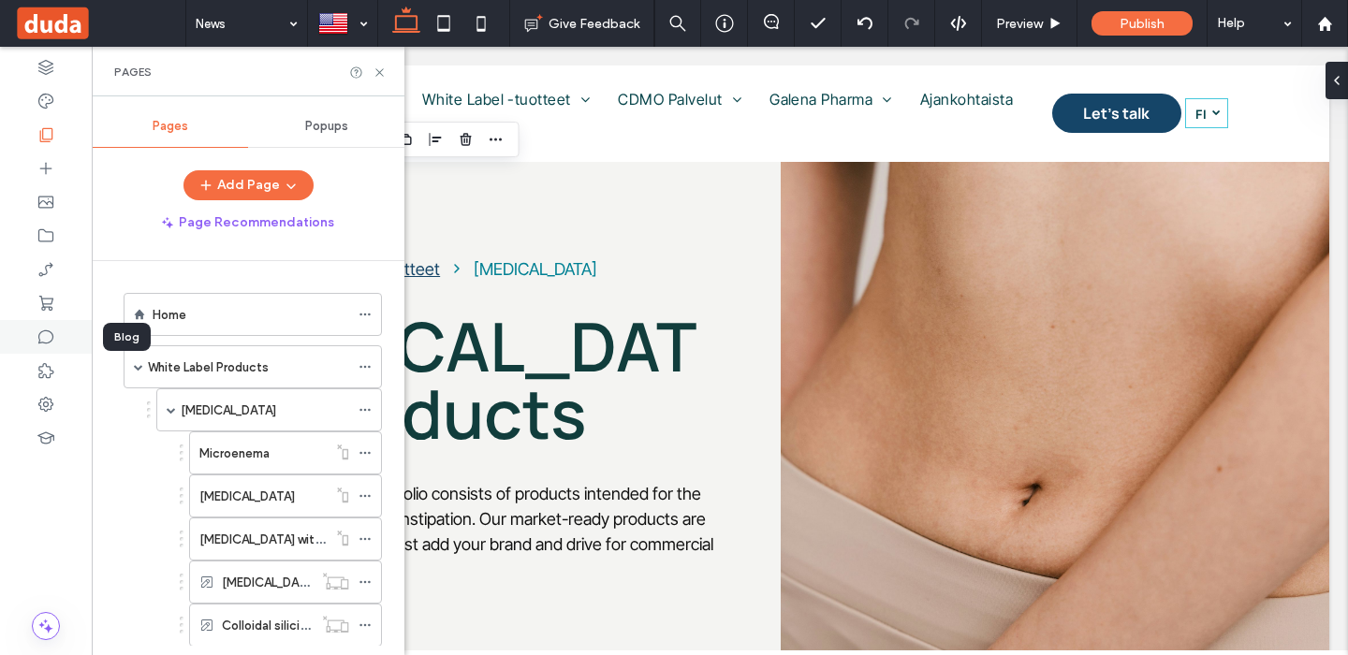
click at [47, 334] on icon at bounding box center [46, 337] width 19 height 19
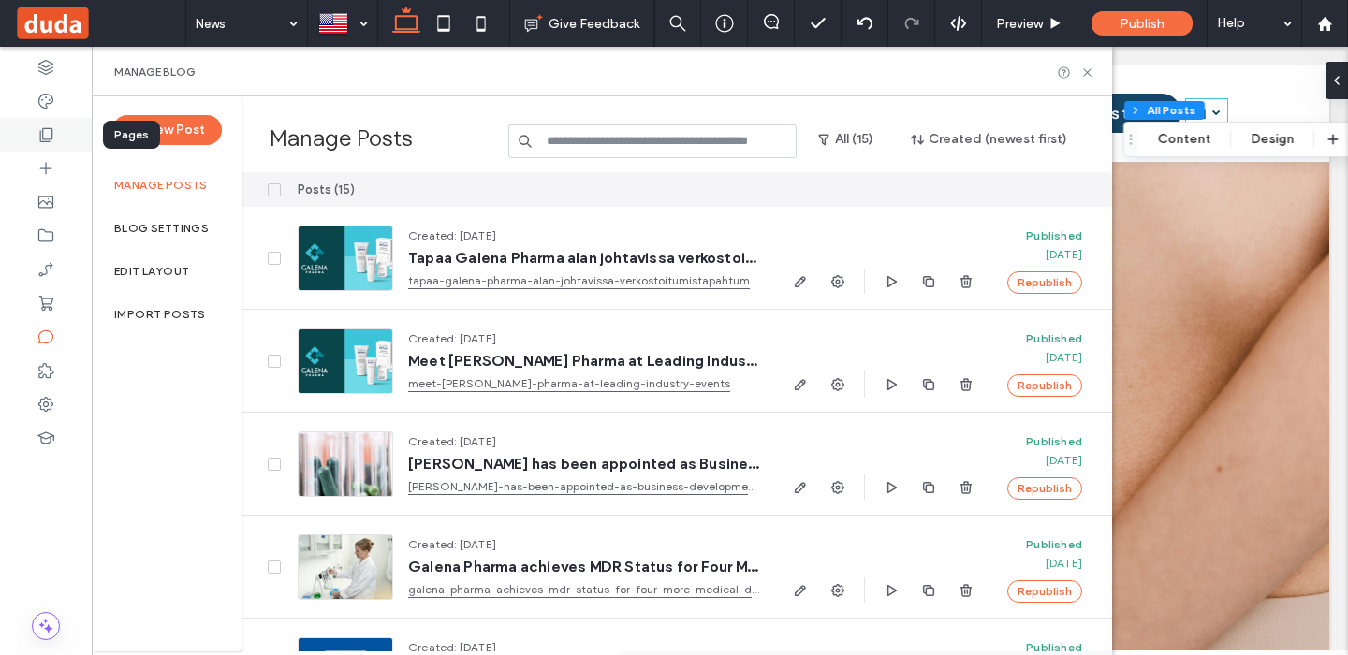
click at [54, 129] on icon at bounding box center [46, 134] width 19 height 19
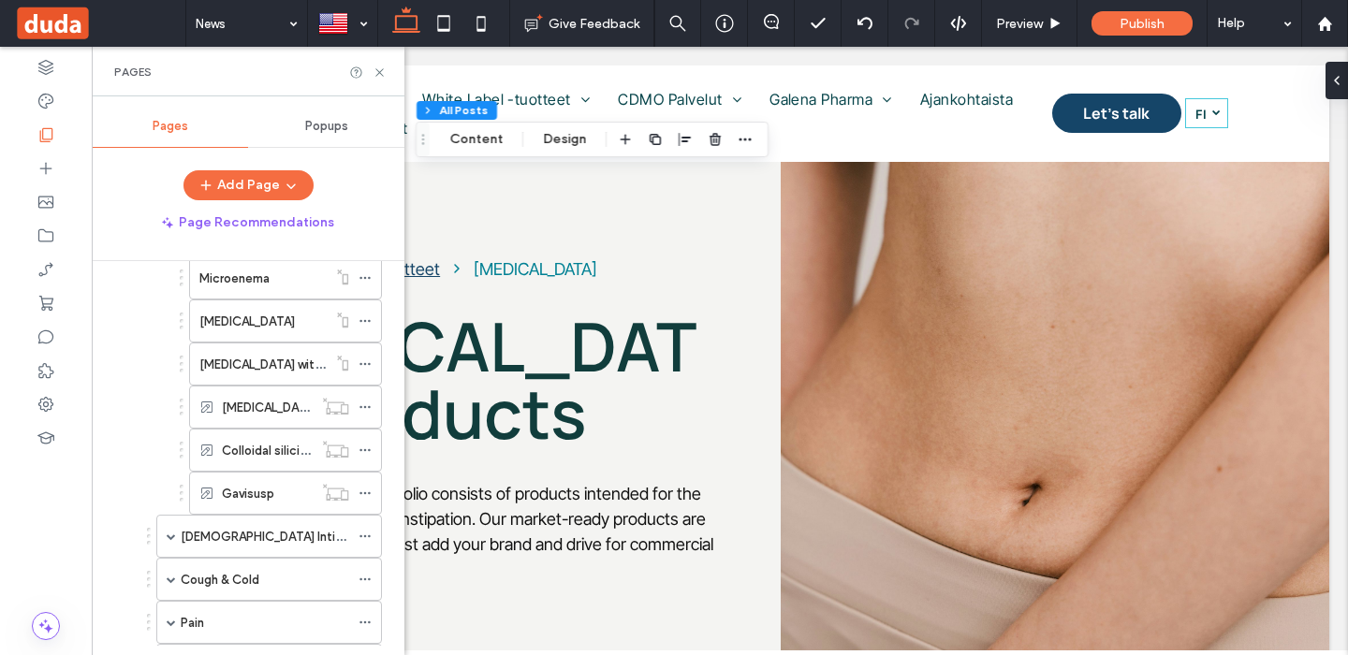
scroll to position [176, 0]
click at [172, 526] on span at bounding box center [171, 535] width 9 height 41
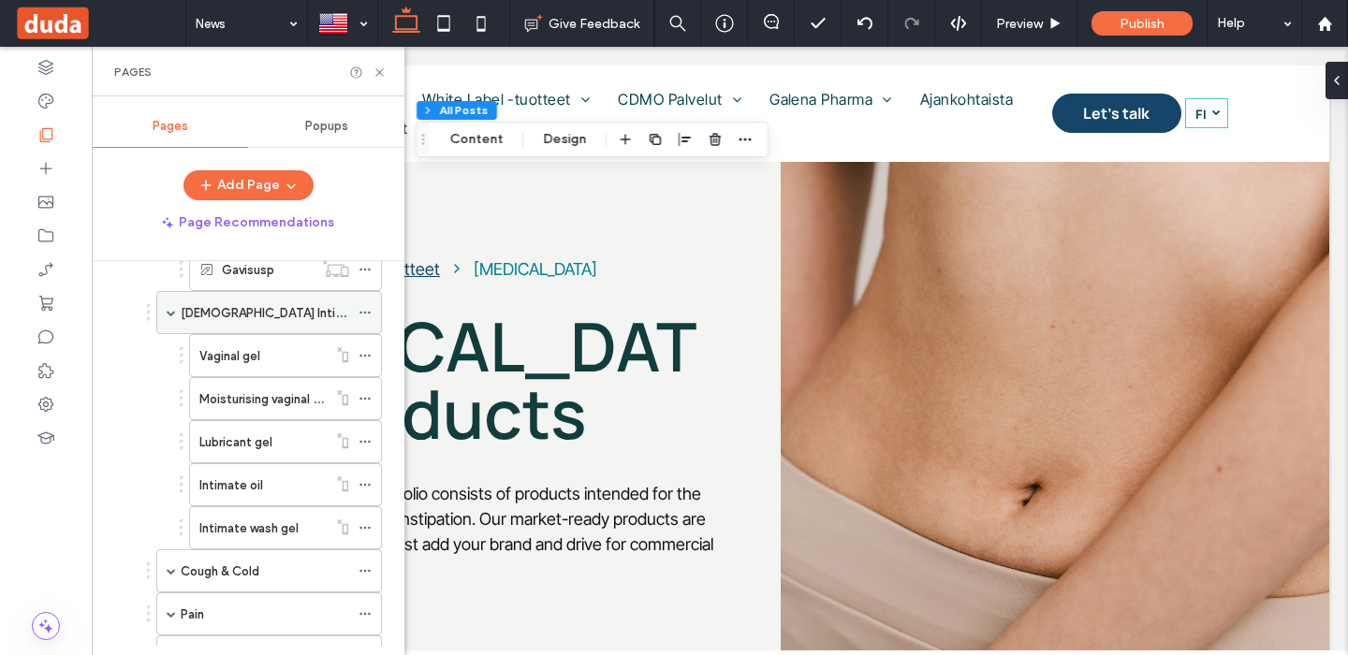
scroll to position [402, 0]
click at [173, 564] on span at bounding box center [171, 568] width 9 height 9
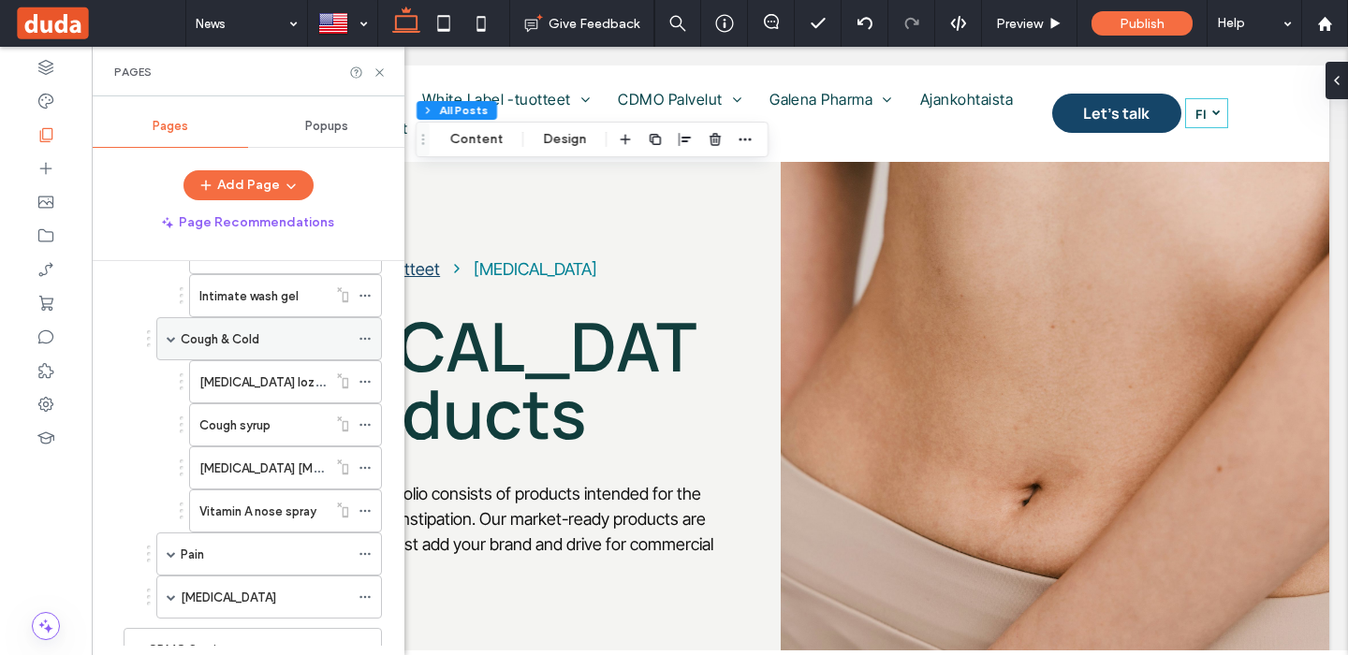
scroll to position [635, 0]
click at [171, 556] on span at bounding box center [171, 550] width 9 height 41
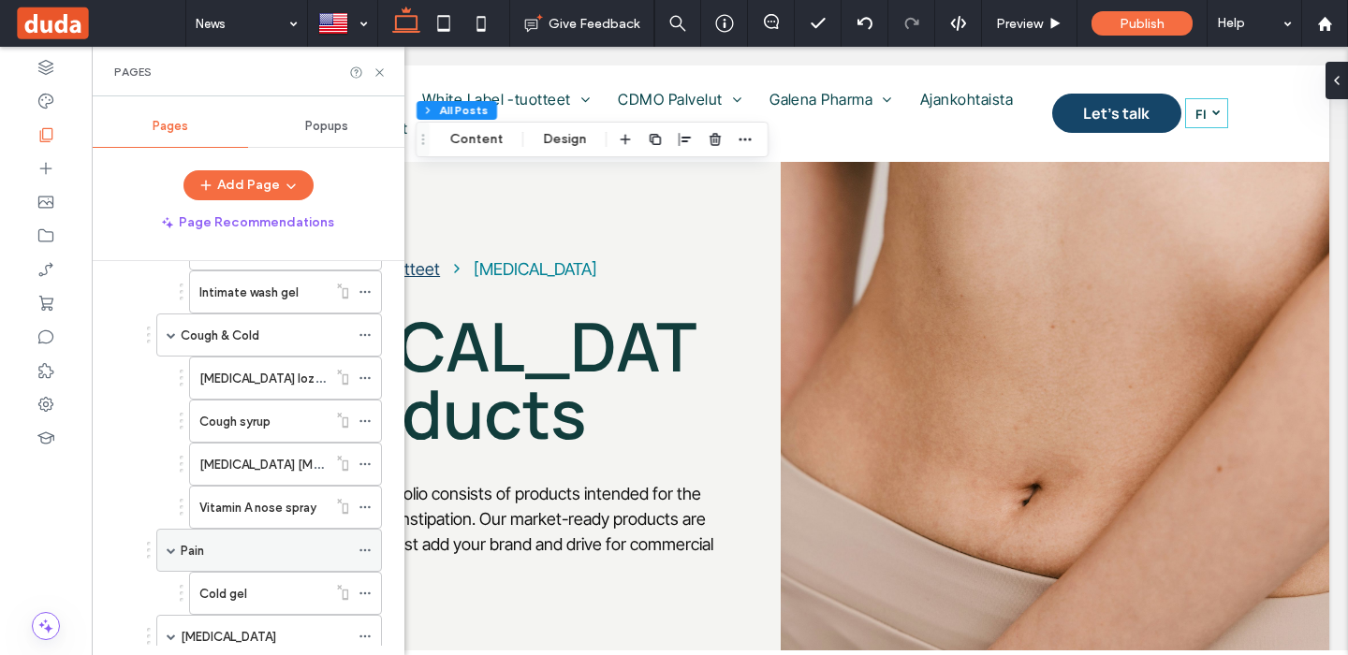
click at [170, 552] on span at bounding box center [171, 550] width 9 height 9
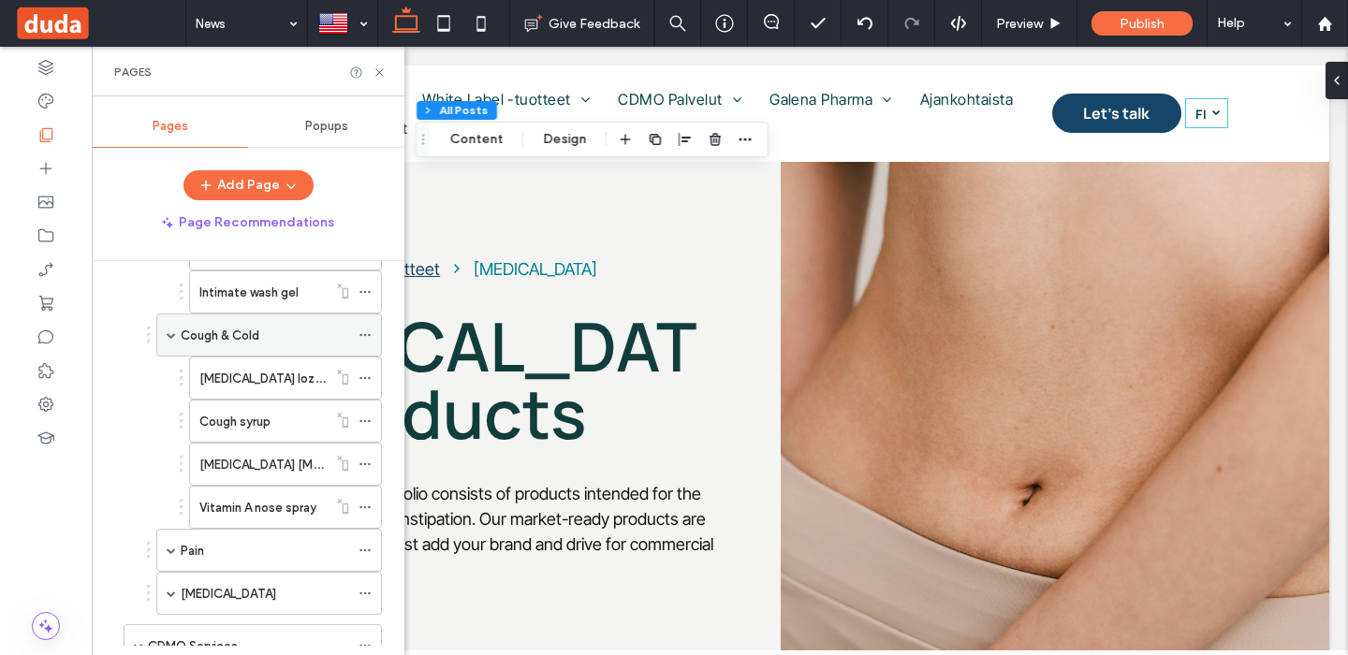
click at [174, 330] on span at bounding box center [171, 335] width 9 height 41
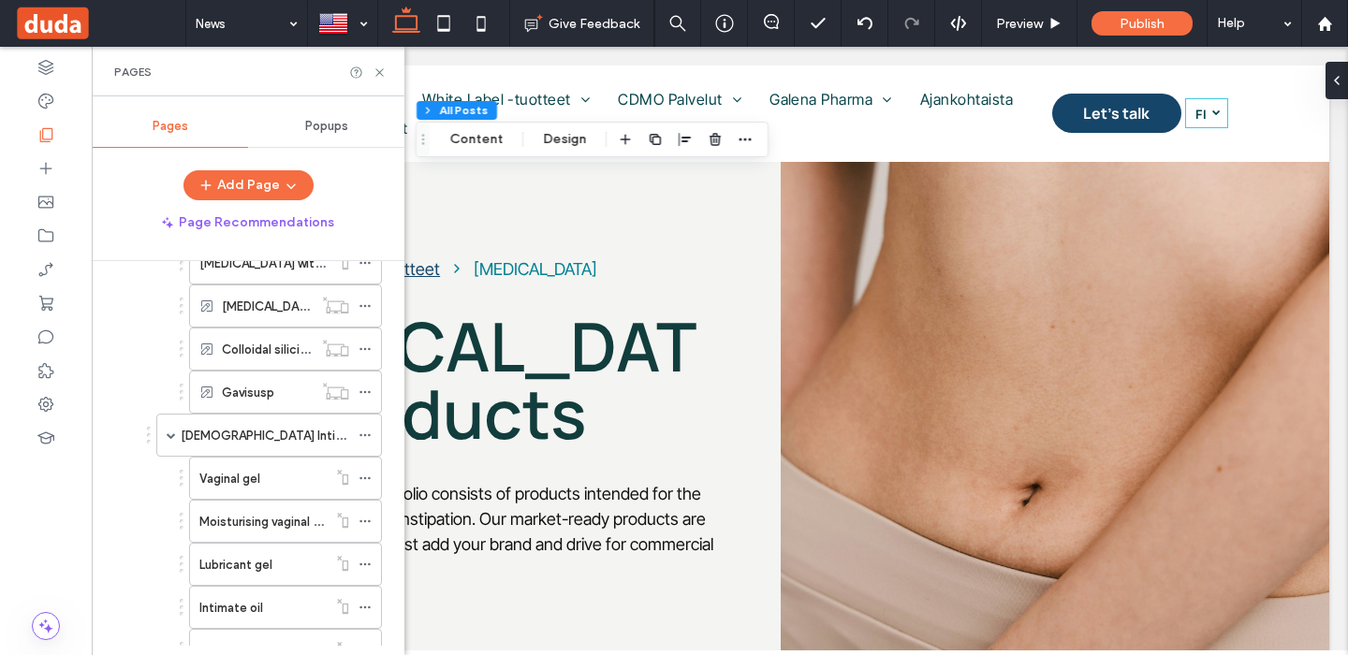
scroll to position [250, 0]
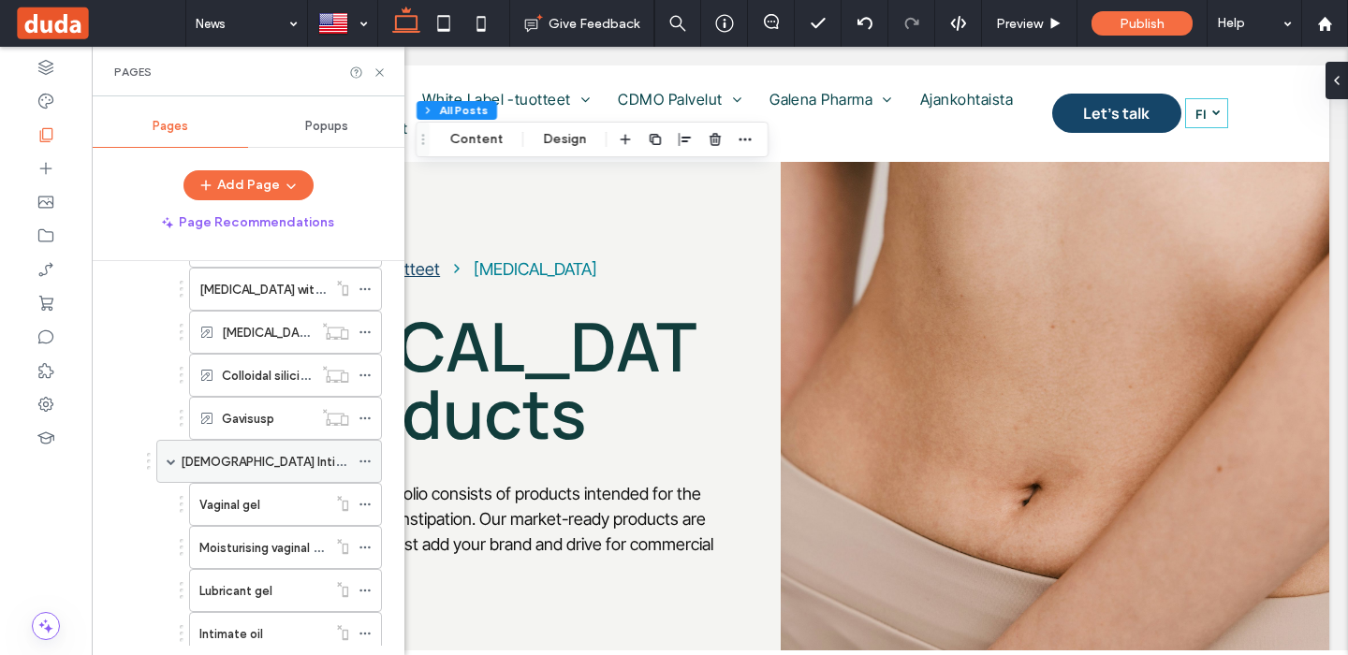
click at [169, 463] on span at bounding box center [171, 461] width 9 height 9
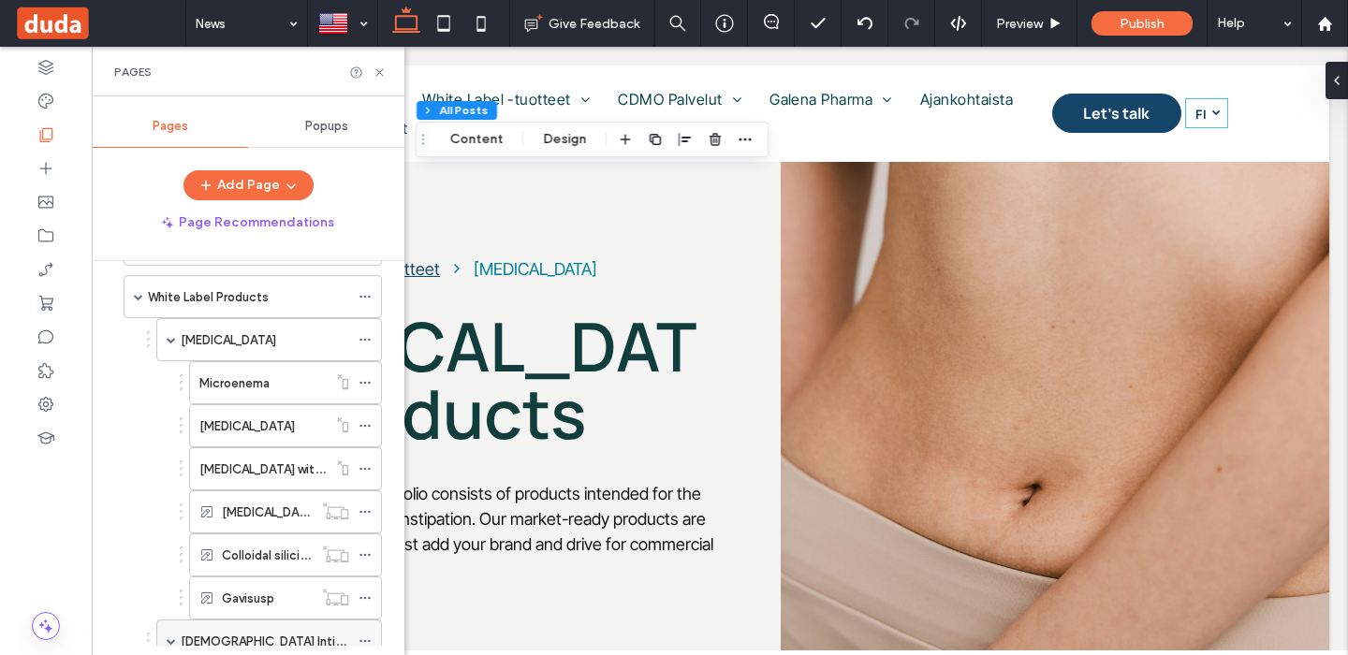
scroll to position [0, 0]
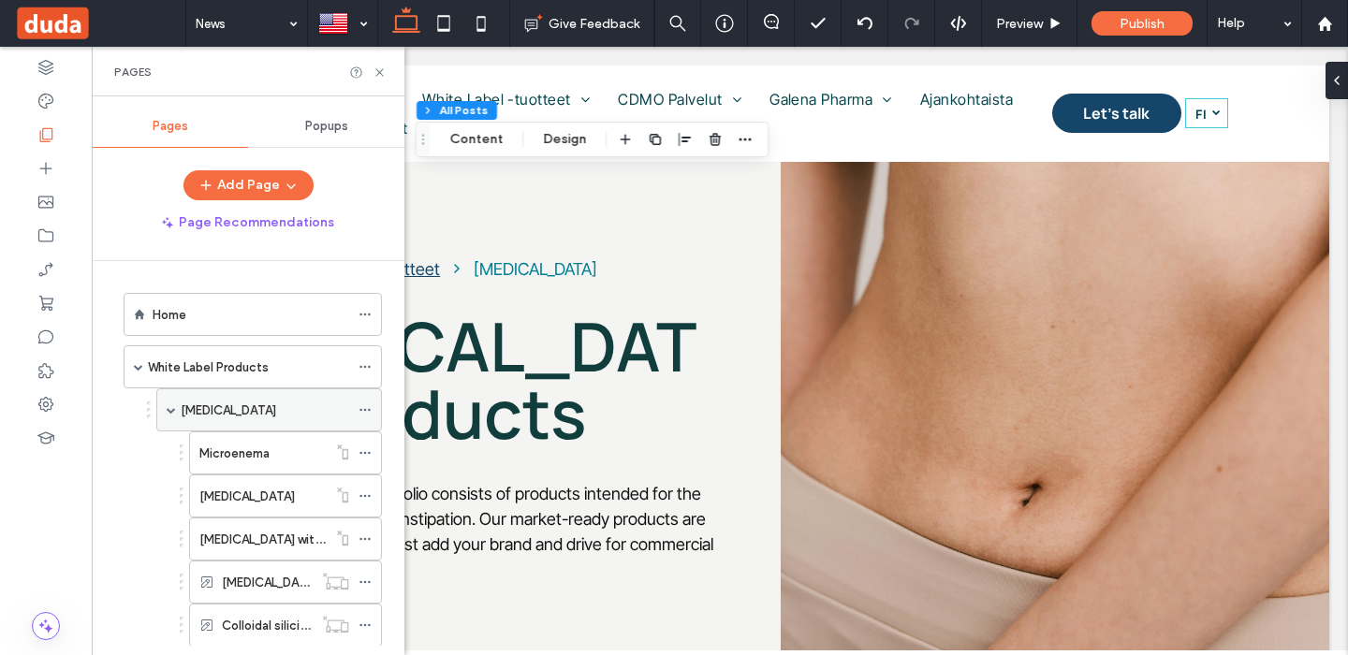
click at [169, 407] on span at bounding box center [171, 409] width 9 height 9
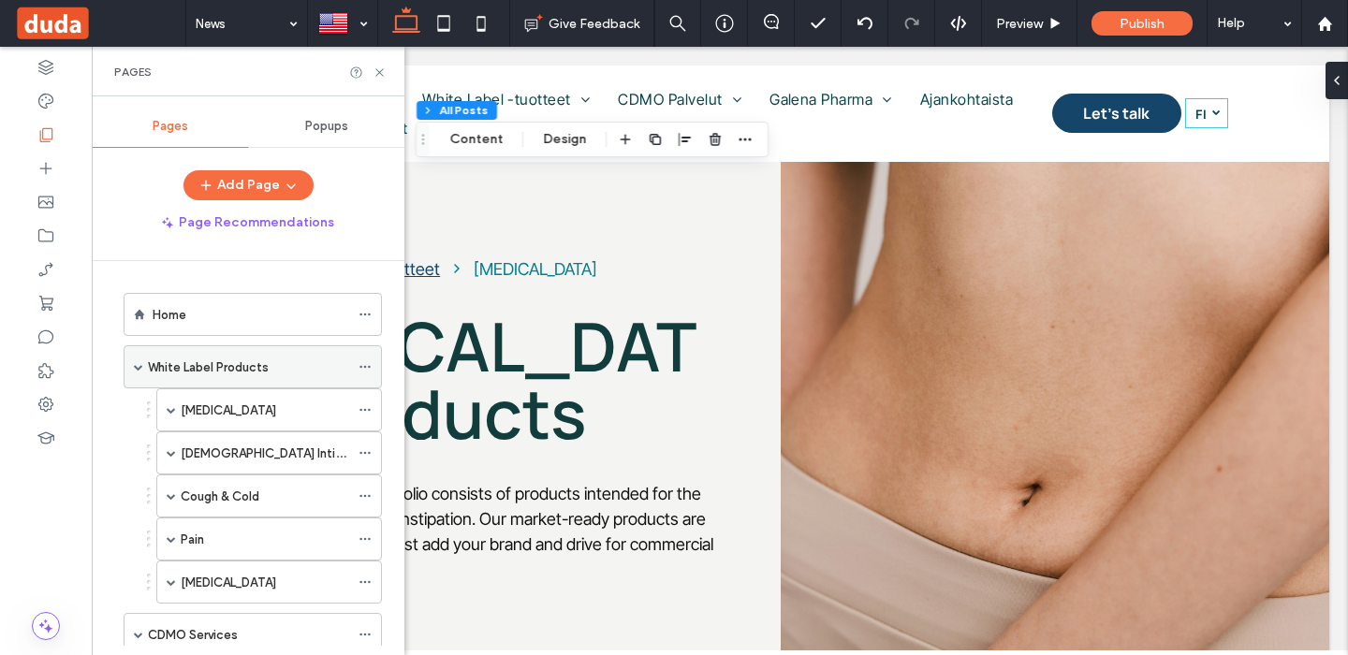
click at [140, 370] on span at bounding box center [138, 366] width 9 height 9
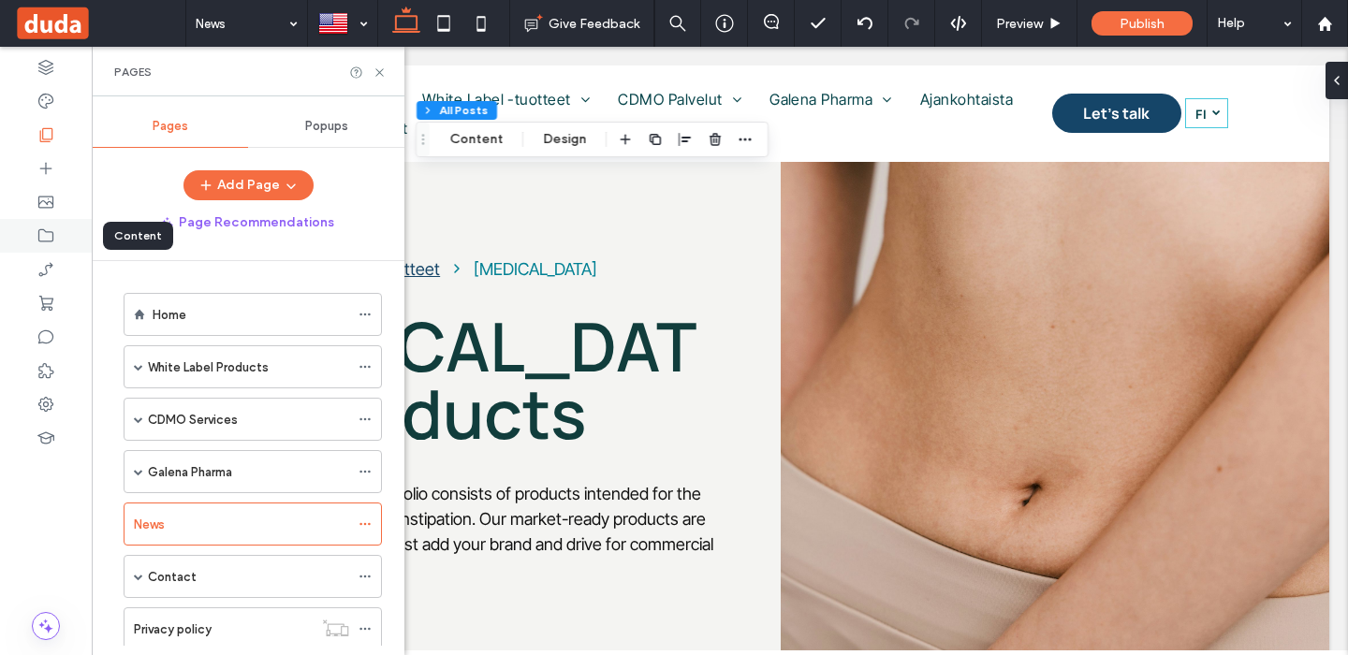
click at [38, 238] on use at bounding box center [45, 235] width 15 height 13
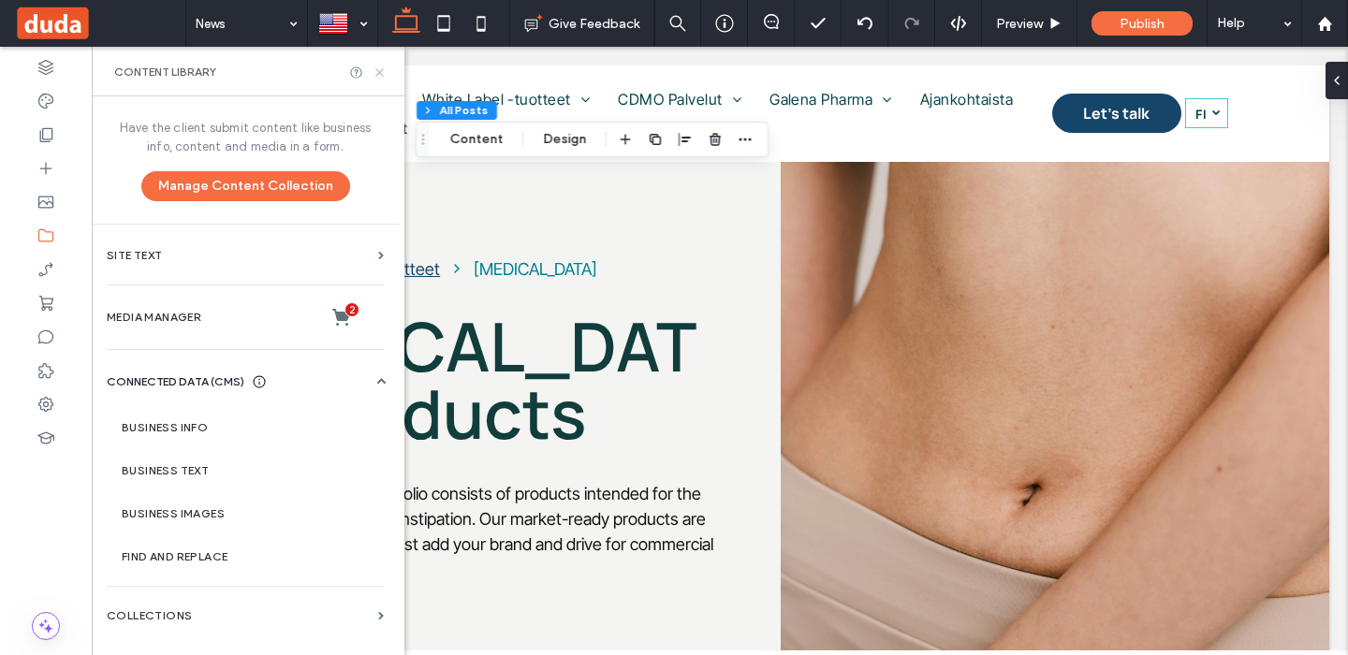
click at [378, 72] on use at bounding box center [378, 71] width 7 height 7
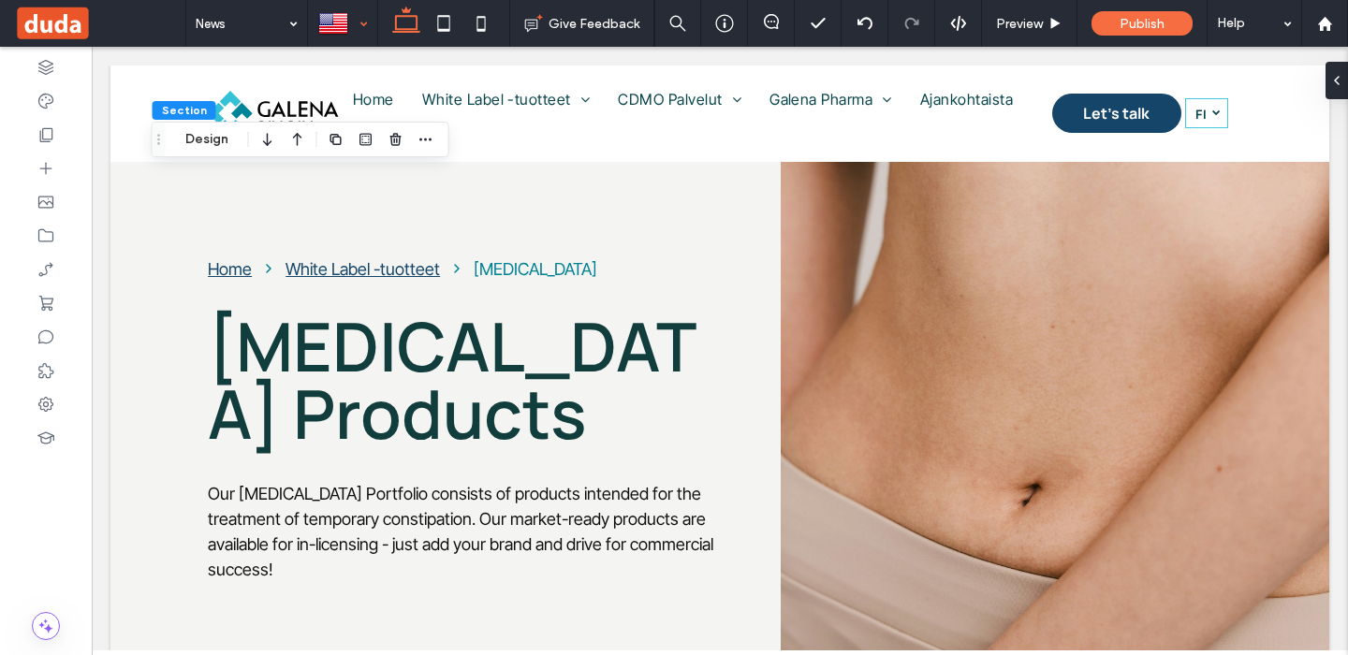
click at [368, 17] on div at bounding box center [342, 23] width 67 height 45
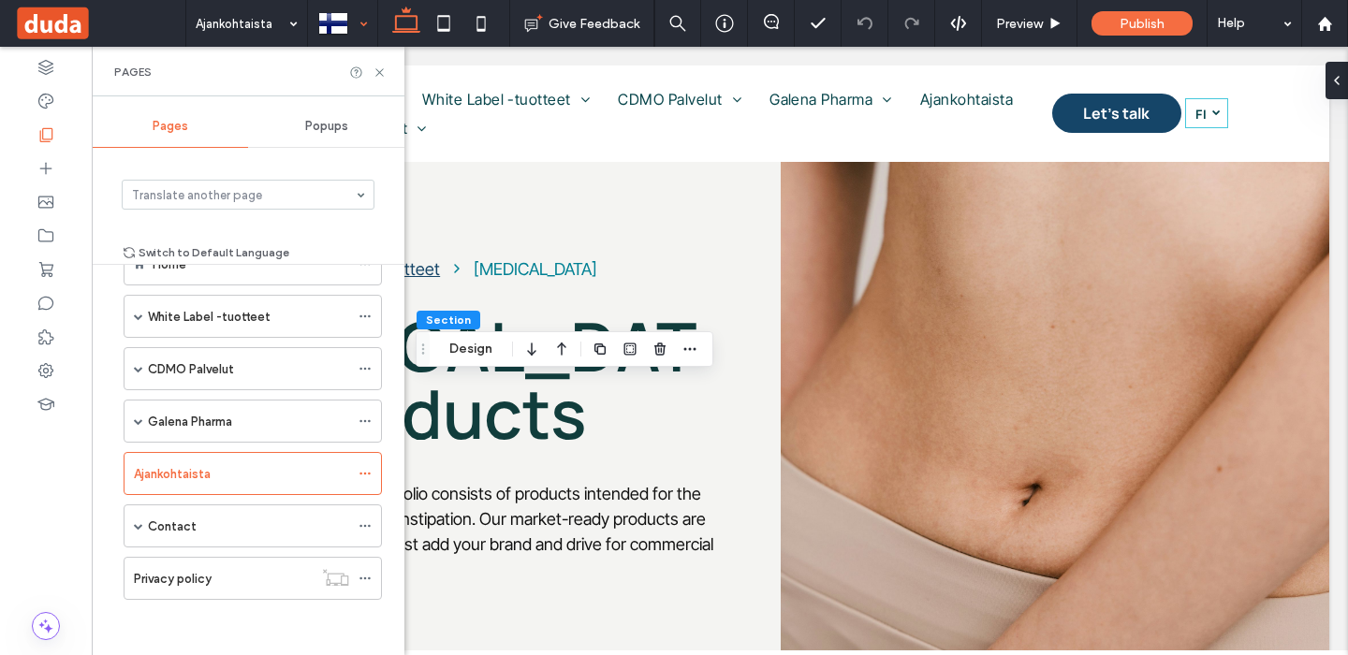
scroll to position [55, 0]
click at [382, 73] on icon at bounding box center [380, 73] width 14 height 14
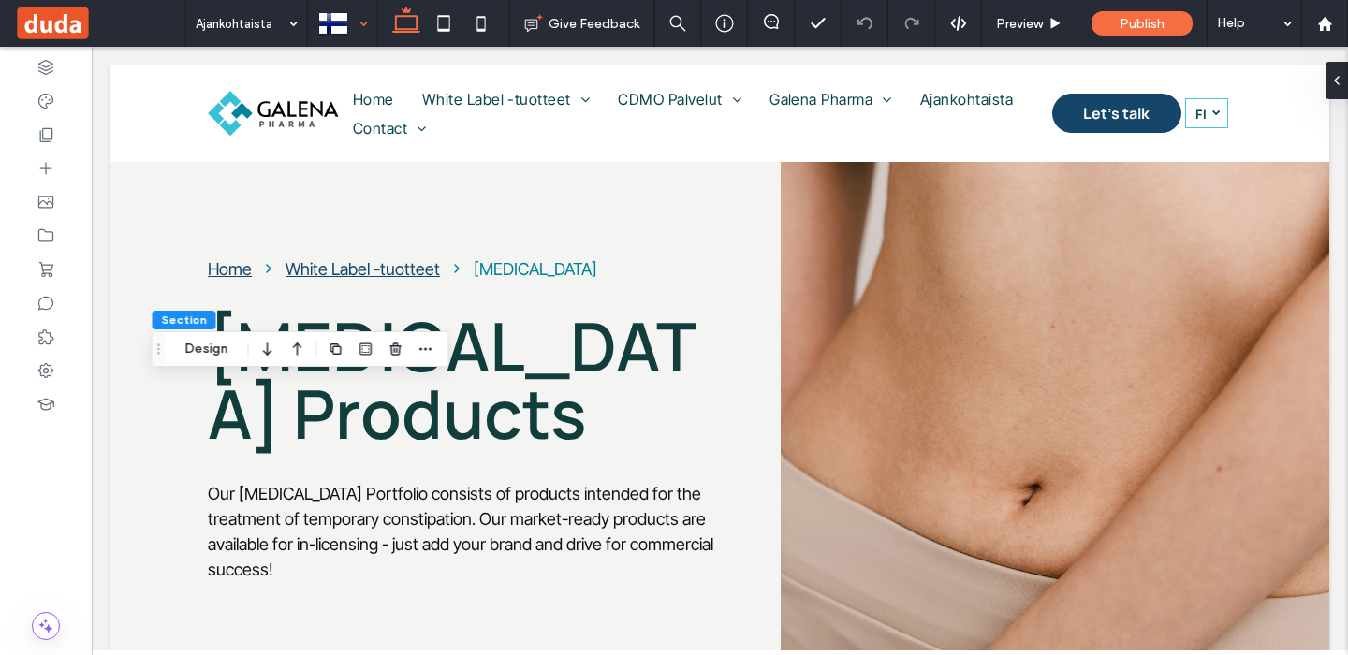
click at [359, 19] on div at bounding box center [342, 23] width 67 height 45
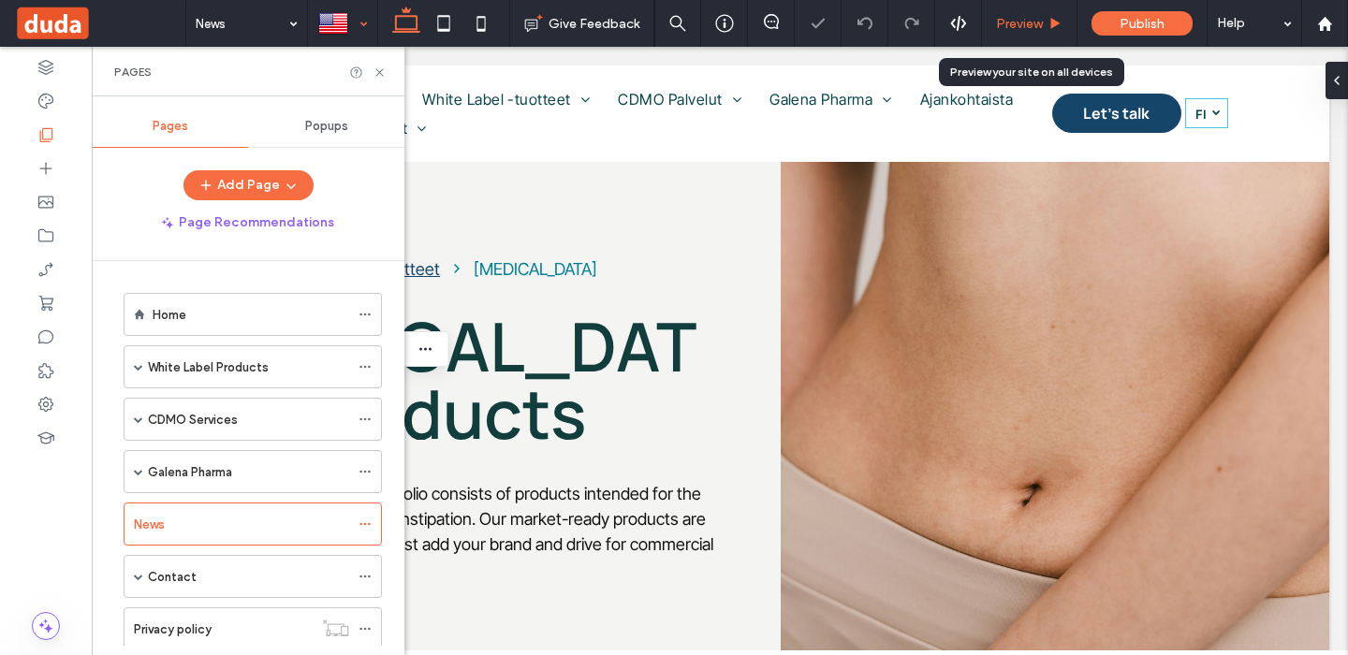
click at [1032, 25] on span "Preview" at bounding box center [1019, 24] width 47 height 16
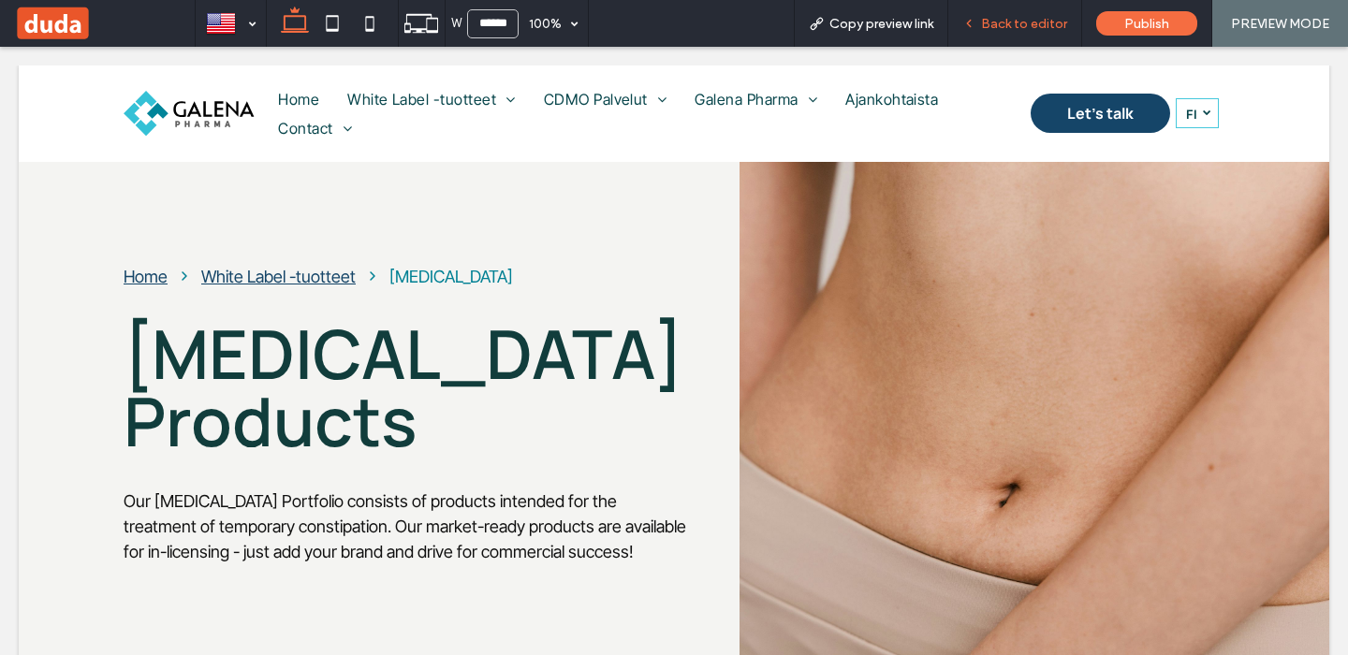
click at [1045, 22] on span "Back to editor" at bounding box center [1024, 24] width 86 height 16
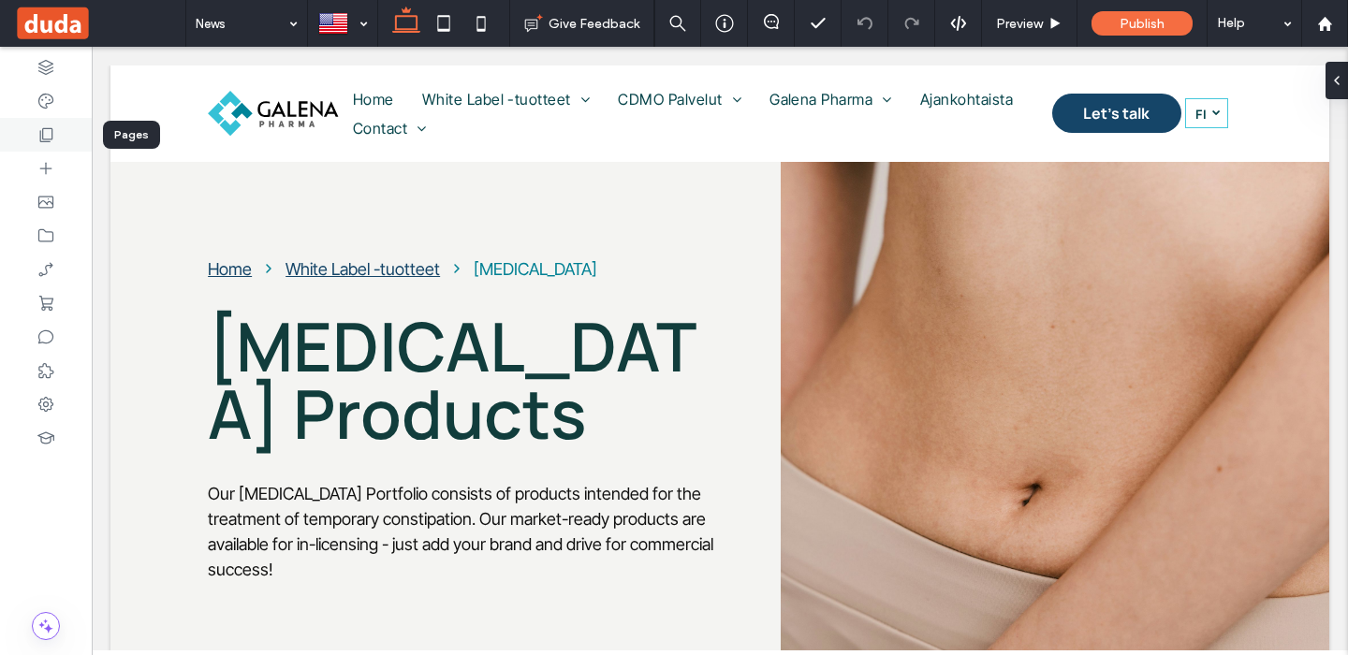
click at [39, 137] on icon at bounding box center [46, 134] width 19 height 19
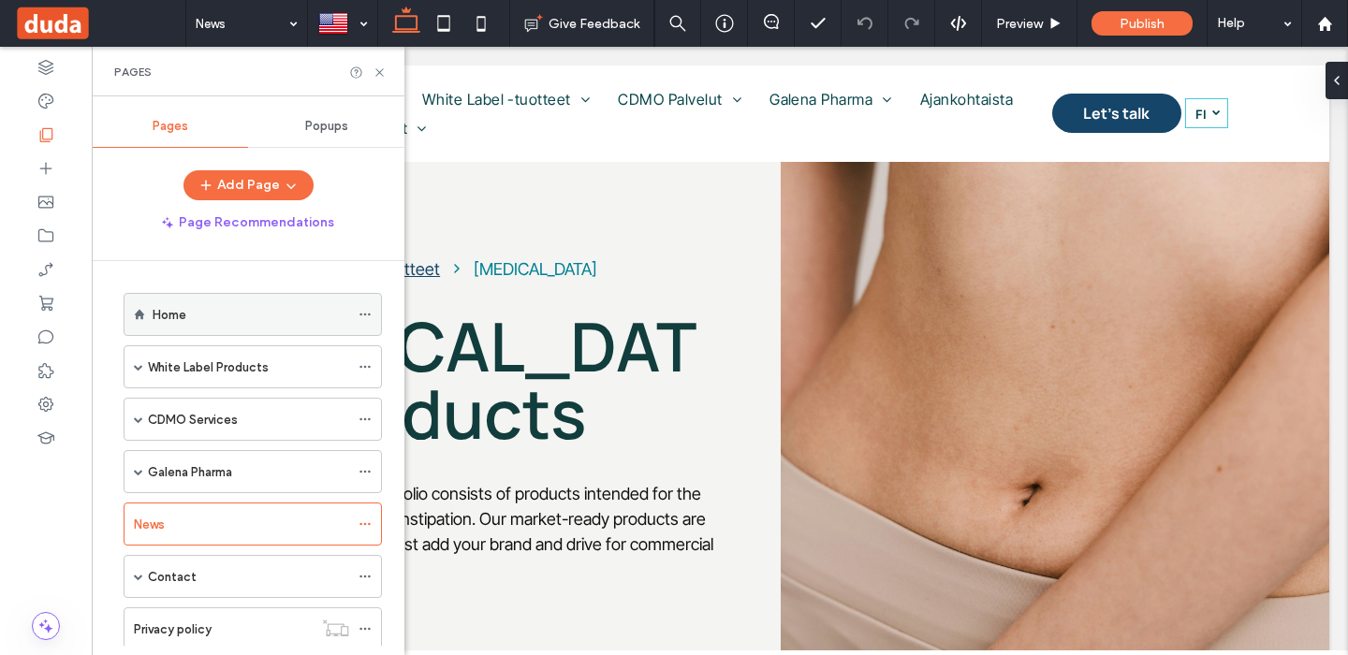
click at [194, 318] on div "Home" at bounding box center [251, 315] width 197 height 20
click at [381, 75] on icon at bounding box center [380, 73] width 14 height 14
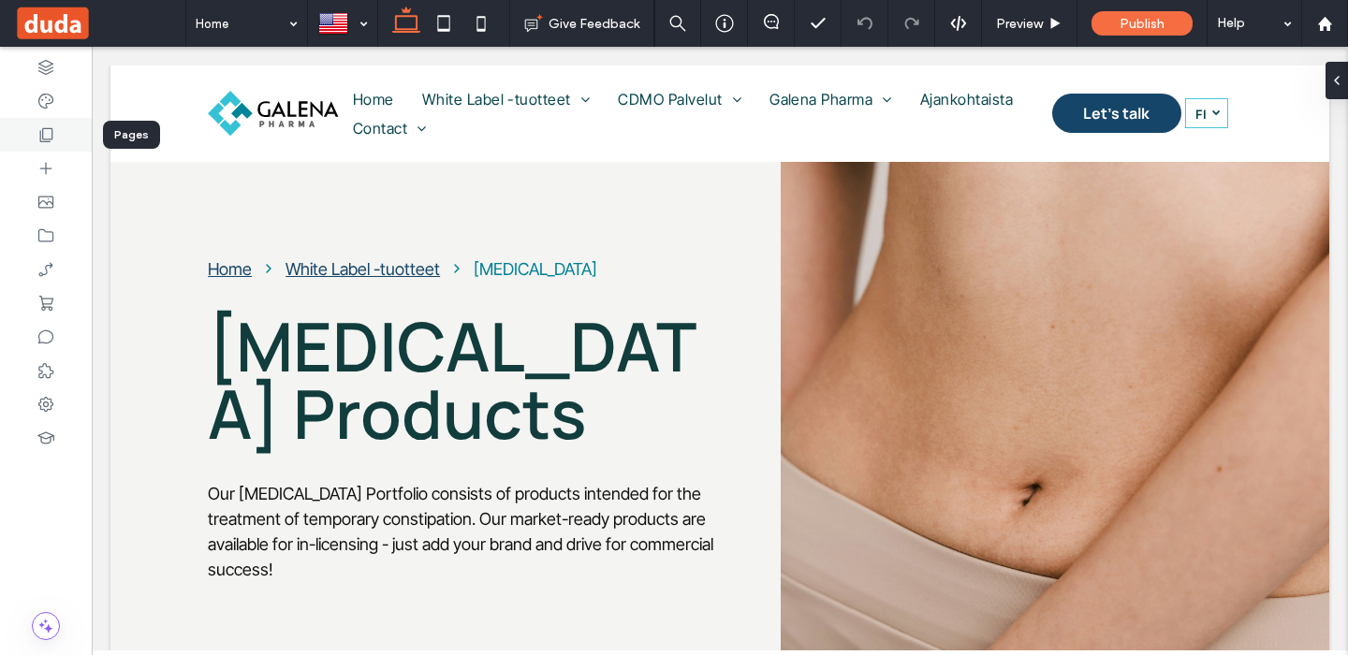
click at [55, 129] on div at bounding box center [46, 135] width 92 height 34
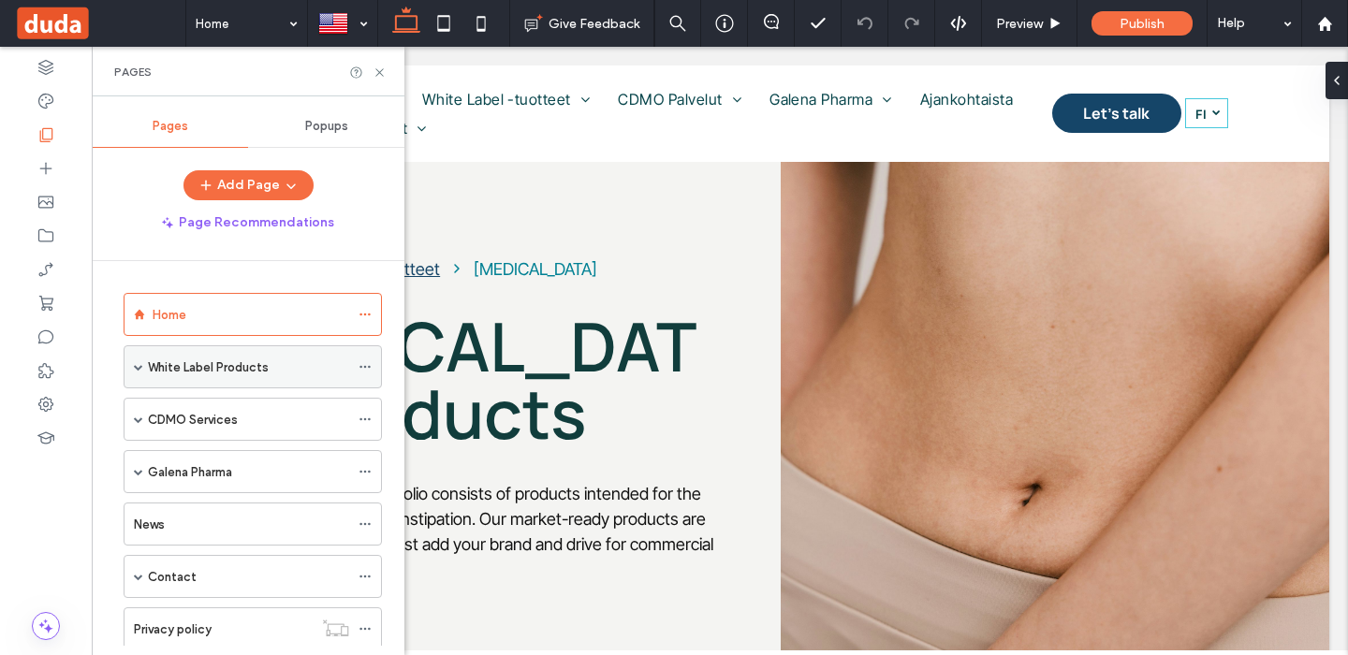
click at [161, 363] on label "White Label Products" at bounding box center [208, 367] width 121 height 33
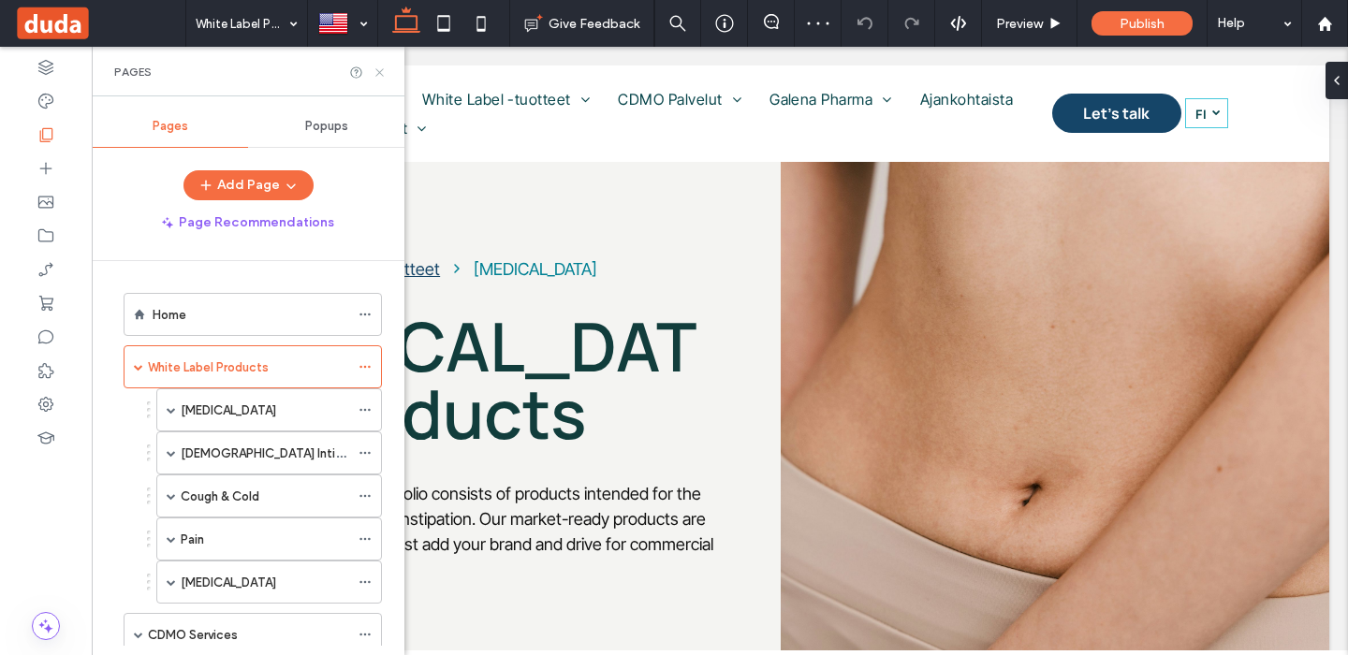
click at [377, 72] on icon at bounding box center [380, 73] width 14 height 14
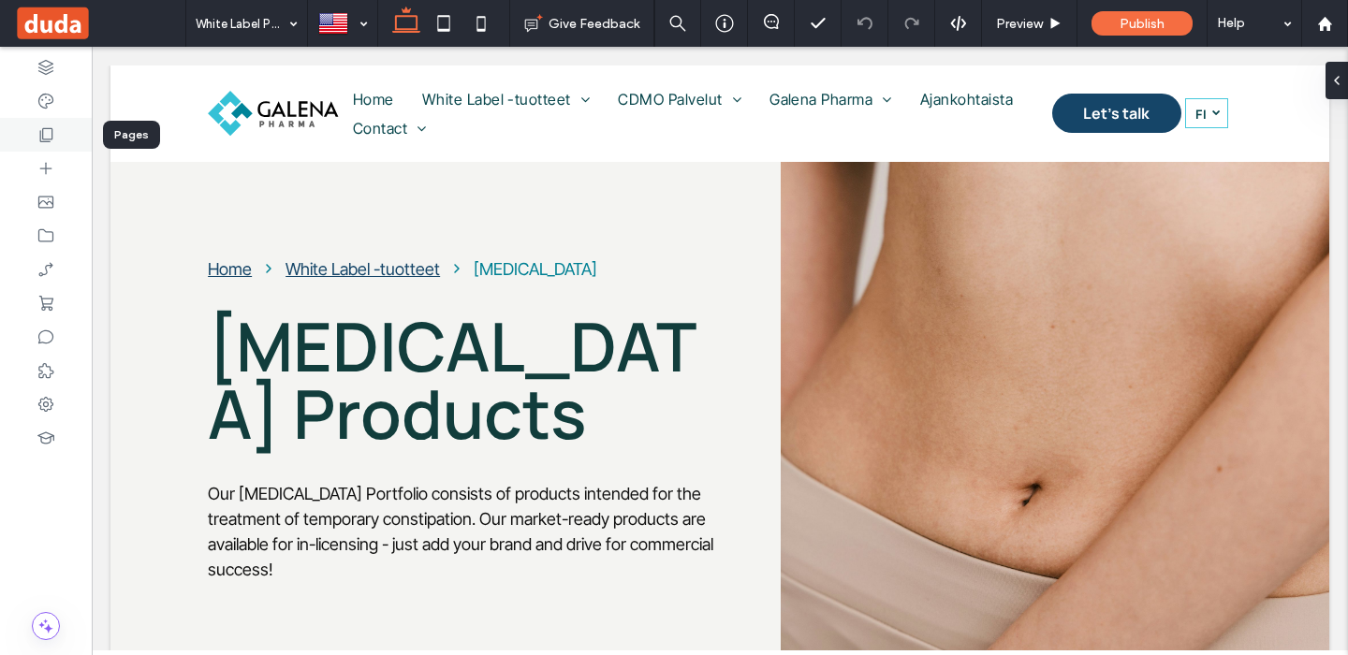
click at [51, 136] on icon at bounding box center [46, 134] width 19 height 19
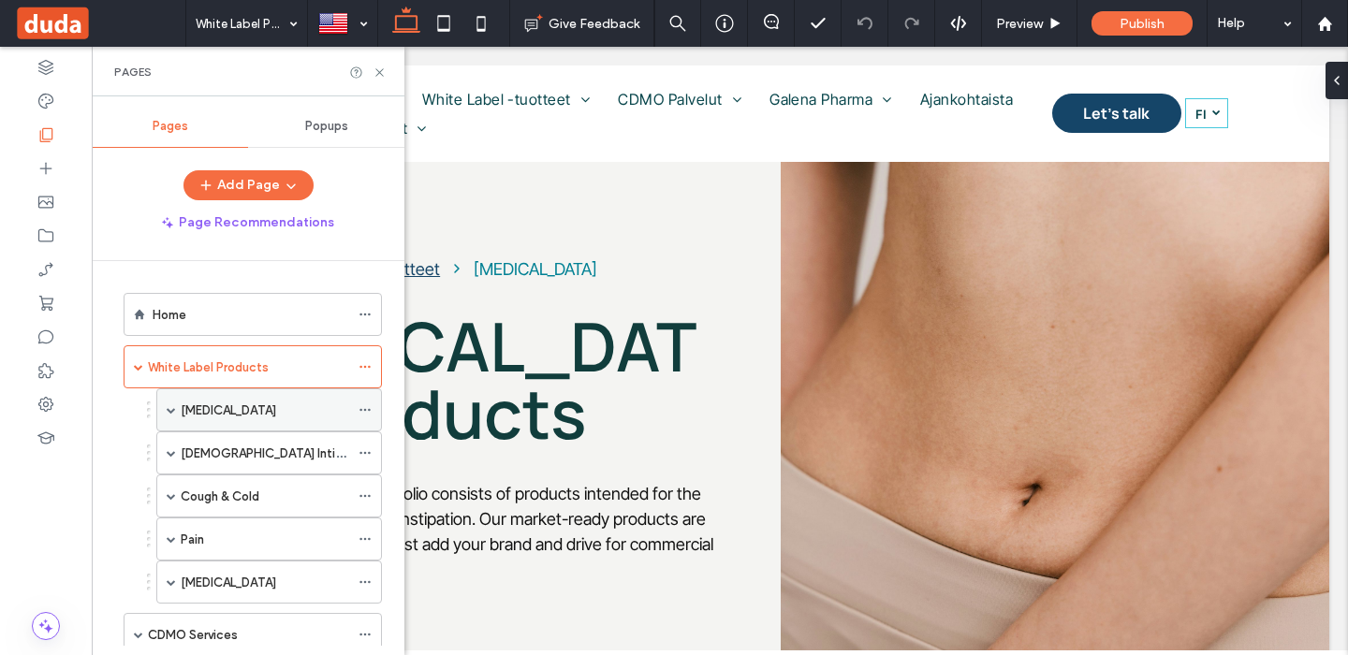
click at [214, 404] on label "[MEDICAL_DATA]" at bounding box center [228, 410] width 95 height 33
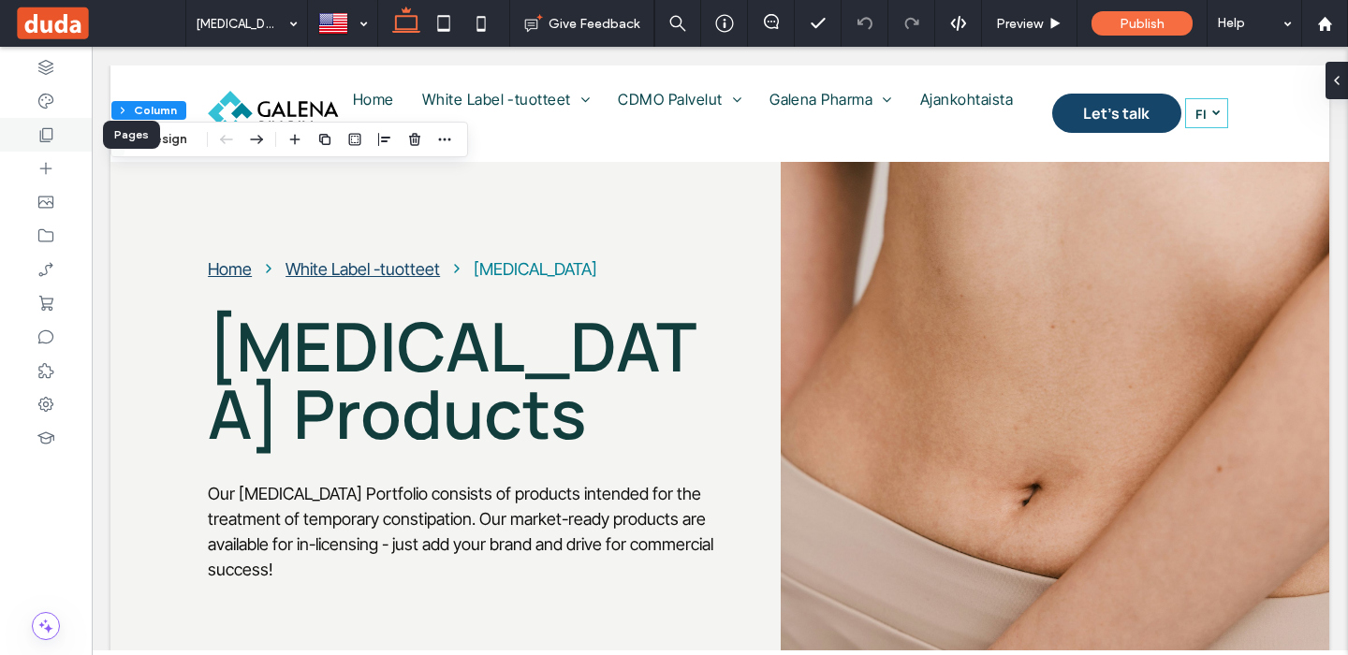
click at [48, 132] on icon at bounding box center [46, 134] width 19 height 19
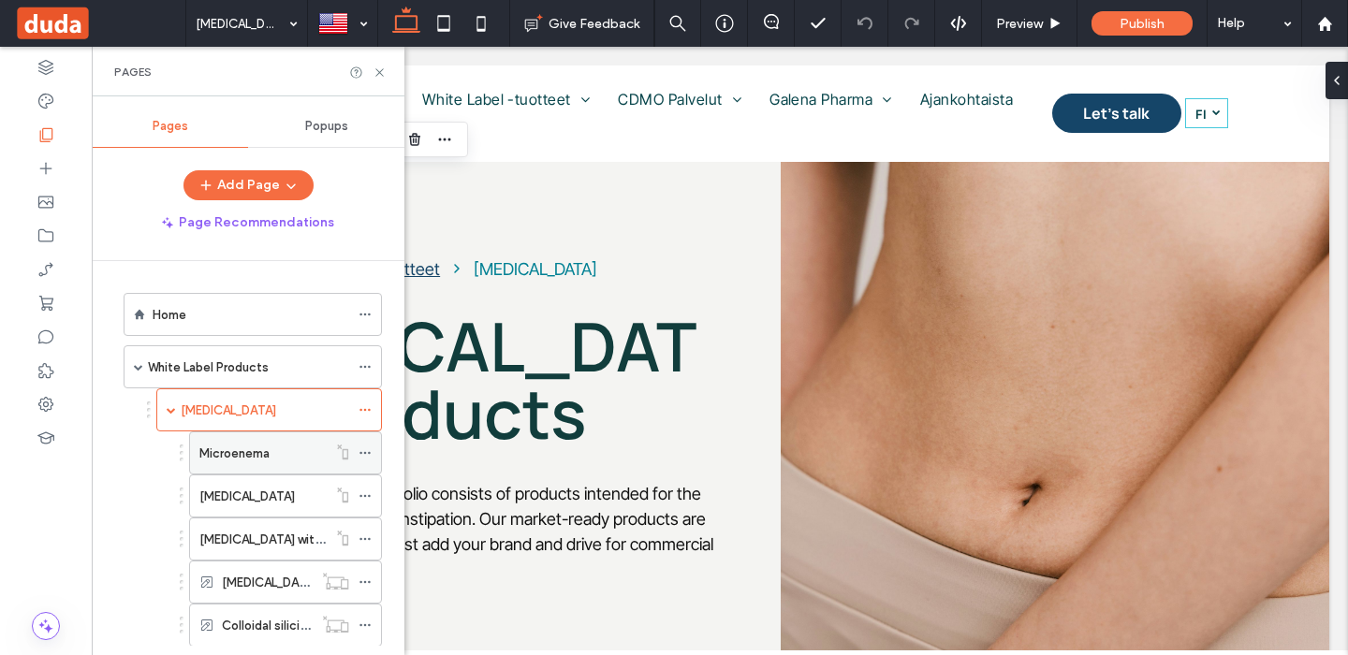
click at [226, 440] on div "Microenema" at bounding box center [262, 453] width 127 height 41
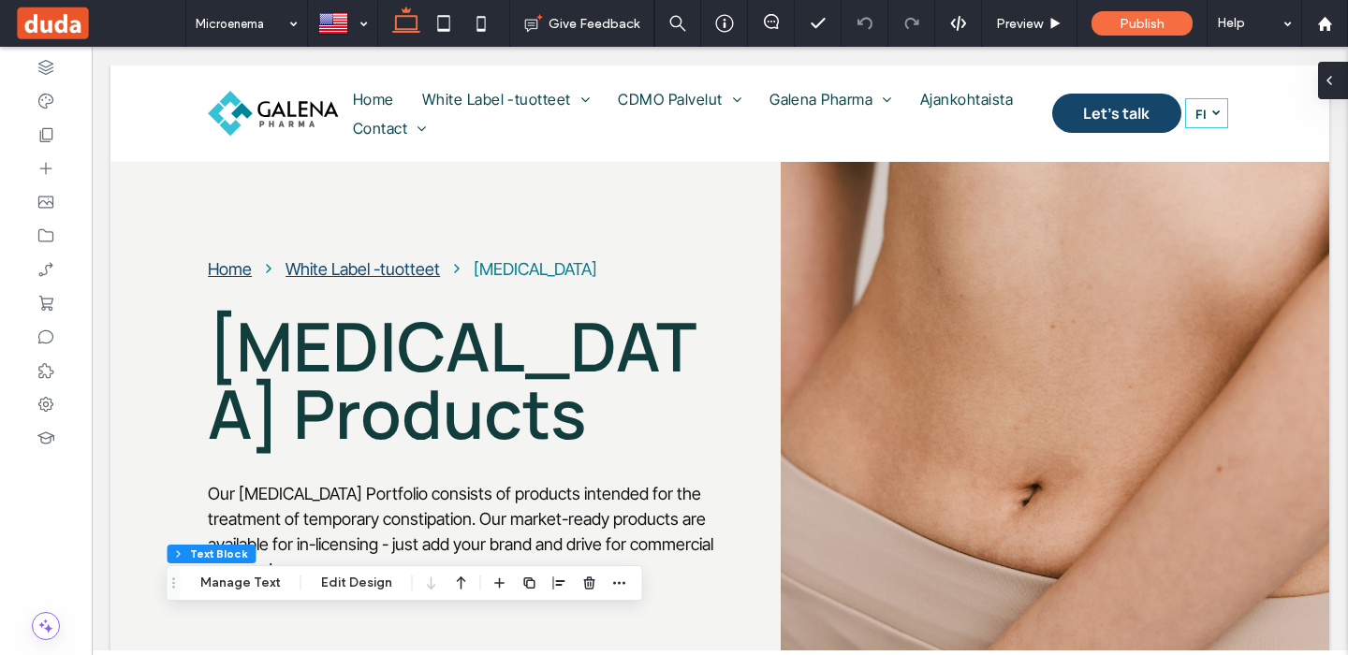
click at [1340, 80] on div at bounding box center [1333, 80] width 30 height 37
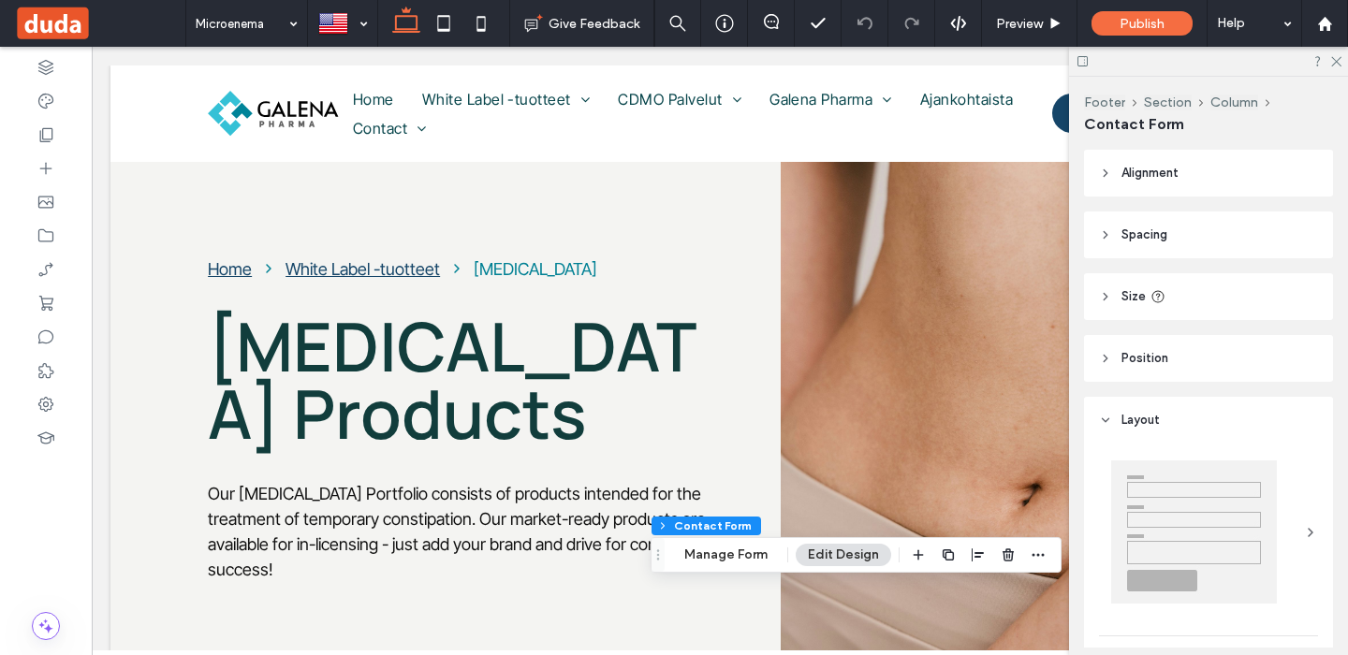
type input "*"
type input "***"
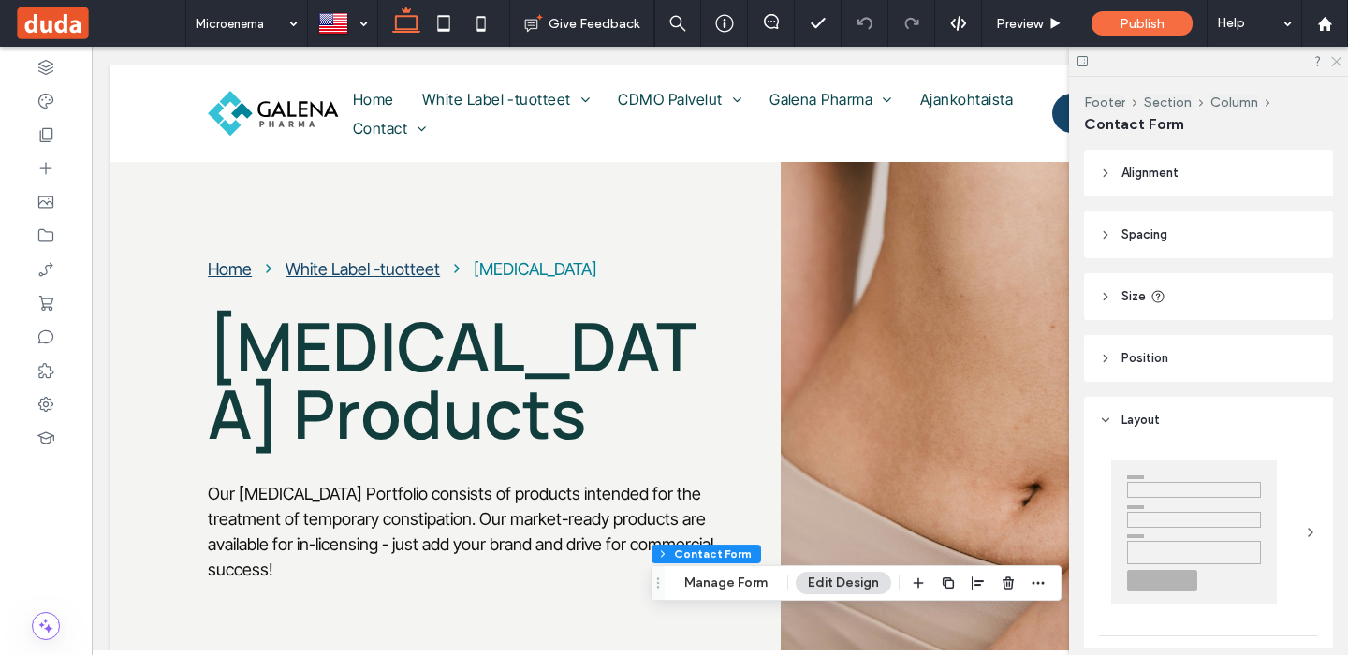
click at [1338, 59] on use at bounding box center [1336, 62] width 10 height 10
